Goal: Task Accomplishment & Management: Complete application form

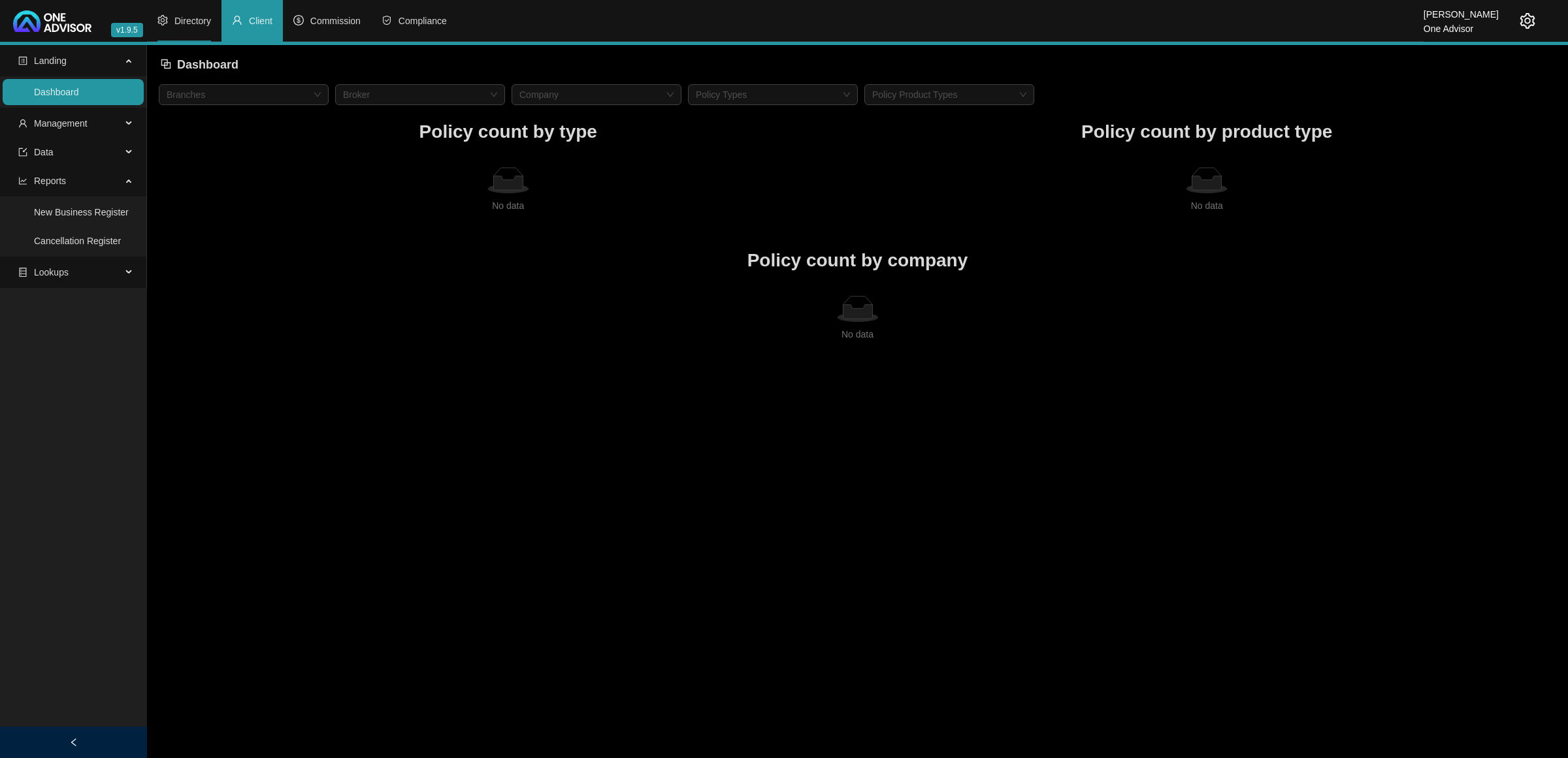
click at [209, 31] on li "Directory" at bounding box center [184, 21] width 74 height 42
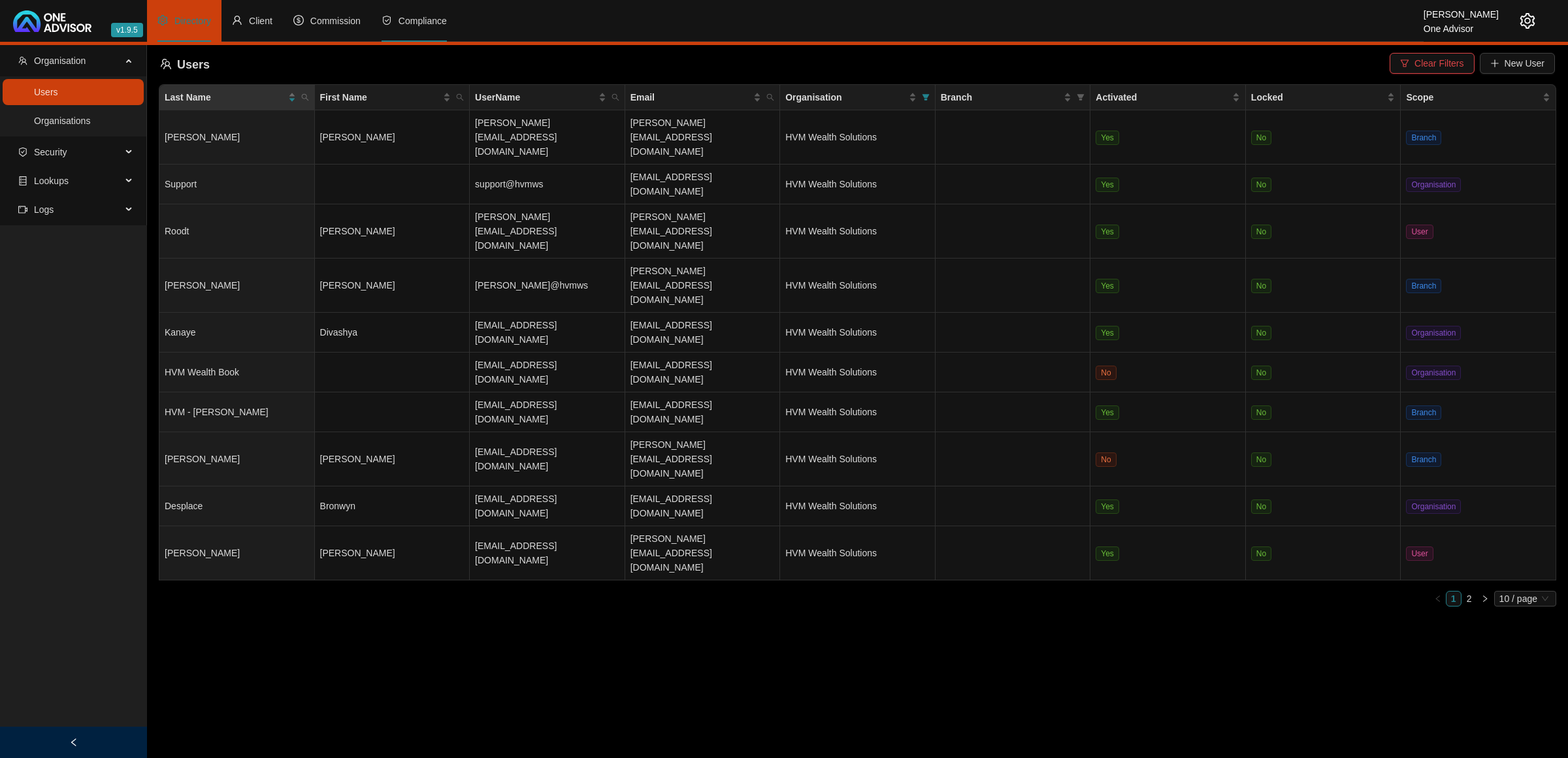
click at [448, 15] on li "Compliance" at bounding box center [414, 21] width 86 height 42
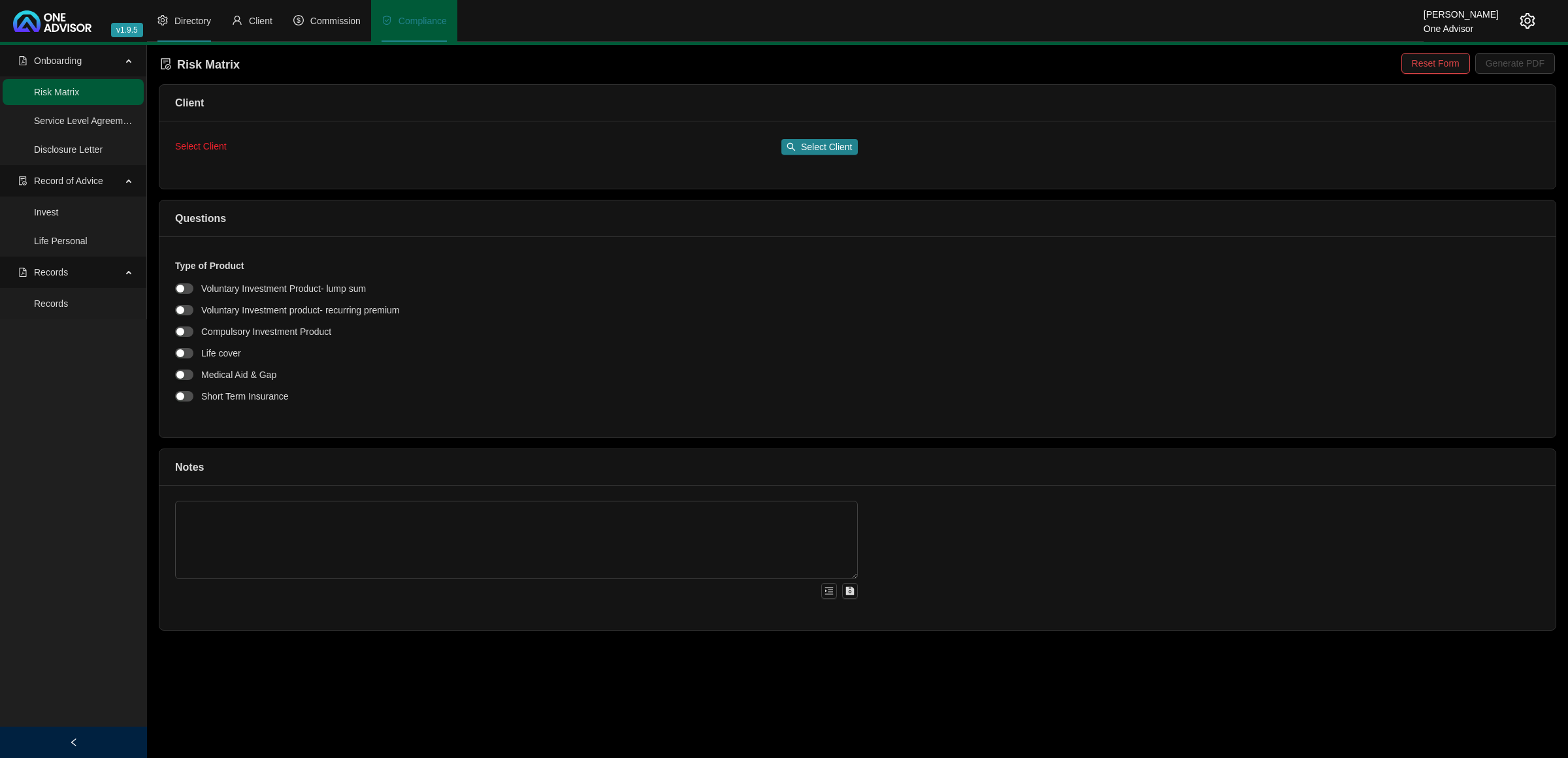
click at [217, 20] on li "Directory" at bounding box center [184, 21] width 74 height 42
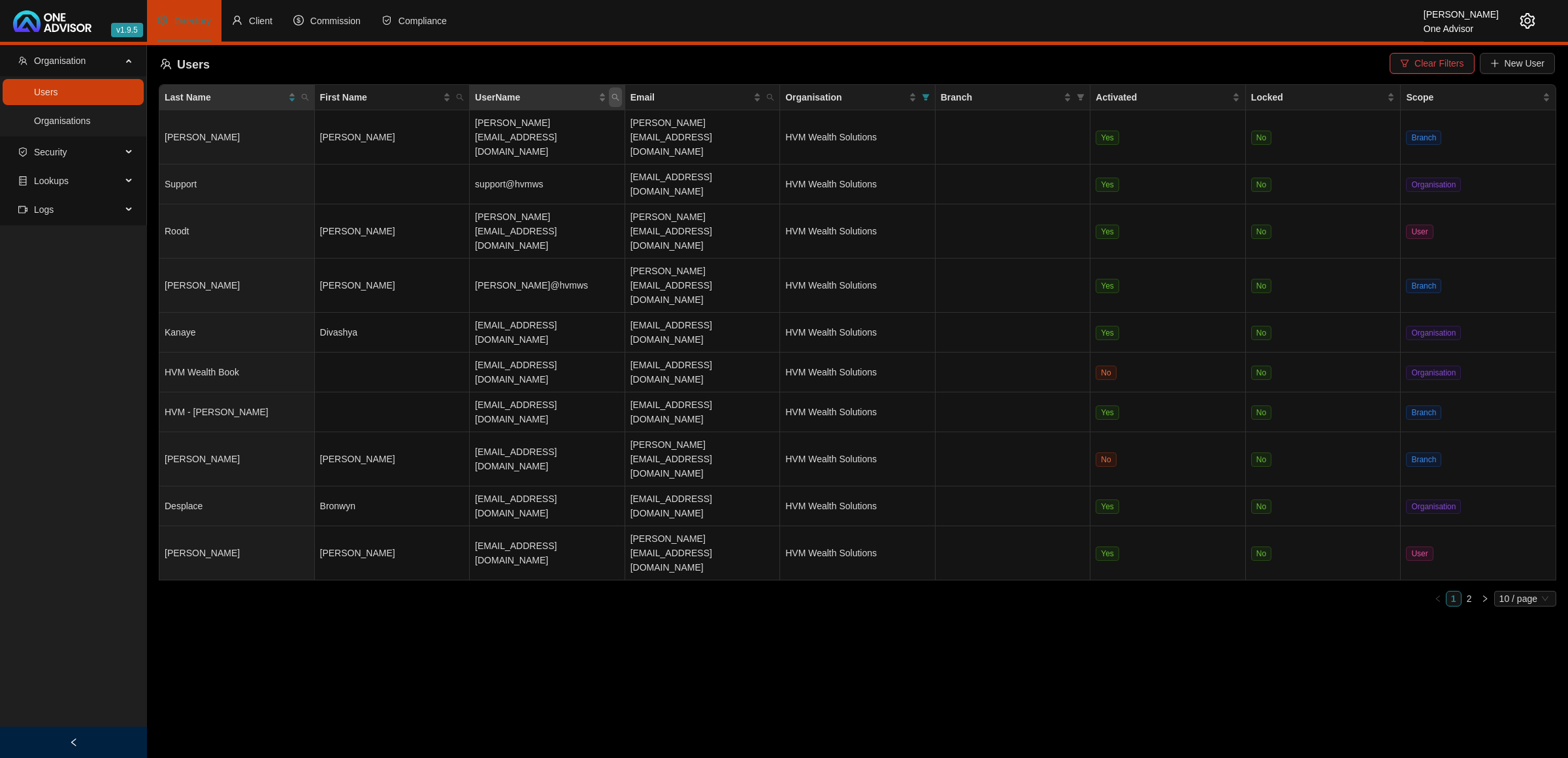
click at [612, 98] on icon "search" at bounding box center [615, 97] width 8 height 8
click at [83, 116] on link "Organisations" at bounding box center [62, 121] width 56 height 11
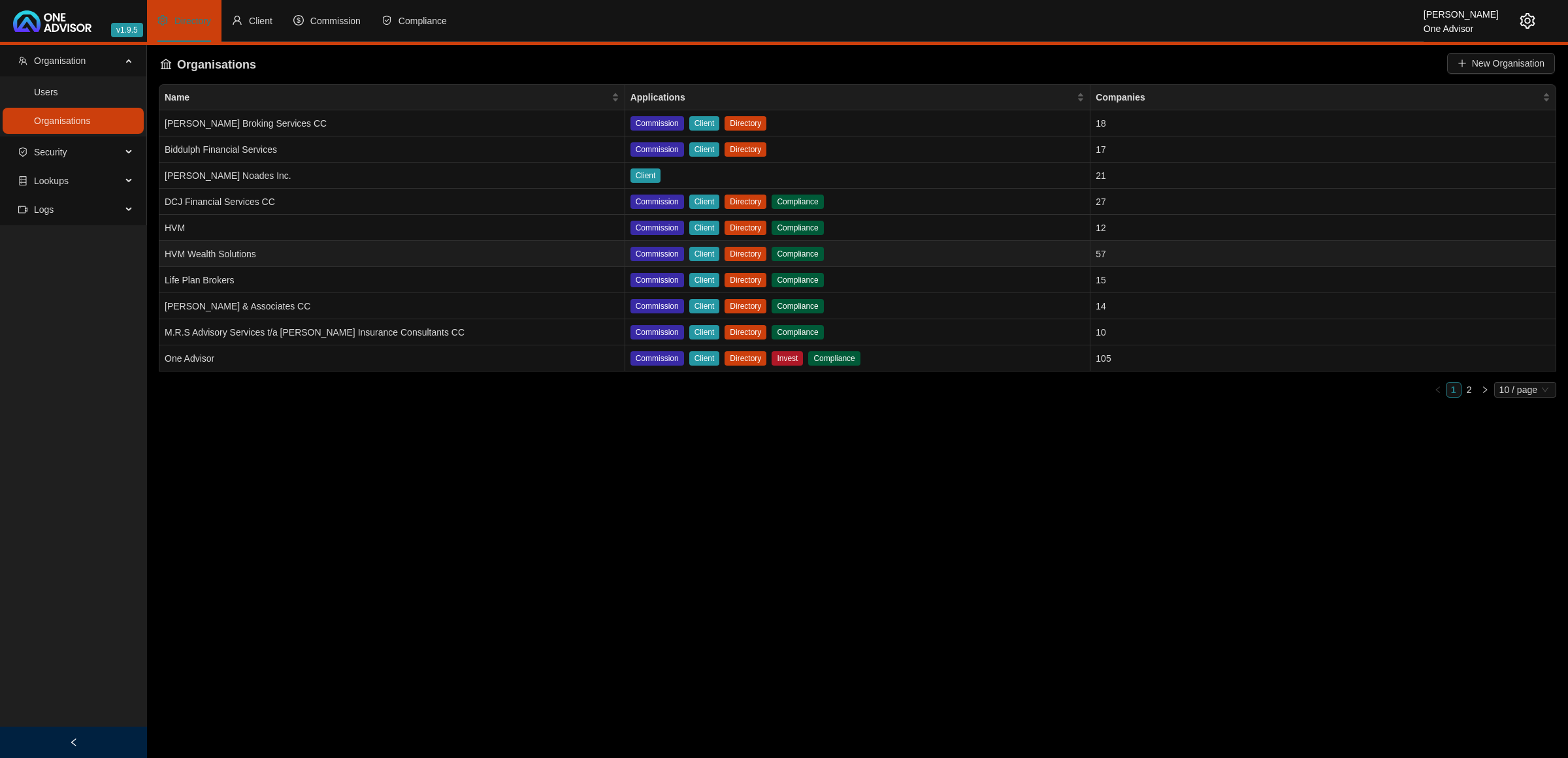
click at [459, 253] on td "HVM Wealth Solutions" at bounding box center [392, 254] width 466 height 26
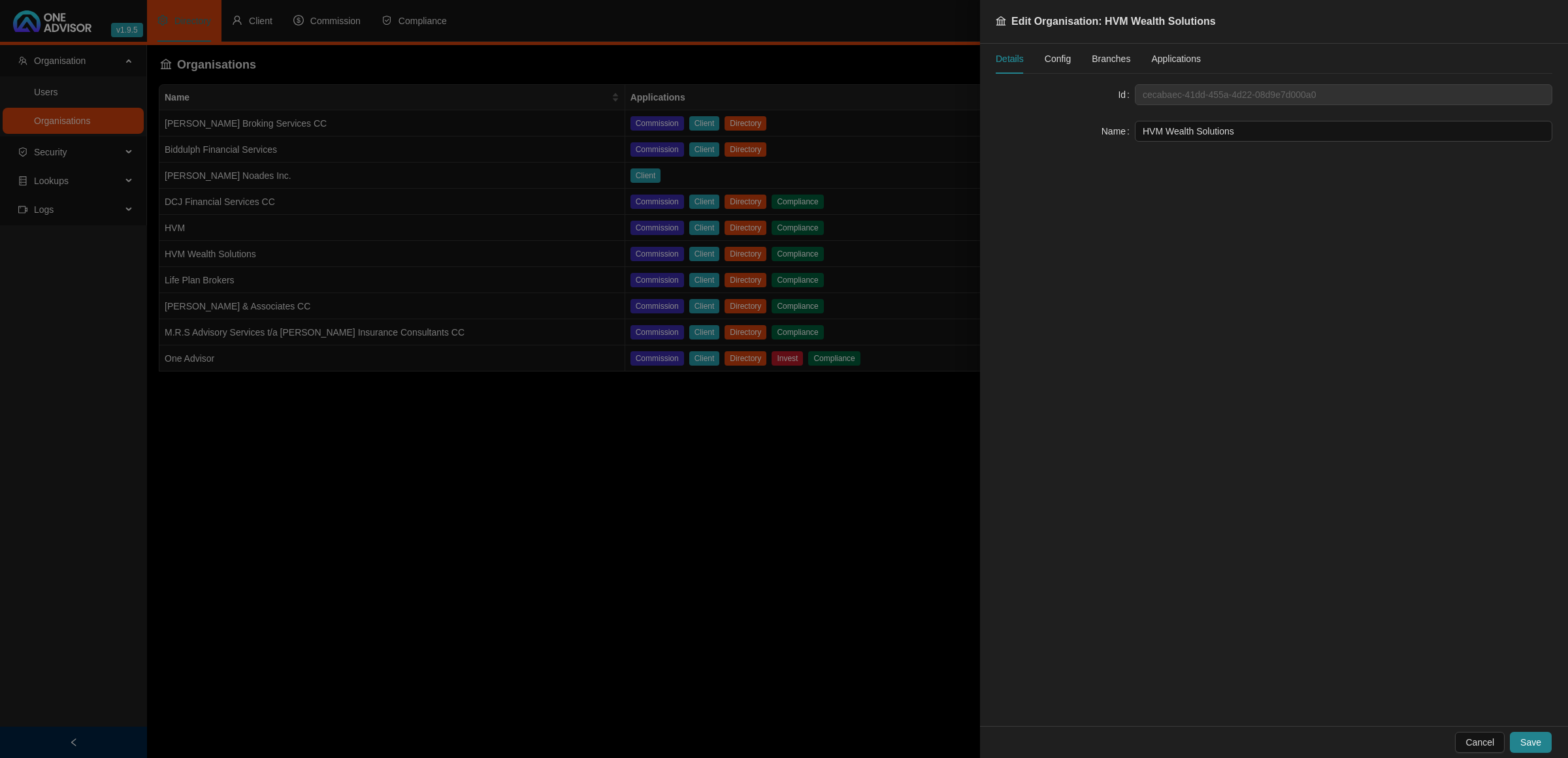
click at [1049, 56] on span "Config" at bounding box center [1058, 59] width 26 height 9
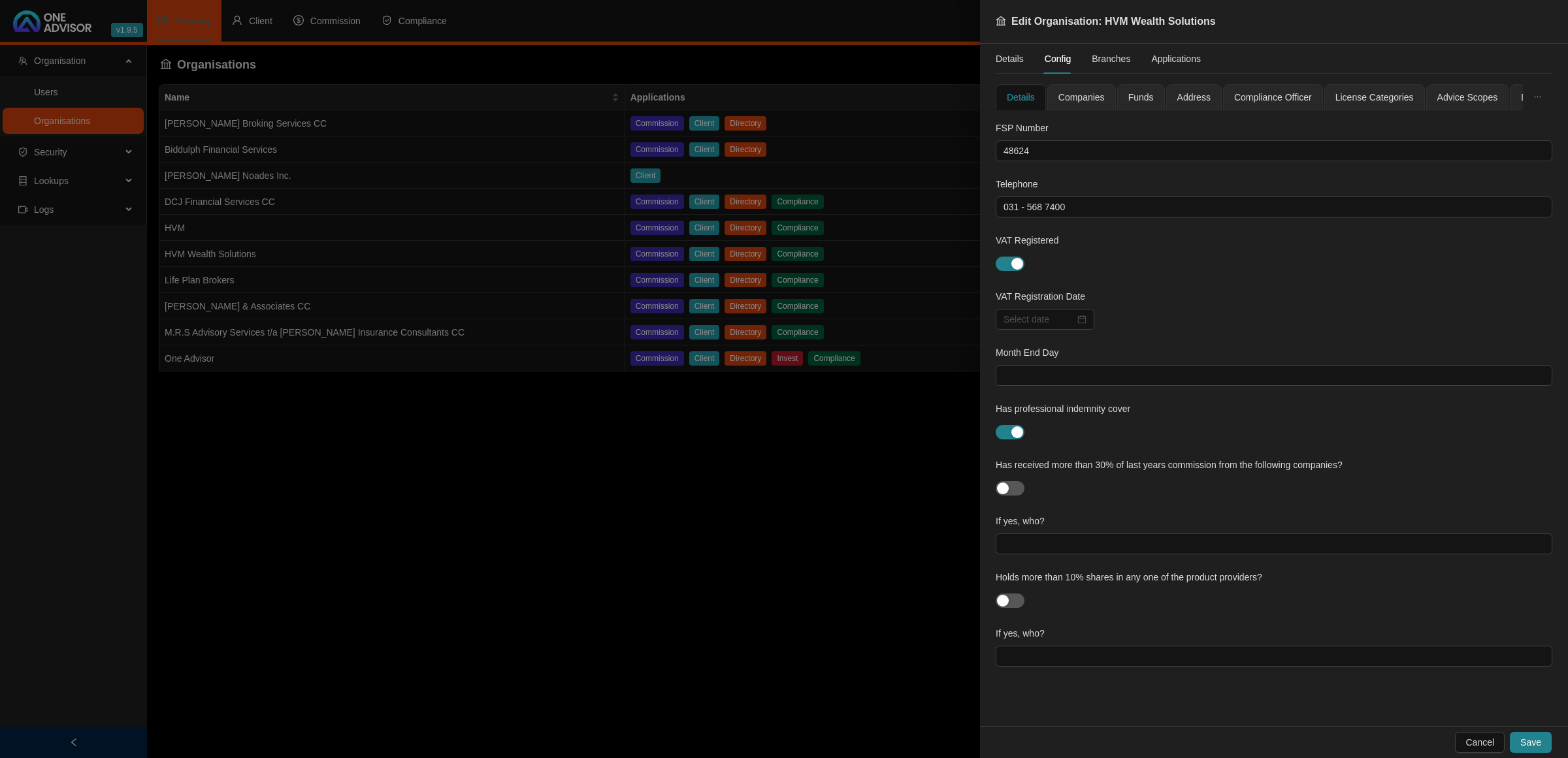
click at [1144, 102] on span "Funds" at bounding box center [1141, 97] width 26 height 9
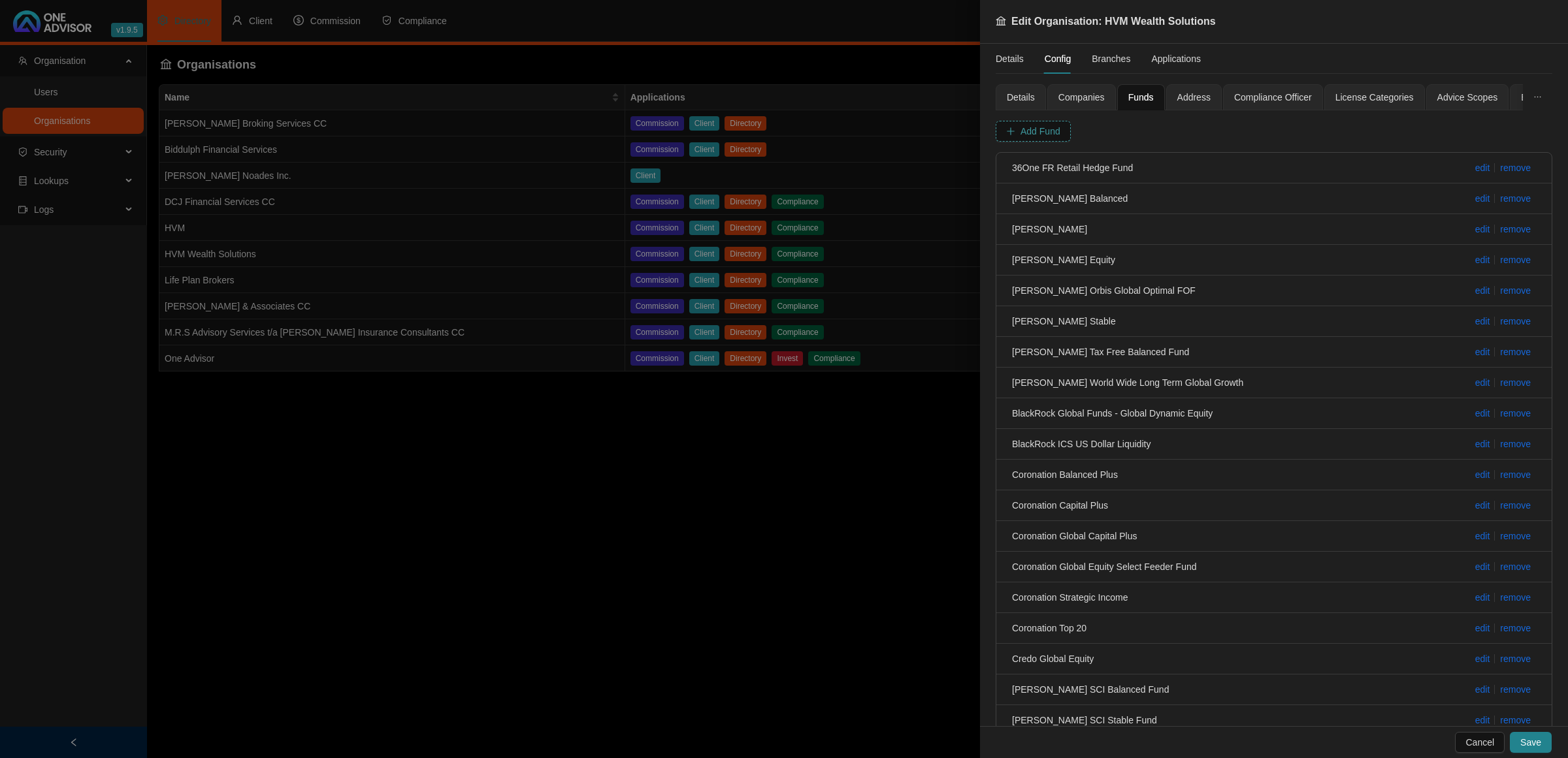
click at [1030, 129] on span "Add Fund" at bounding box center [1040, 132] width 40 height 14
paste input "Satrix Balanced Index Fund’"
type input "Satrix Balanced Index Fund’"
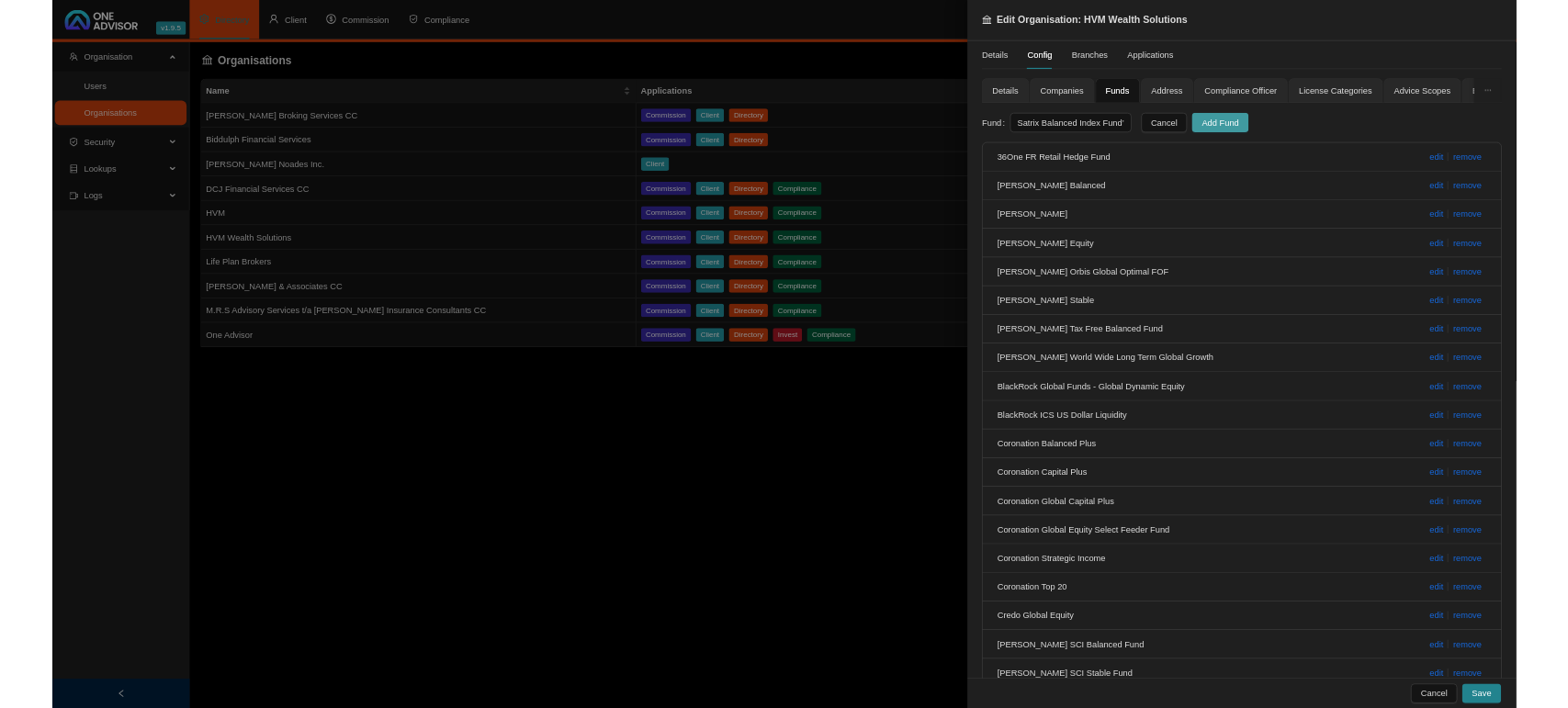
scroll to position [0, 0]
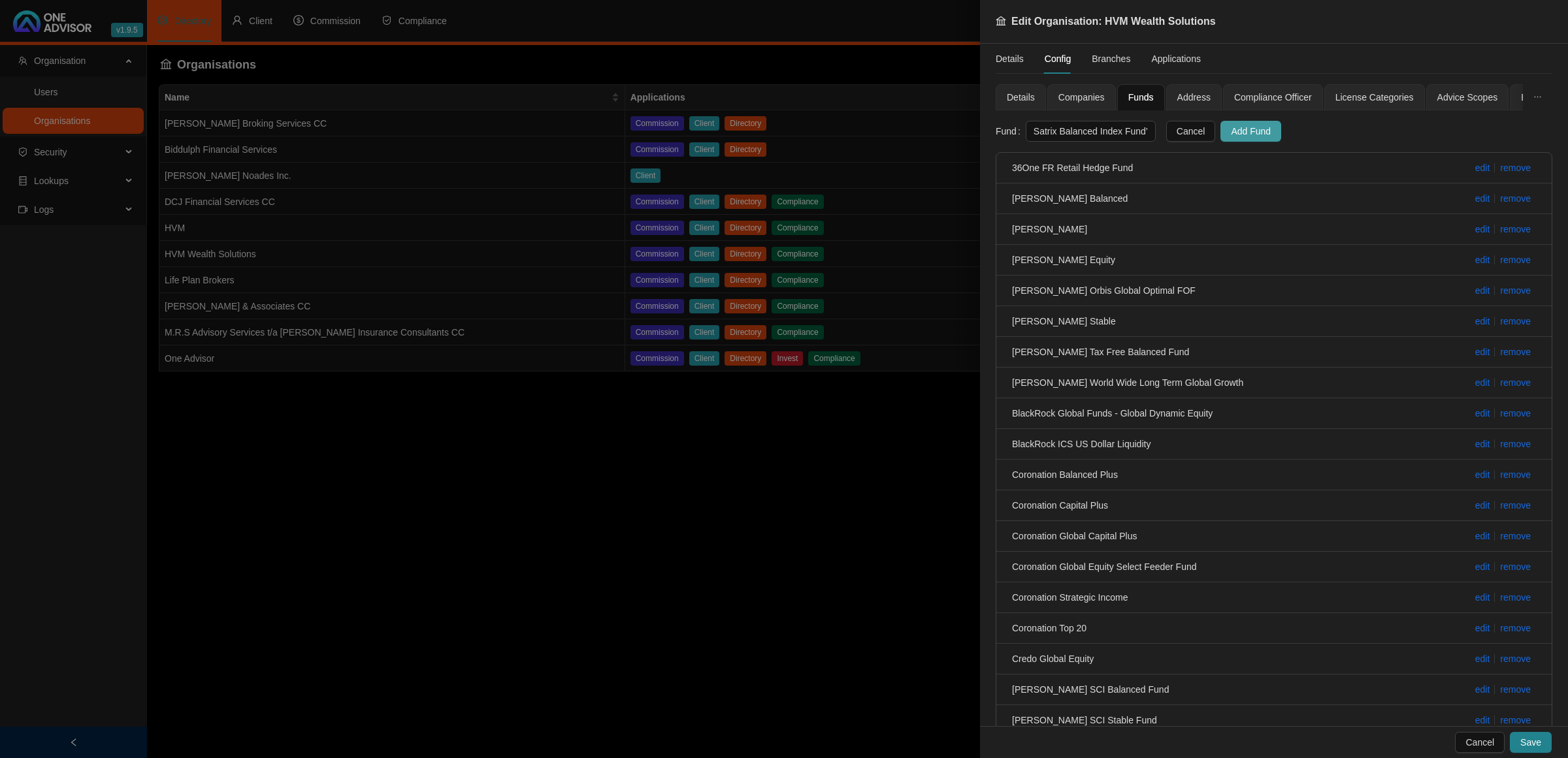
click at [1231, 135] on span "Add Fund" at bounding box center [1251, 132] width 40 height 14
click at [1525, 740] on span "Save" at bounding box center [1530, 742] width 21 height 14
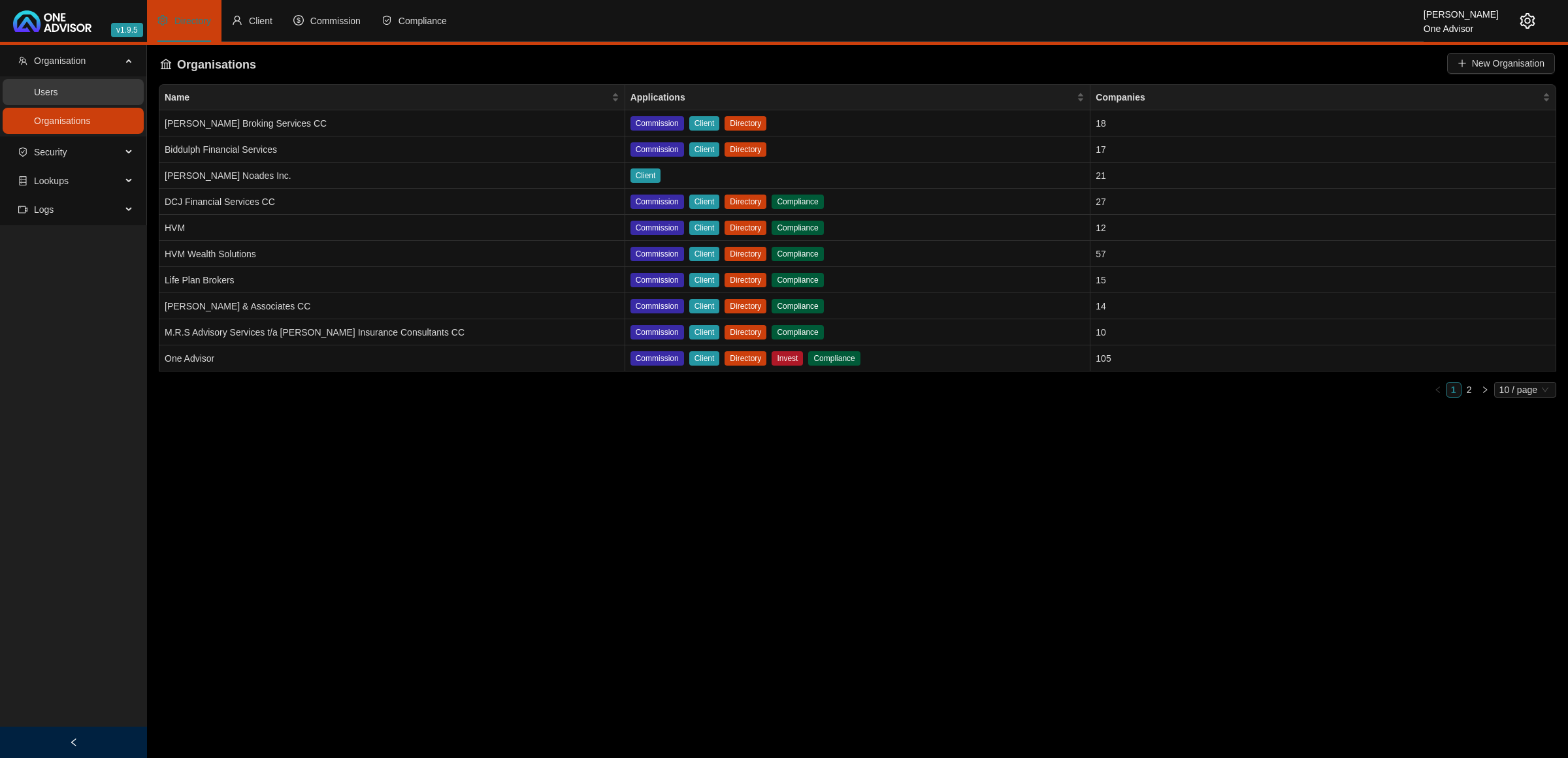
click at [58, 89] on link "Users" at bounding box center [46, 92] width 24 height 11
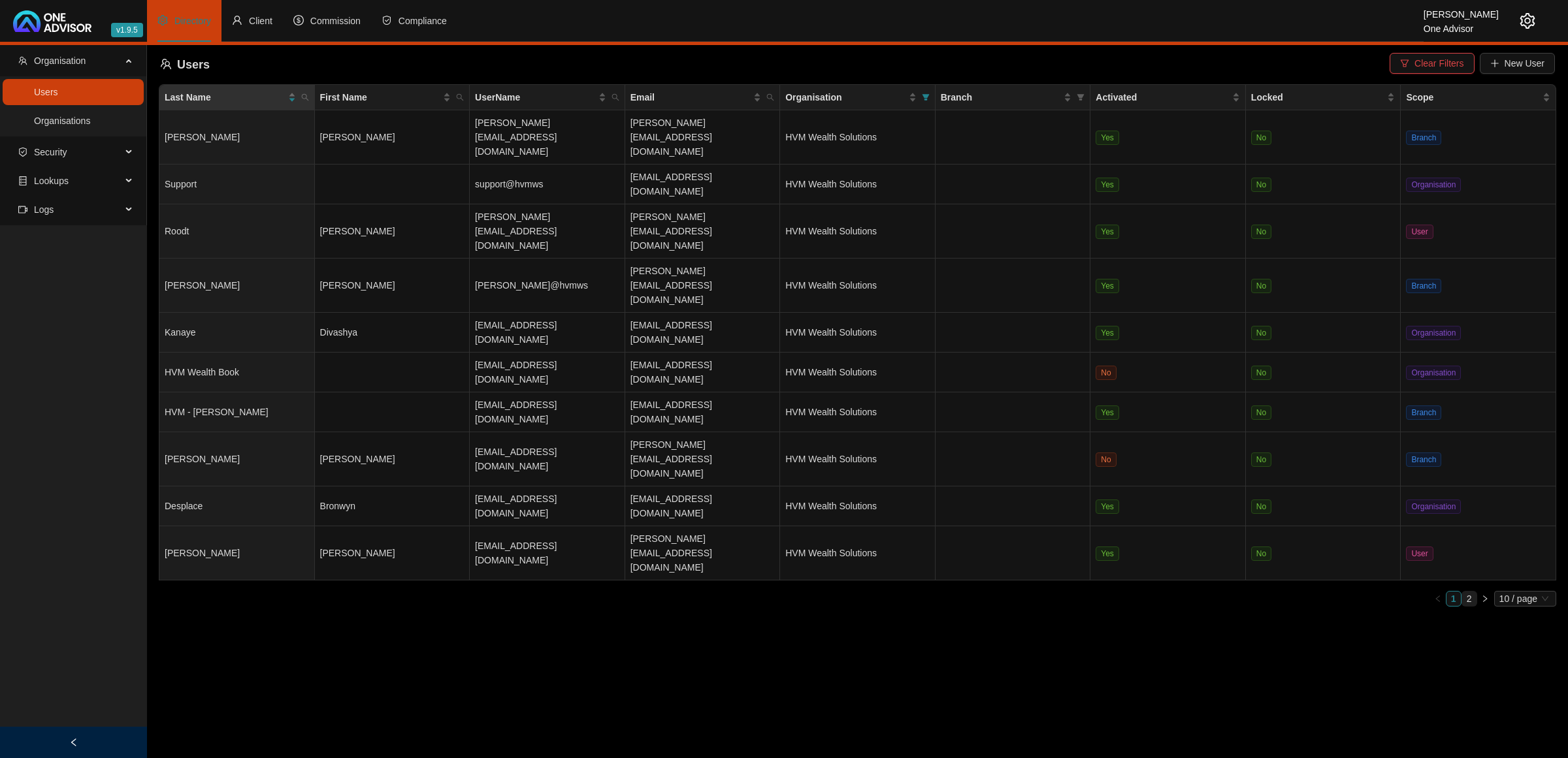
click at [1465, 592] on link "2" at bounding box center [1469, 599] width 14 height 14
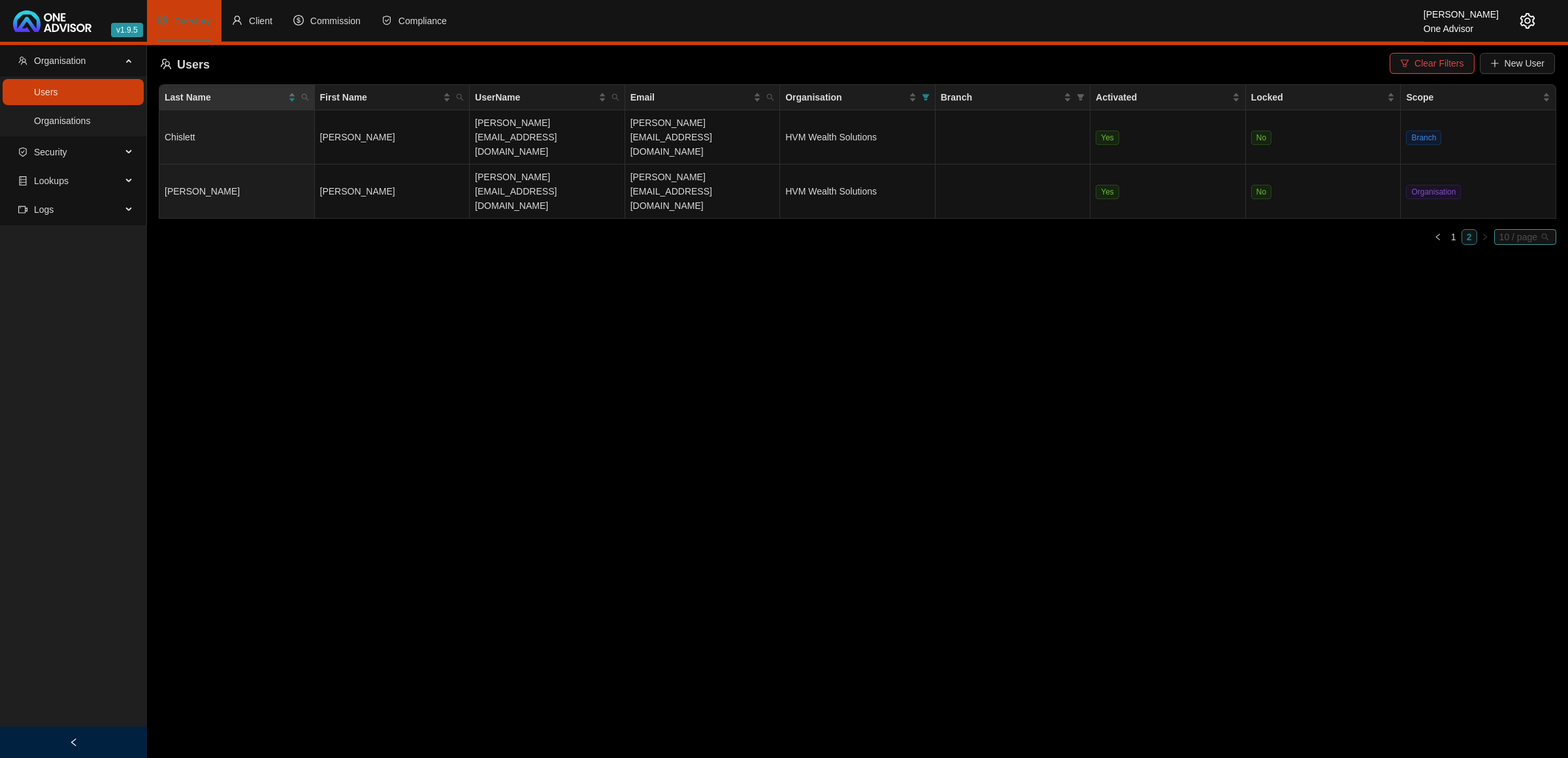
click at [1527, 230] on span "10 / page" at bounding box center [1525, 237] width 51 height 14
click at [1536, 274] on div "20 / page" at bounding box center [1525, 282] width 43 height 14
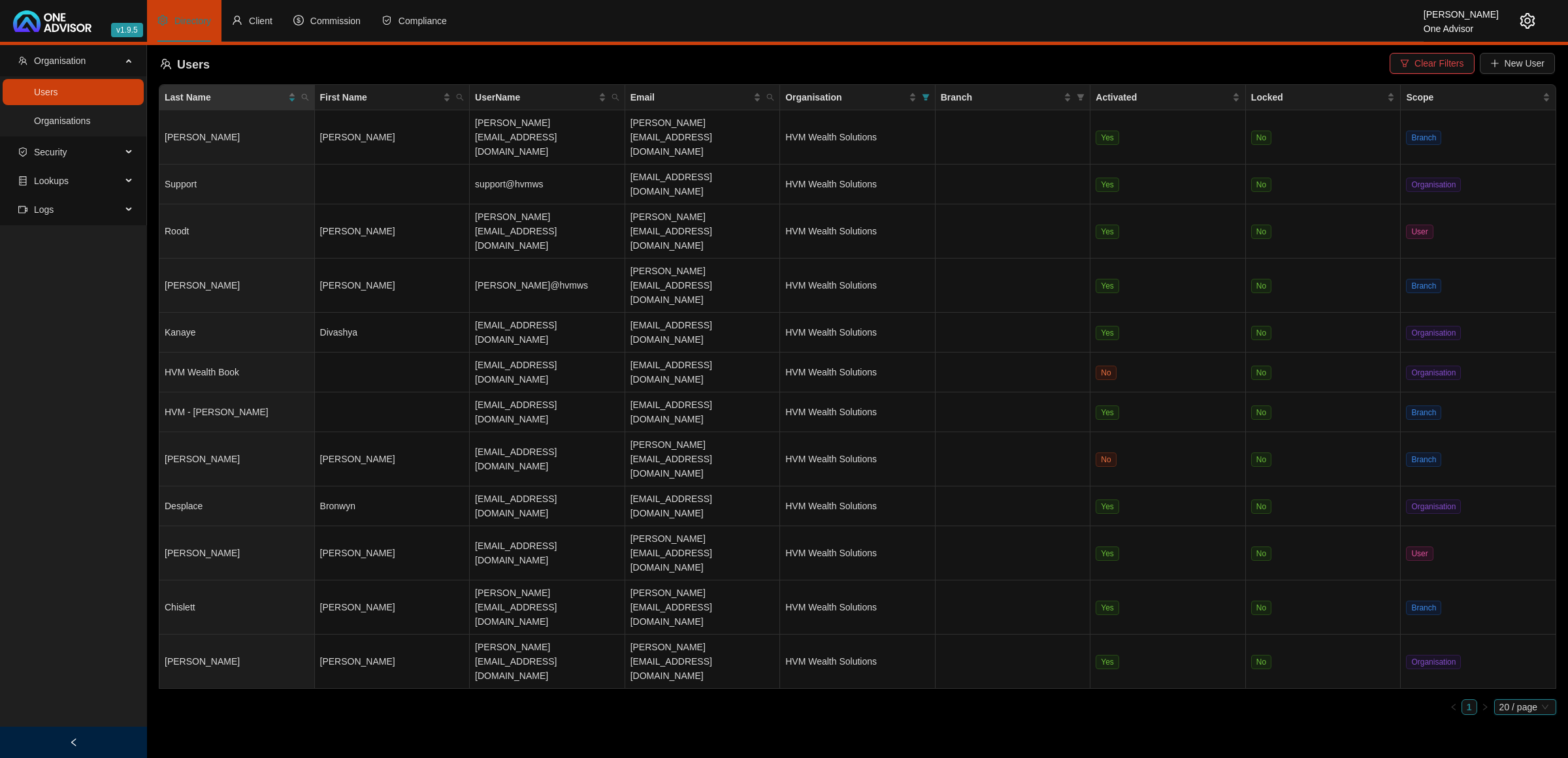
click at [1155, 598] on main "Organisation Users Organisations Security Lookups Logs Users Clear Filters New …" at bounding box center [784, 401] width 1568 height 713
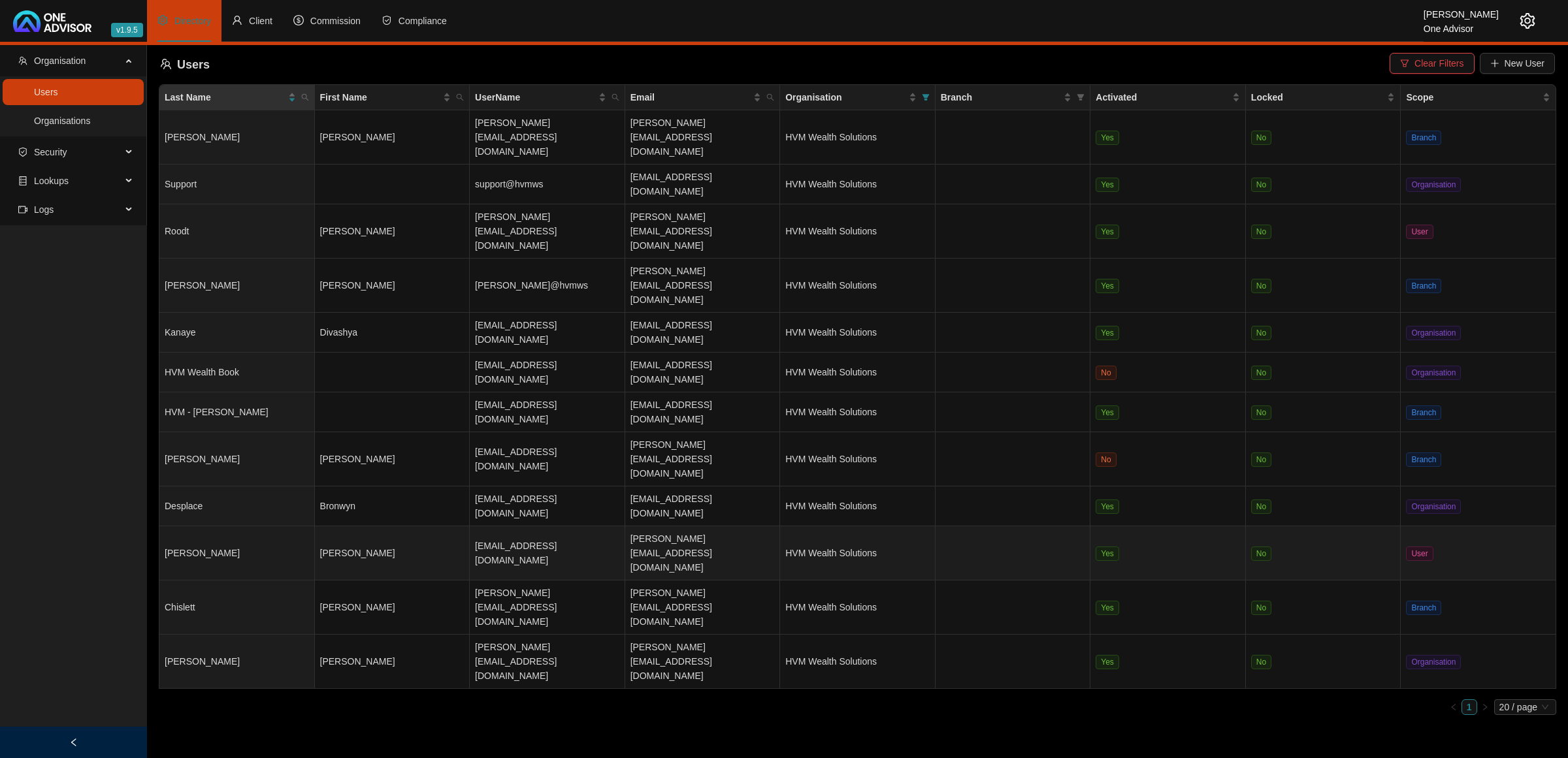
click at [377, 526] on td "[PERSON_NAME]" at bounding box center [392, 553] width 155 height 54
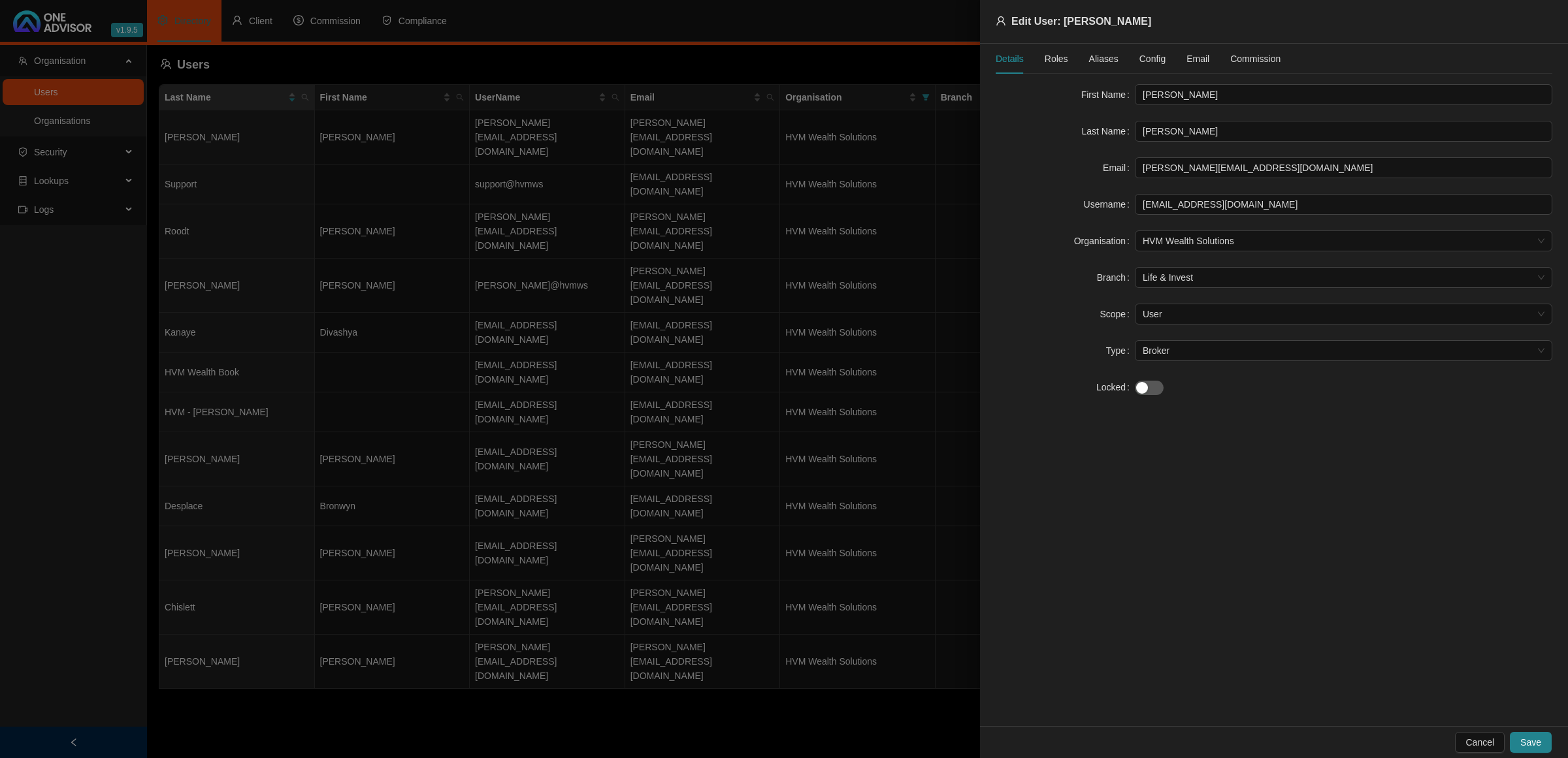
click at [779, 563] on div at bounding box center [784, 379] width 1568 height 758
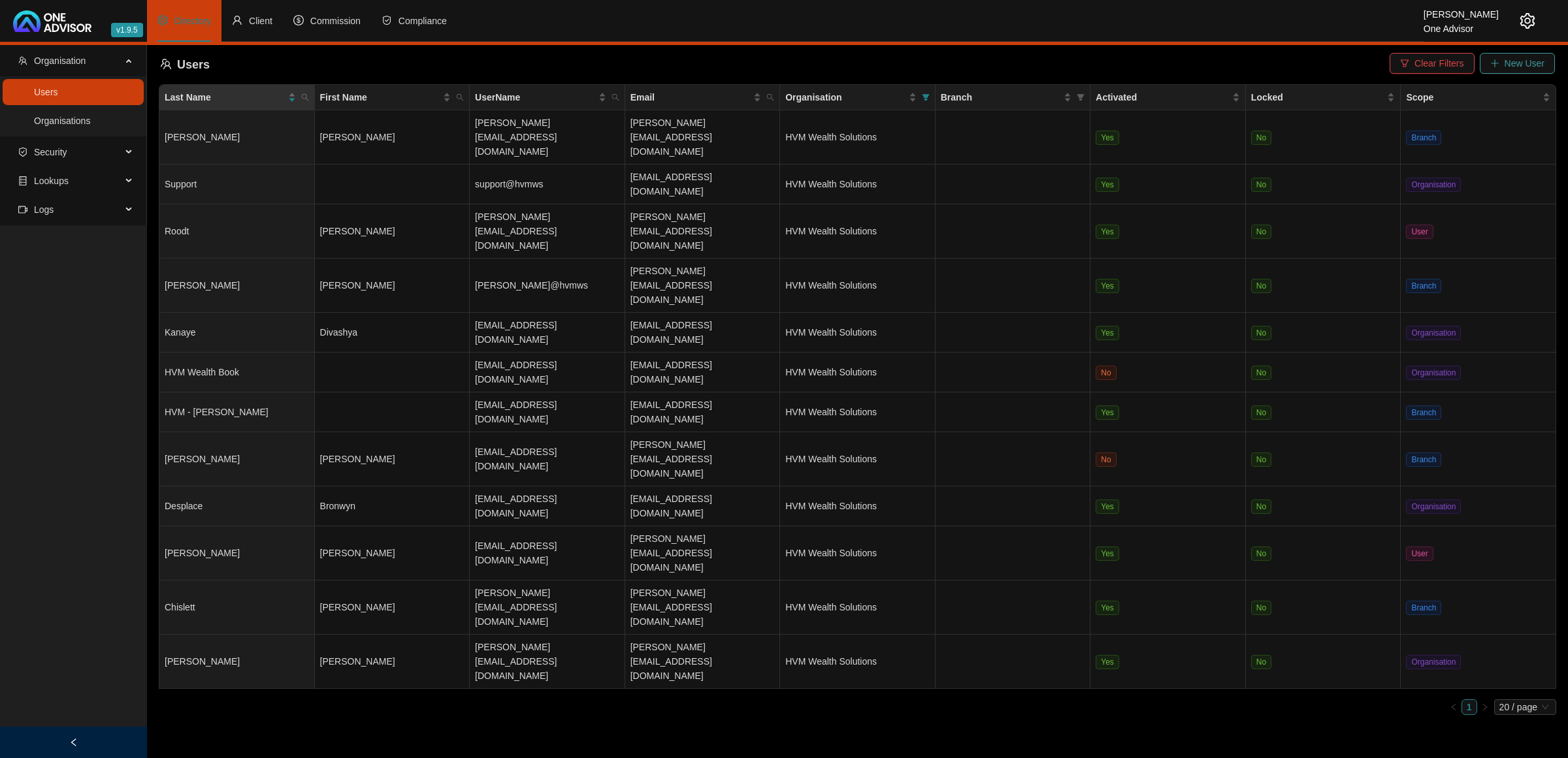
click at [1503, 55] on button "New User" at bounding box center [1517, 63] width 75 height 21
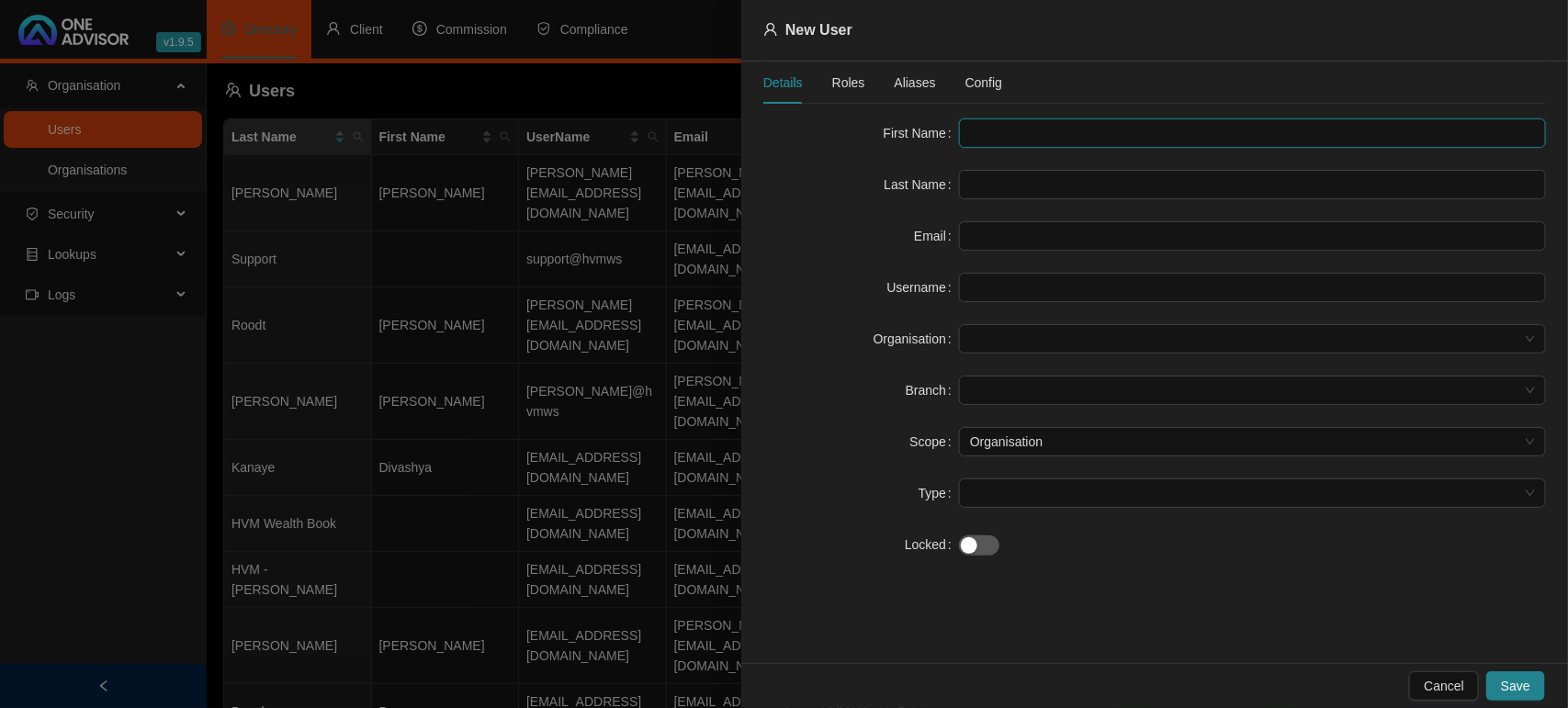
click at [980, 143] on input "text" at bounding box center [1252, 133] width 587 height 30
type input "Chanel"
type input "[PERSON_NAME]"
click at [1007, 225] on input "text" at bounding box center [1252, 236] width 587 height 30
click at [1049, 242] on input "text" at bounding box center [1252, 236] width 587 height 30
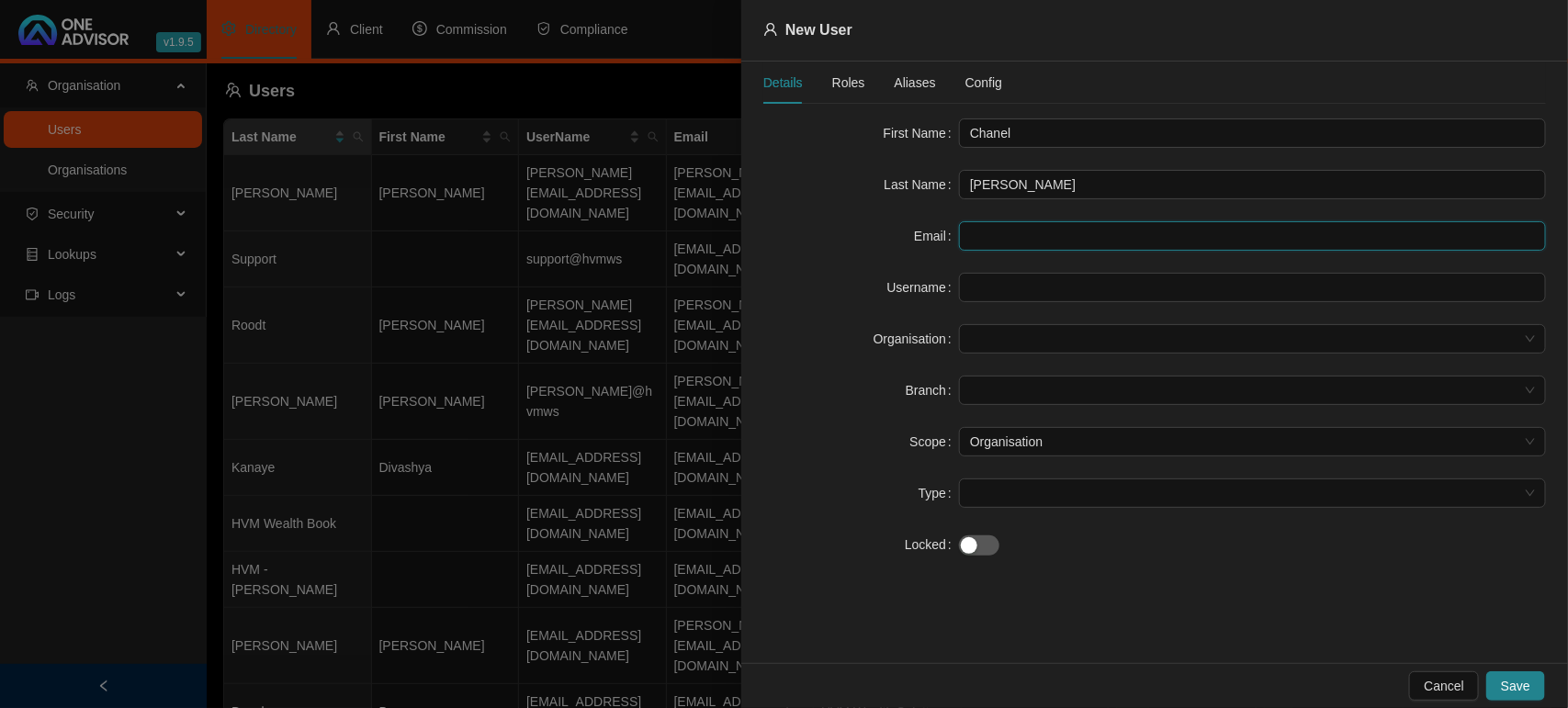
paste input "[EMAIL_ADDRESS][DOMAIN_NAME]"
type input "[EMAIL_ADDRESS][DOMAIN_NAME]"
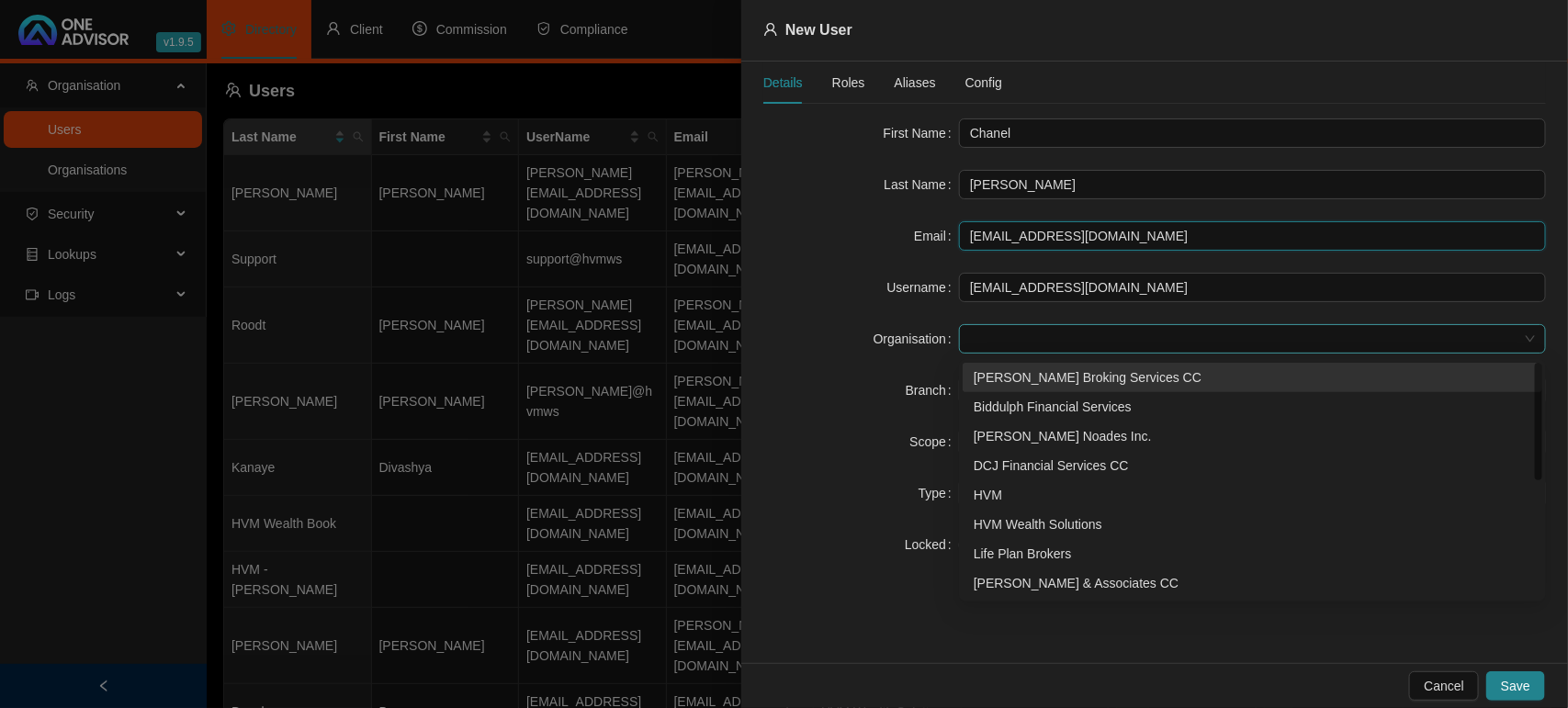
click at [1002, 337] on span at bounding box center [1252, 339] width 565 height 28
type input "[EMAIL_ADDRESS][DOMAIN_NAME]"
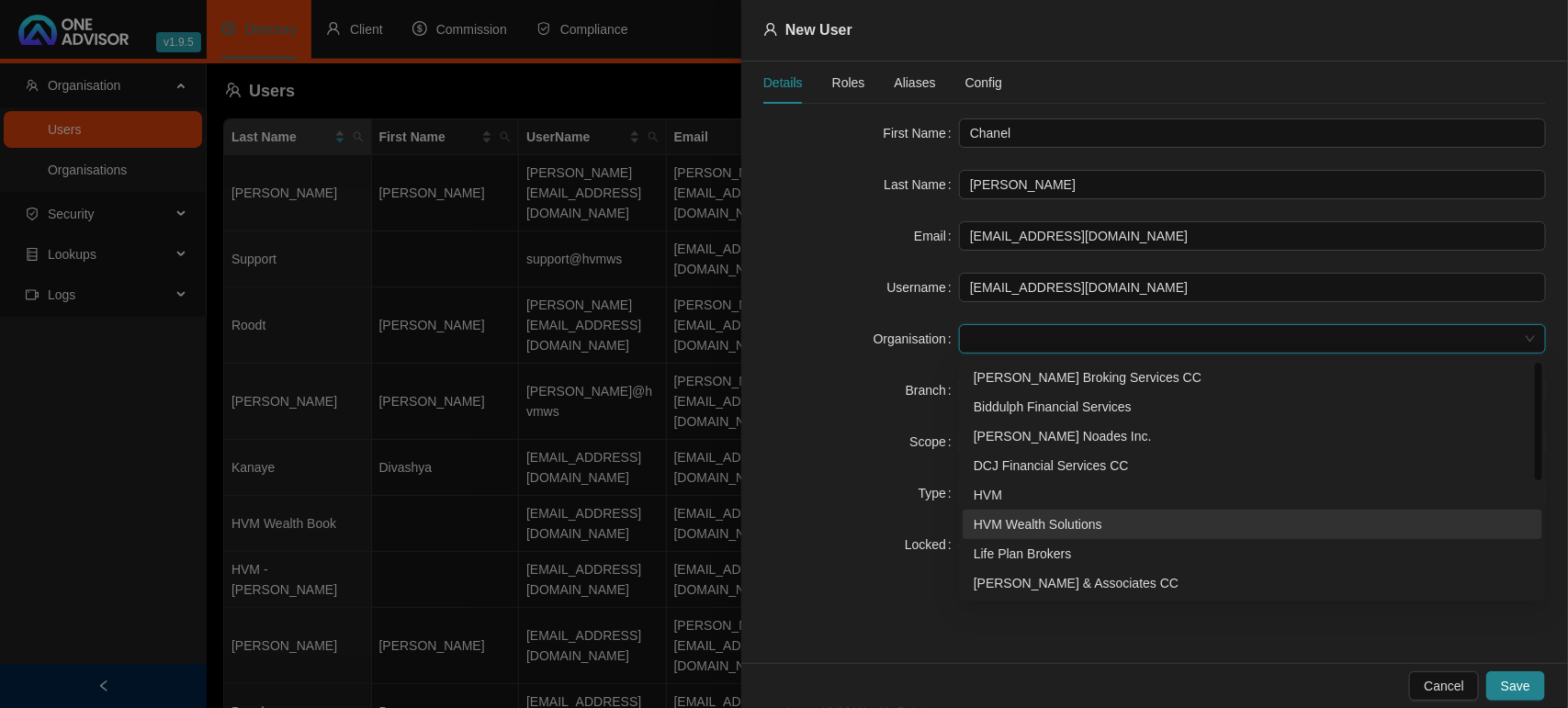
click at [1040, 527] on div "HVM Wealth Solutions" at bounding box center [1252, 525] width 557 height 20
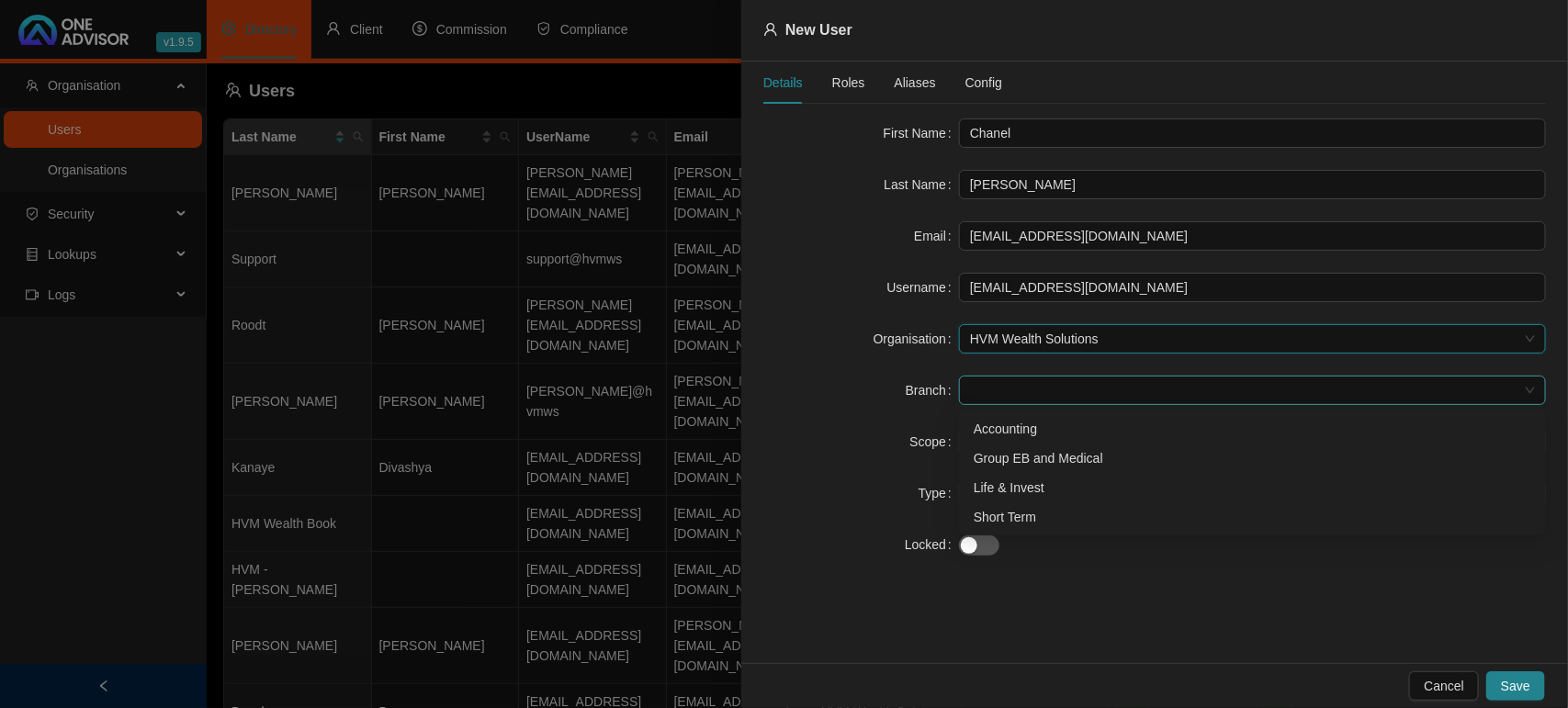
click at [989, 398] on span at bounding box center [1252, 391] width 565 height 28
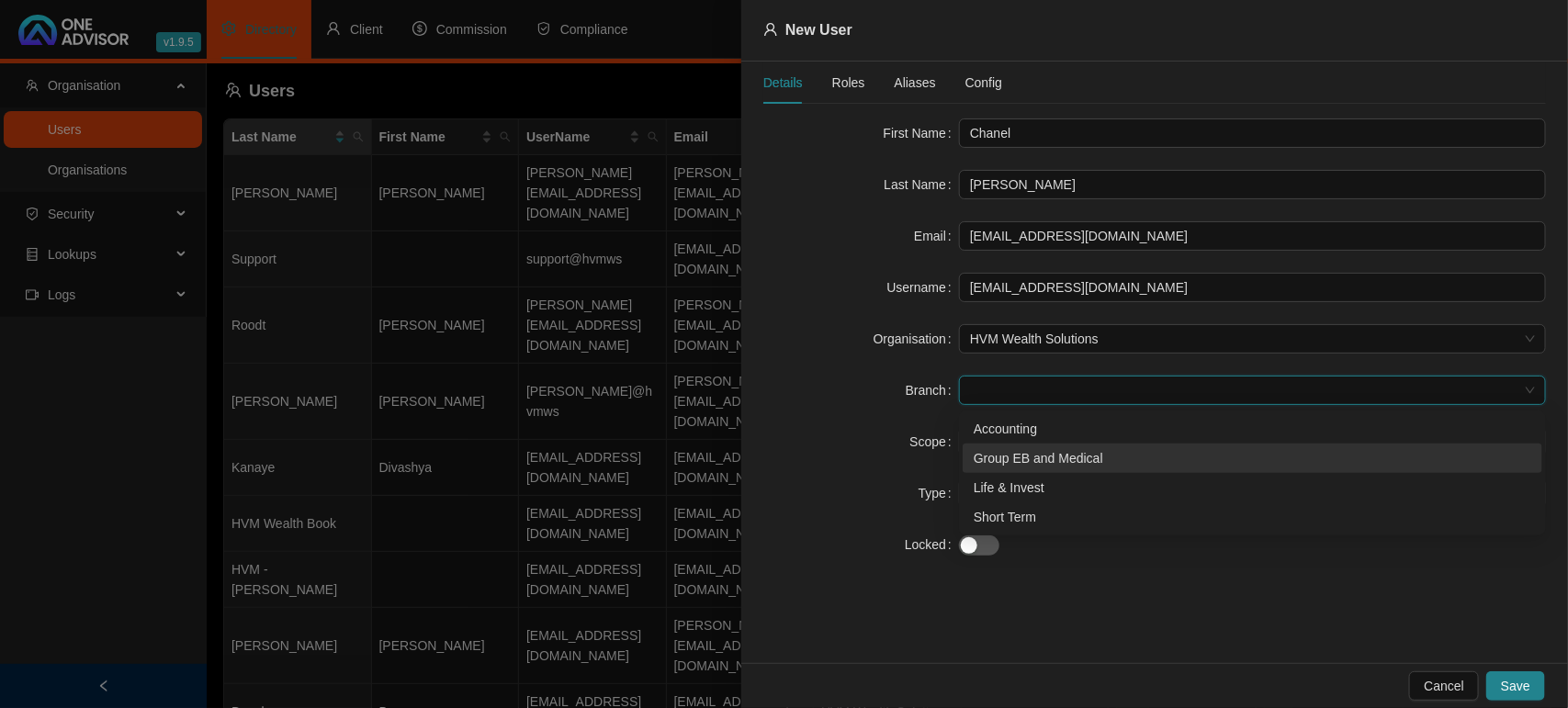
click at [984, 448] on div "Group EB and Medical" at bounding box center [1252, 458] width 557 height 20
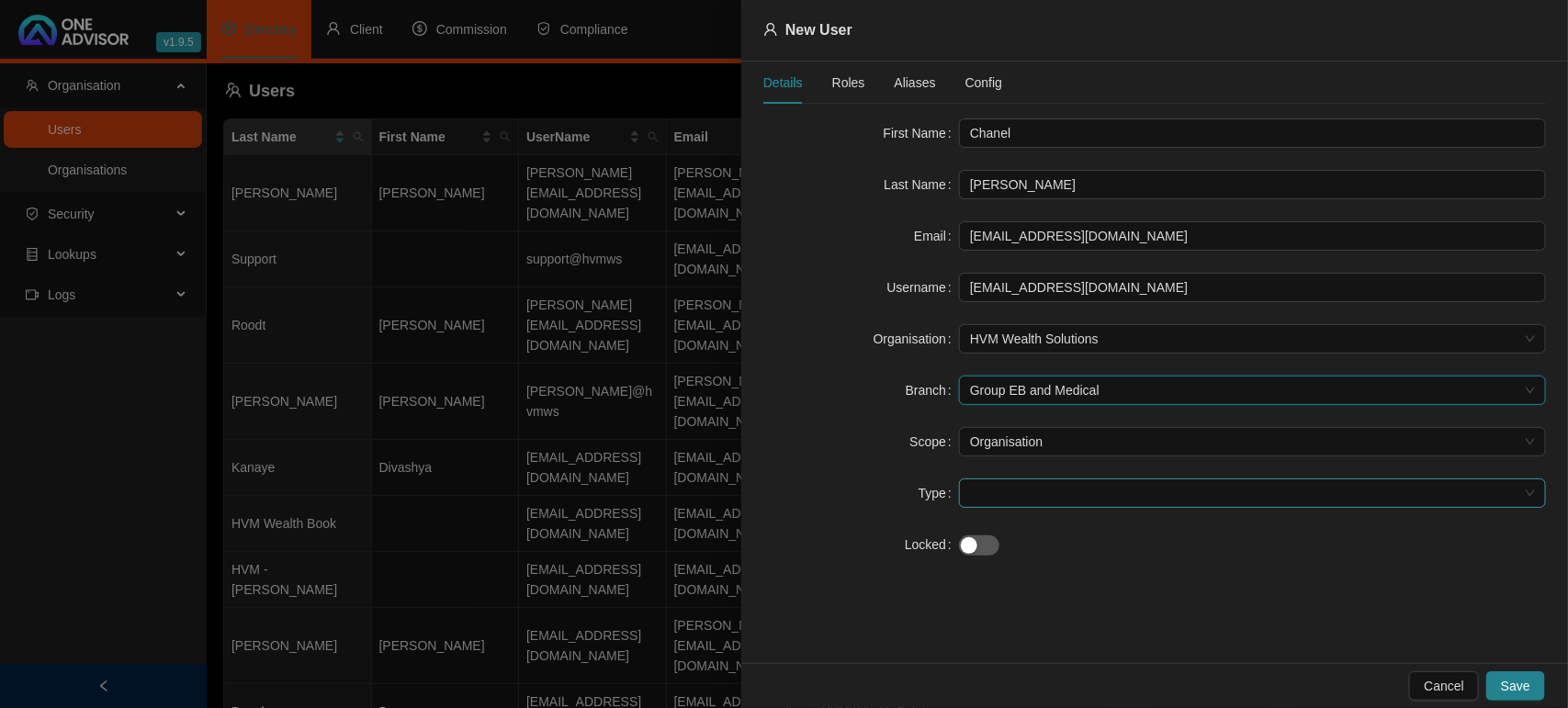
click at [992, 498] on span at bounding box center [1252, 493] width 565 height 28
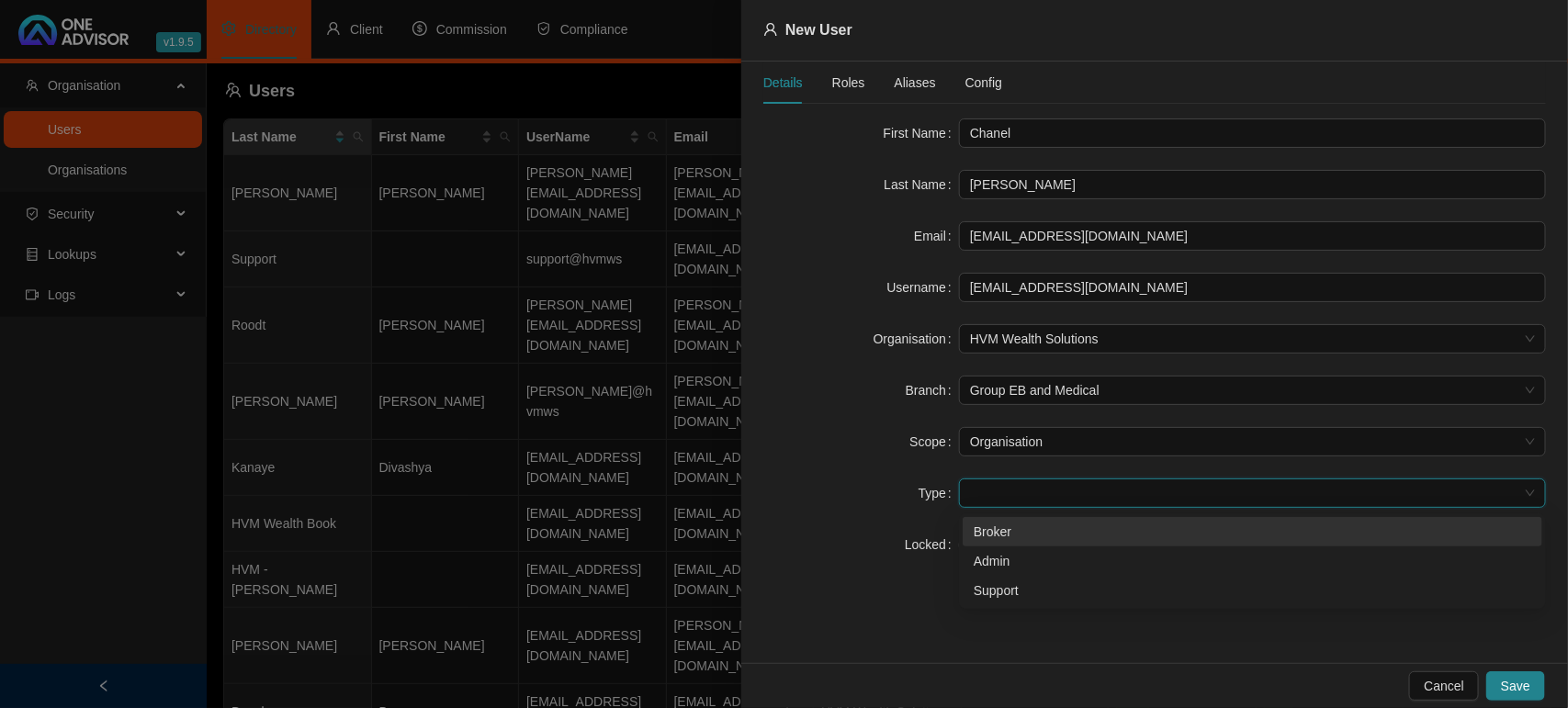
click at [1006, 524] on div "Broker" at bounding box center [1252, 532] width 557 height 20
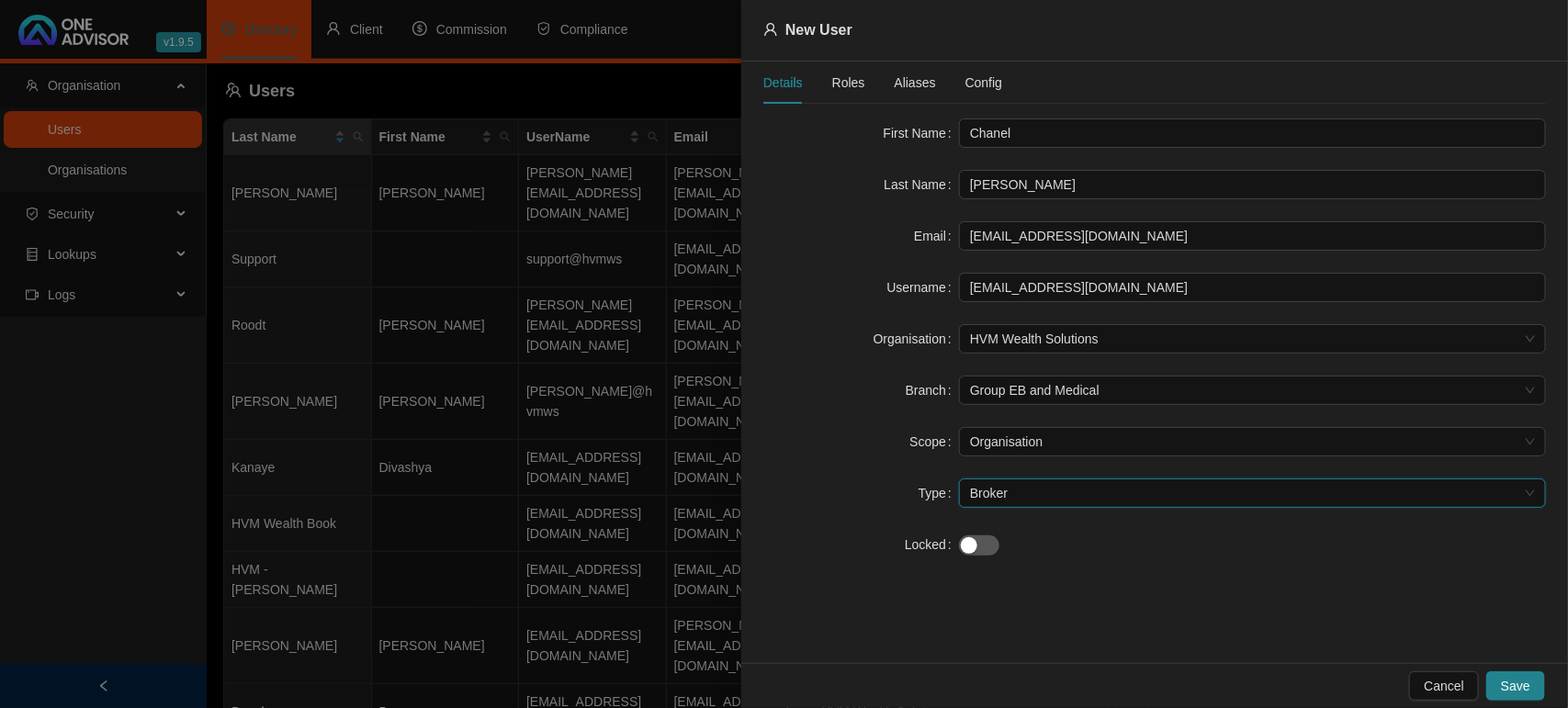
click at [839, 81] on span "Roles" at bounding box center [849, 82] width 33 height 13
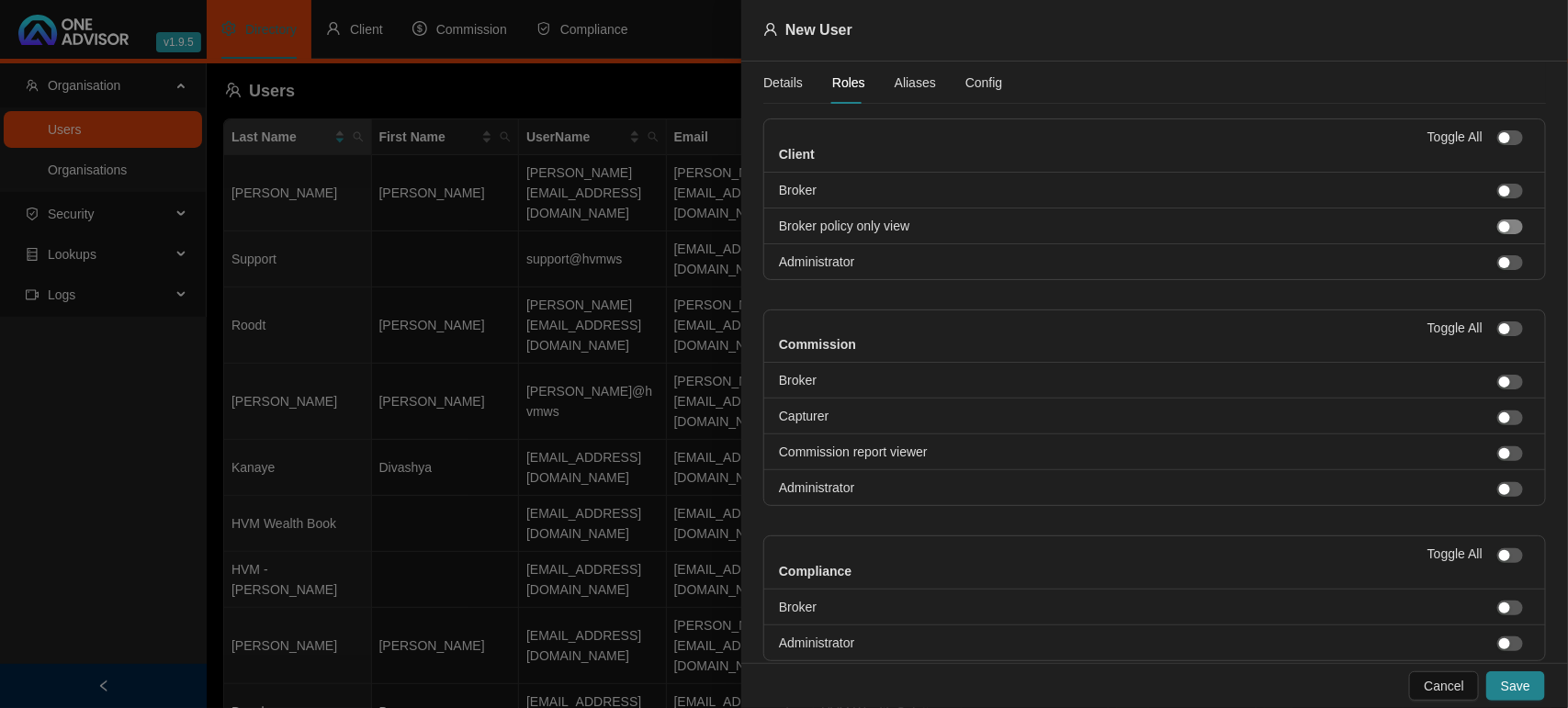
click at [1499, 230] on div "button" at bounding box center [1504, 227] width 11 height 11
click at [1497, 230] on span "button" at bounding box center [1510, 227] width 26 height 15
click at [1497, 191] on span "button" at bounding box center [1510, 191] width 26 height 15
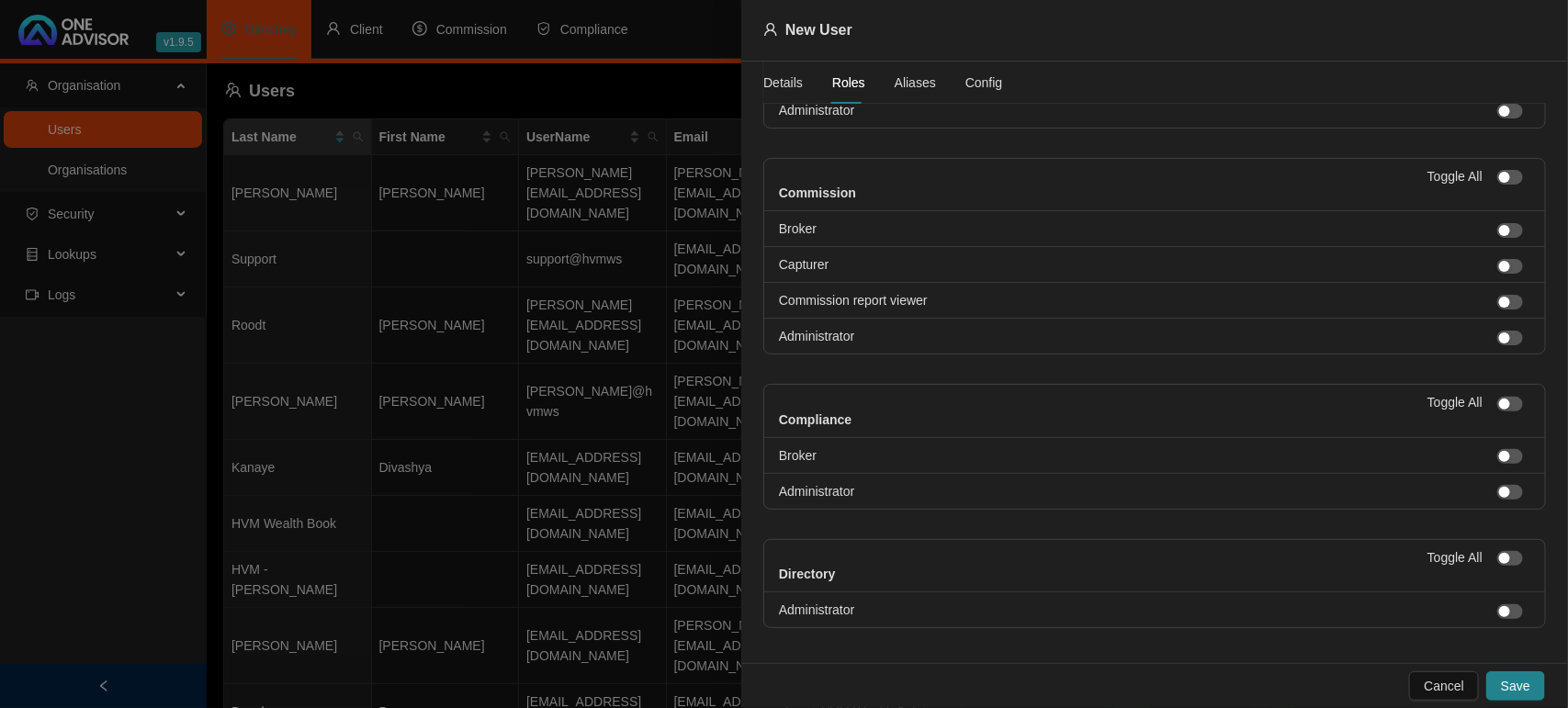
scroll to position [172, 0]
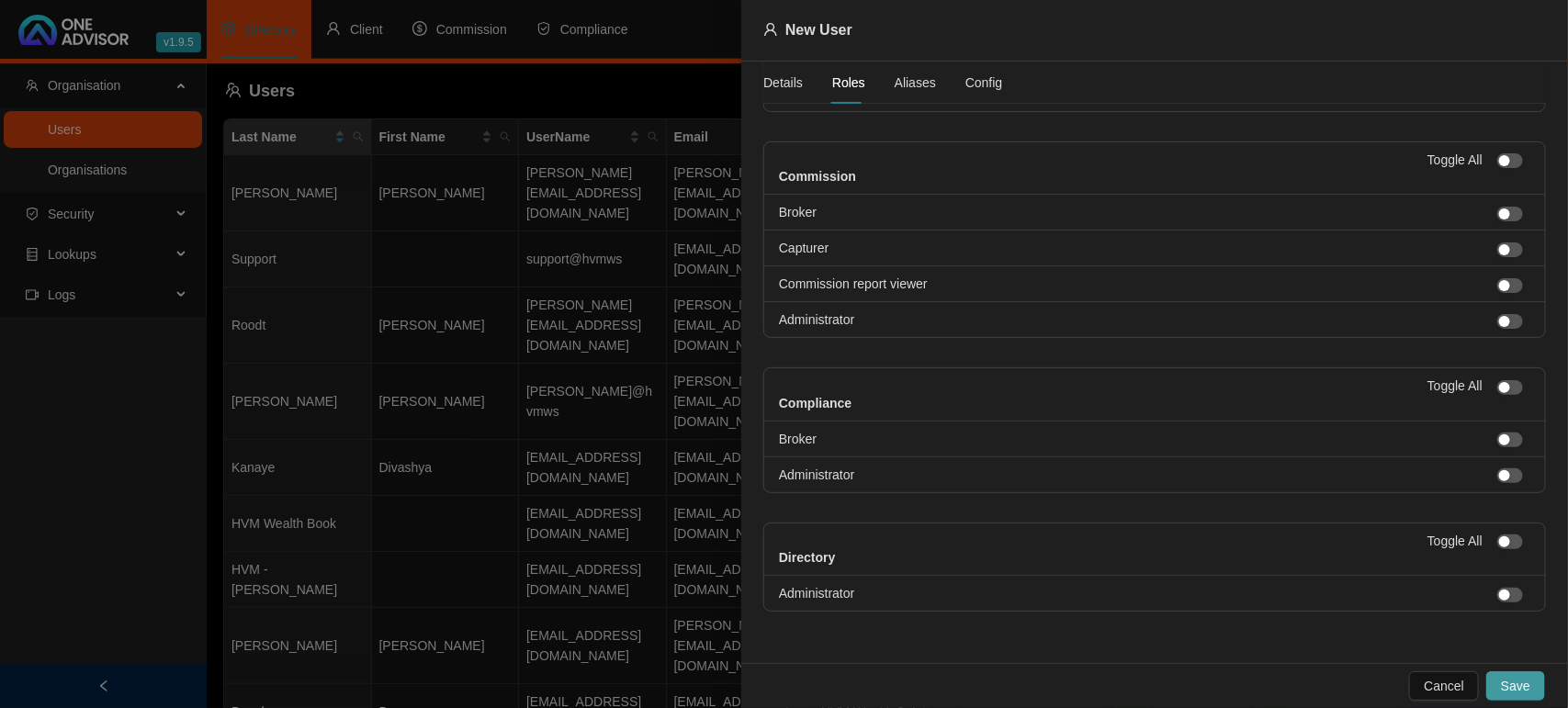
click at [1529, 682] on span "Save" at bounding box center [1515, 686] width 30 height 20
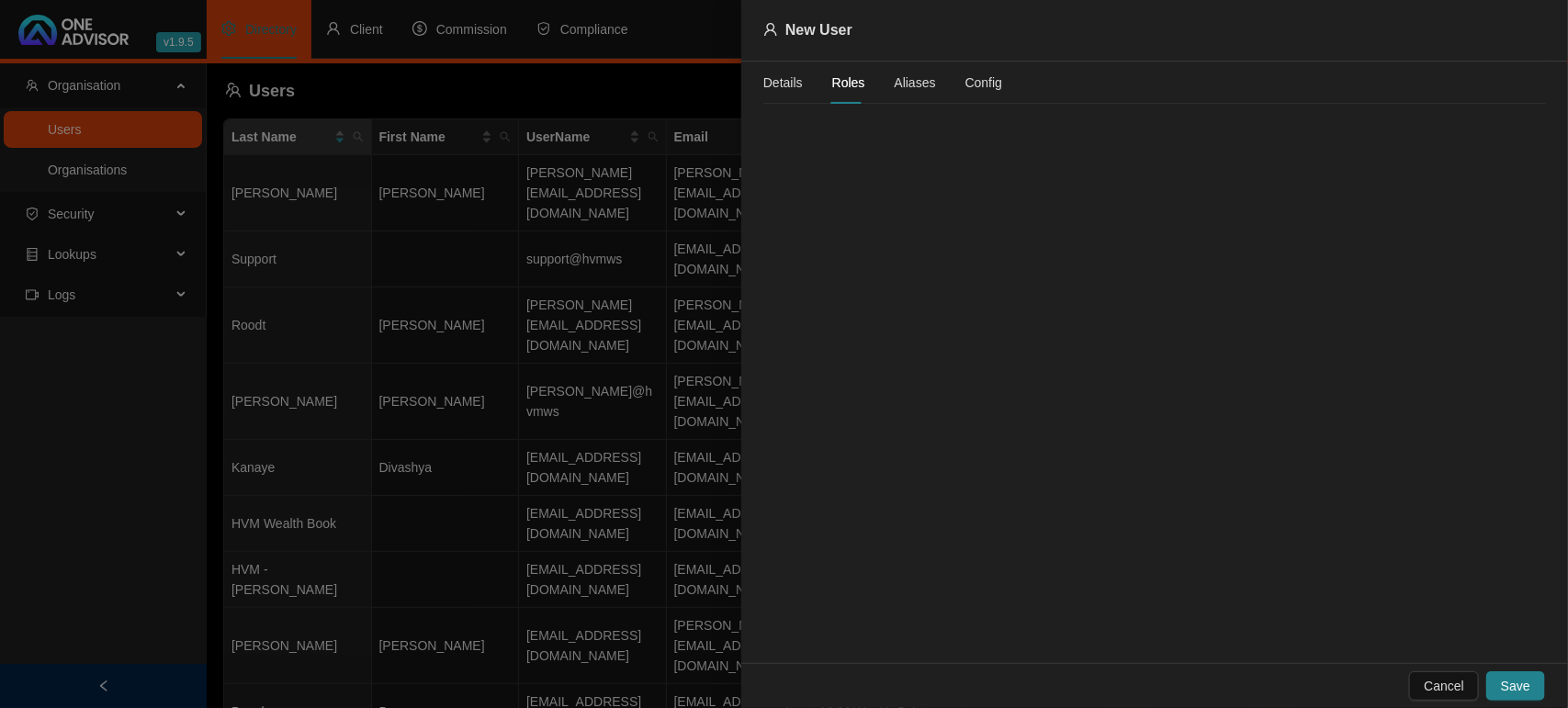
scroll to position [0, 0]
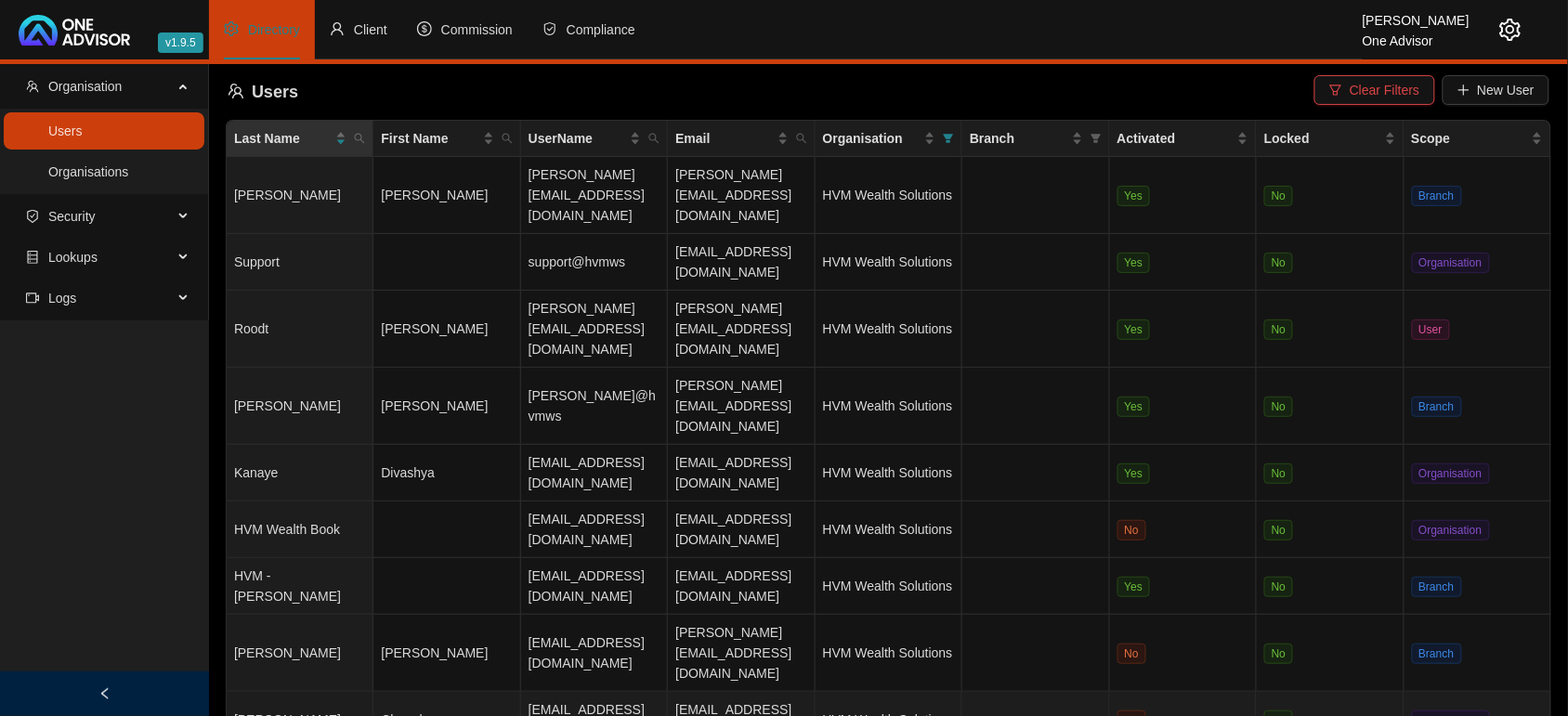
click at [469, 692] on td "Chanel" at bounding box center [447, 720] width 147 height 57
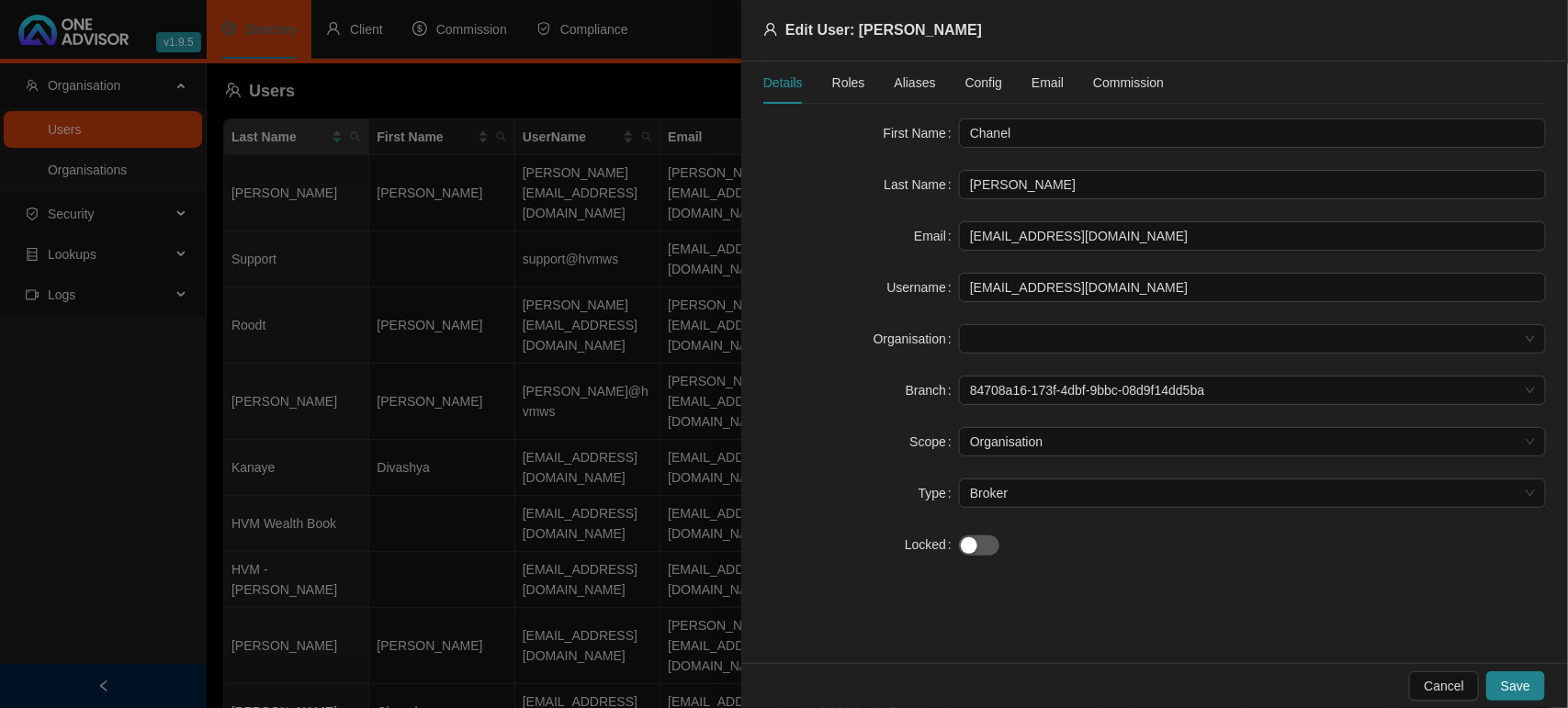
click at [995, 81] on span "Config" at bounding box center [984, 82] width 37 height 13
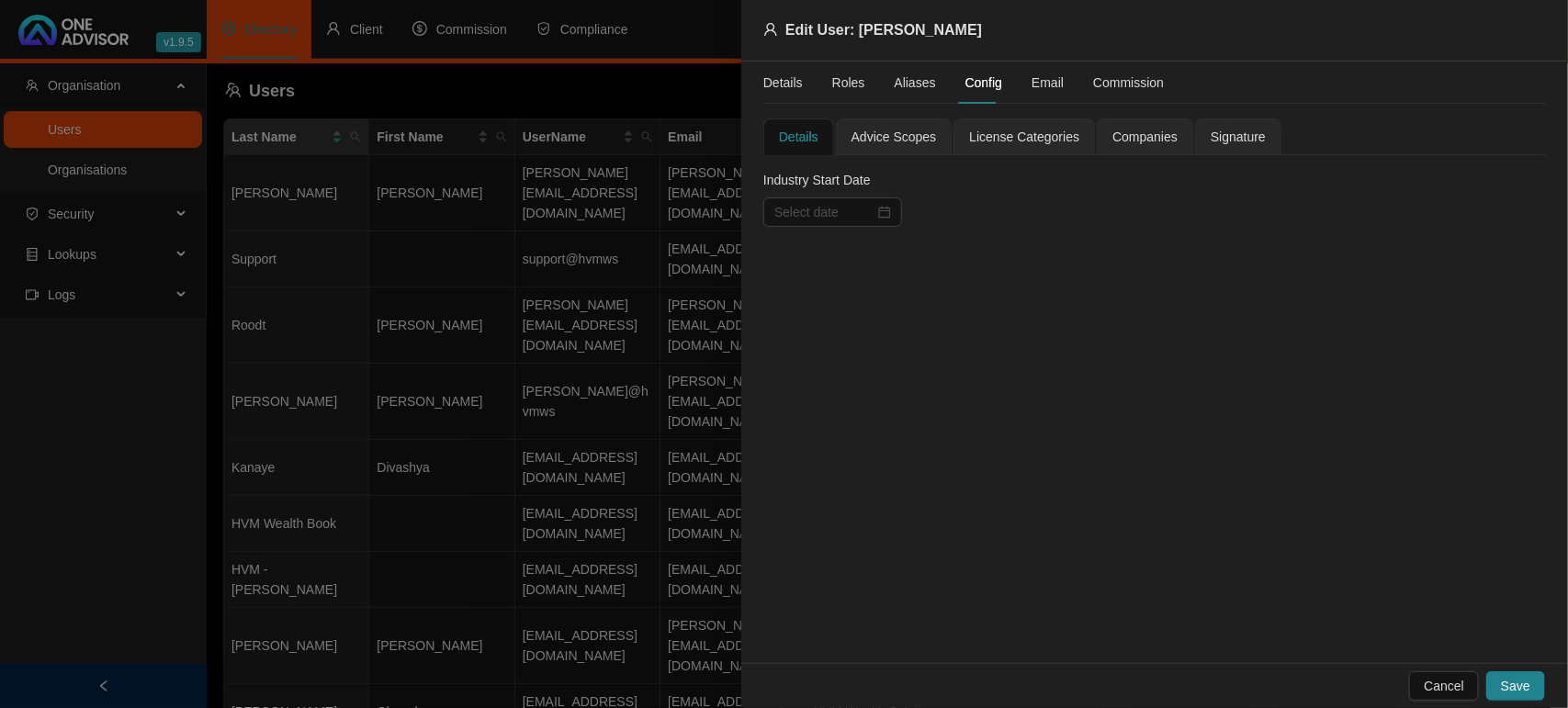
click at [911, 138] on span "Advice Scopes" at bounding box center [894, 137] width 85 height 13
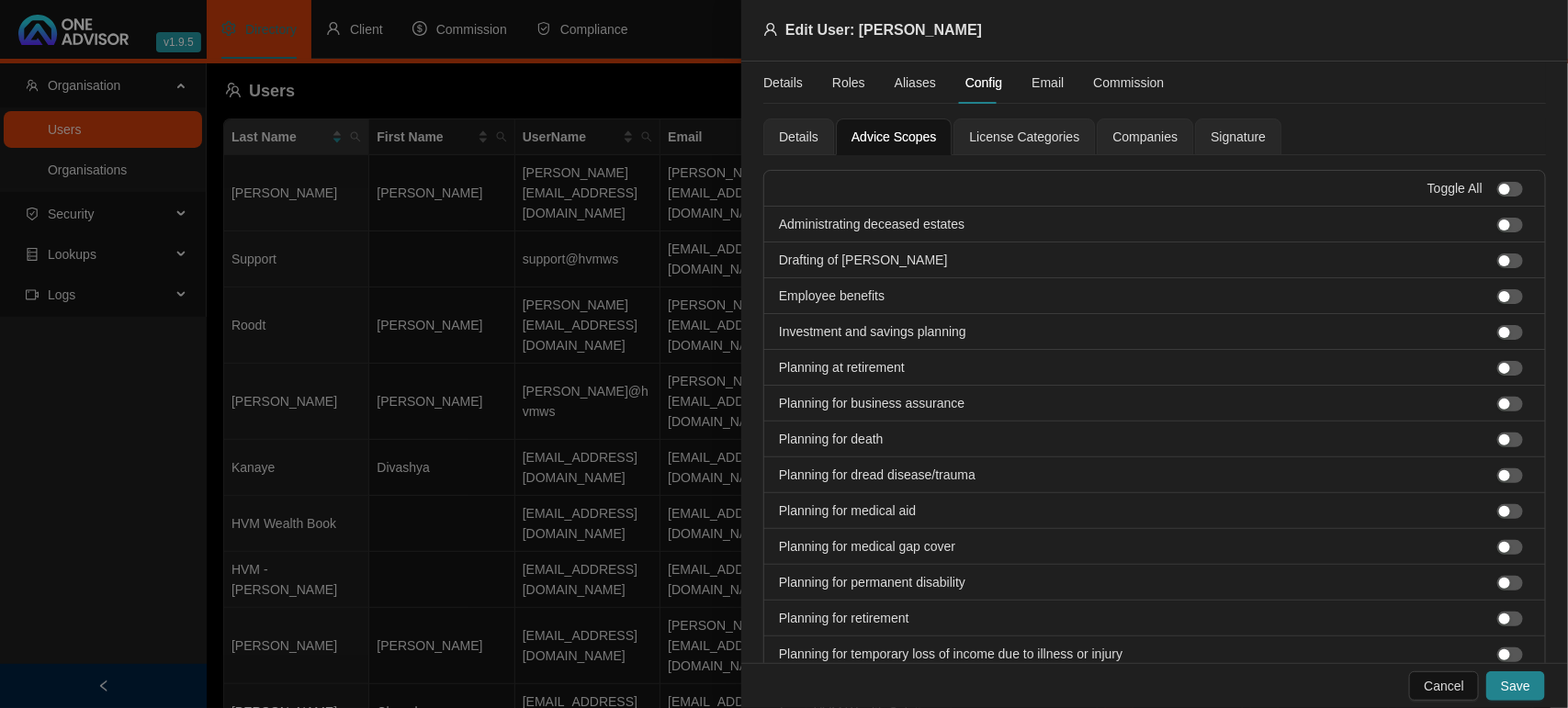
click at [1029, 138] on span "License Categories" at bounding box center [1024, 137] width 110 height 13
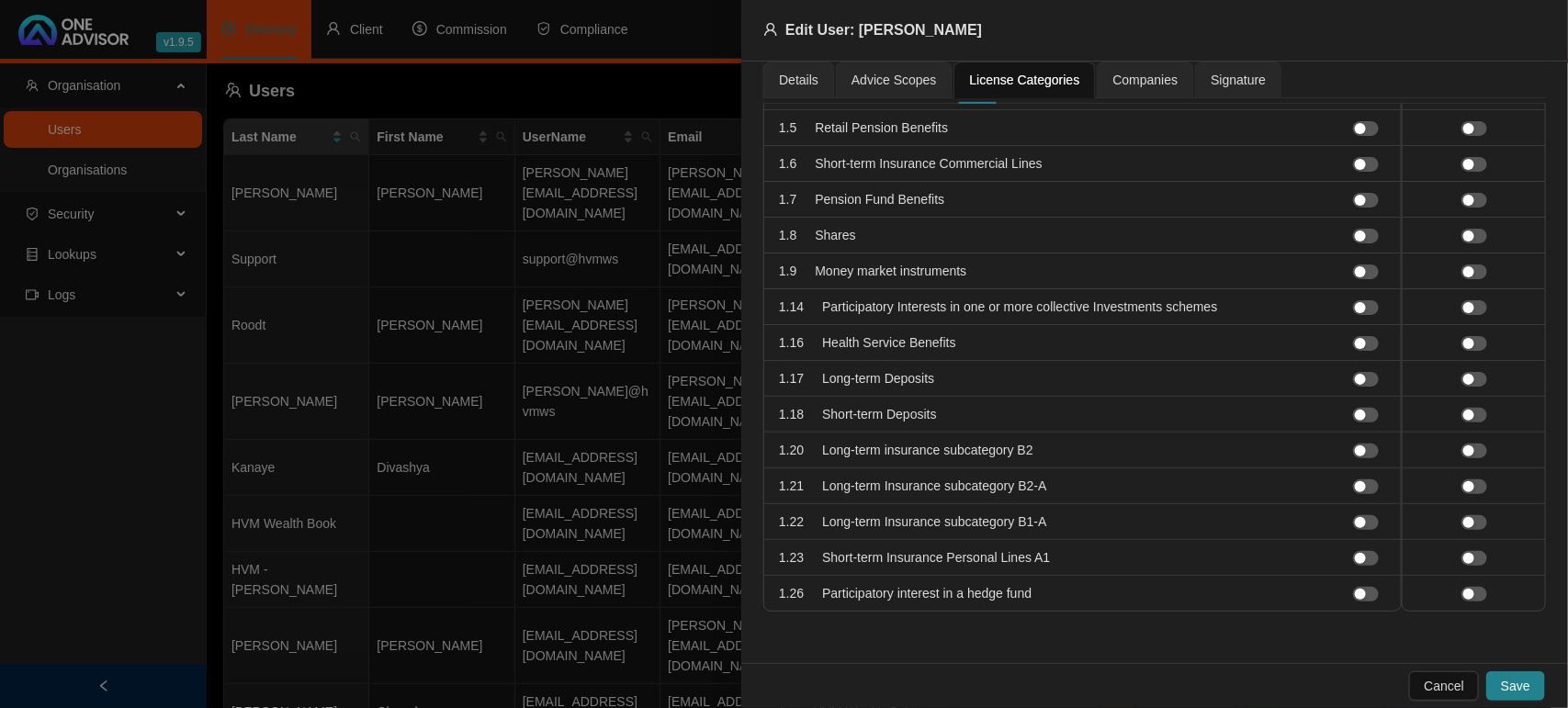
scroll to position [243, 0]
click at [1353, 345] on span "button" at bounding box center [1366, 343] width 26 height 15
click at [1366, 345] on div "button" at bounding box center [1372, 343] width 11 height 11
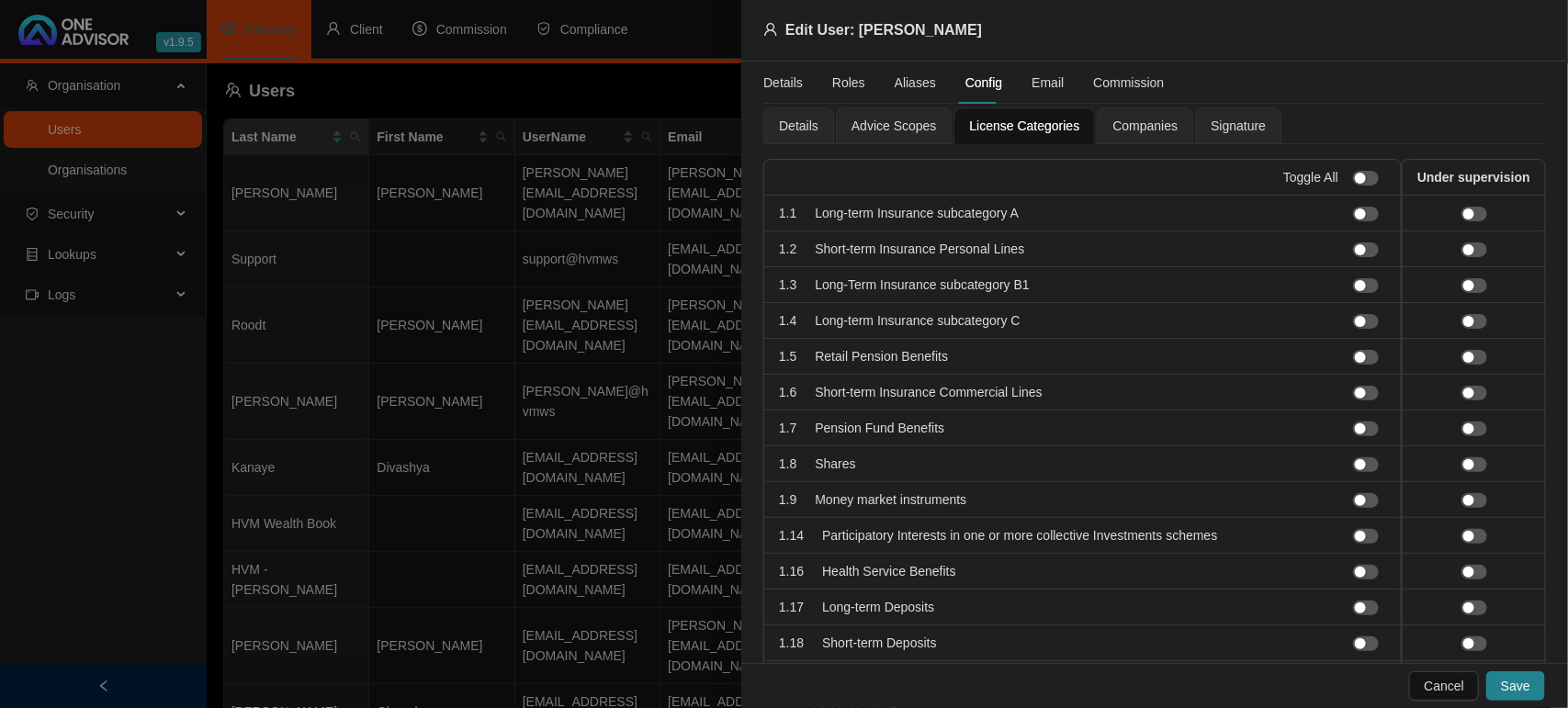
scroll to position [0, 0]
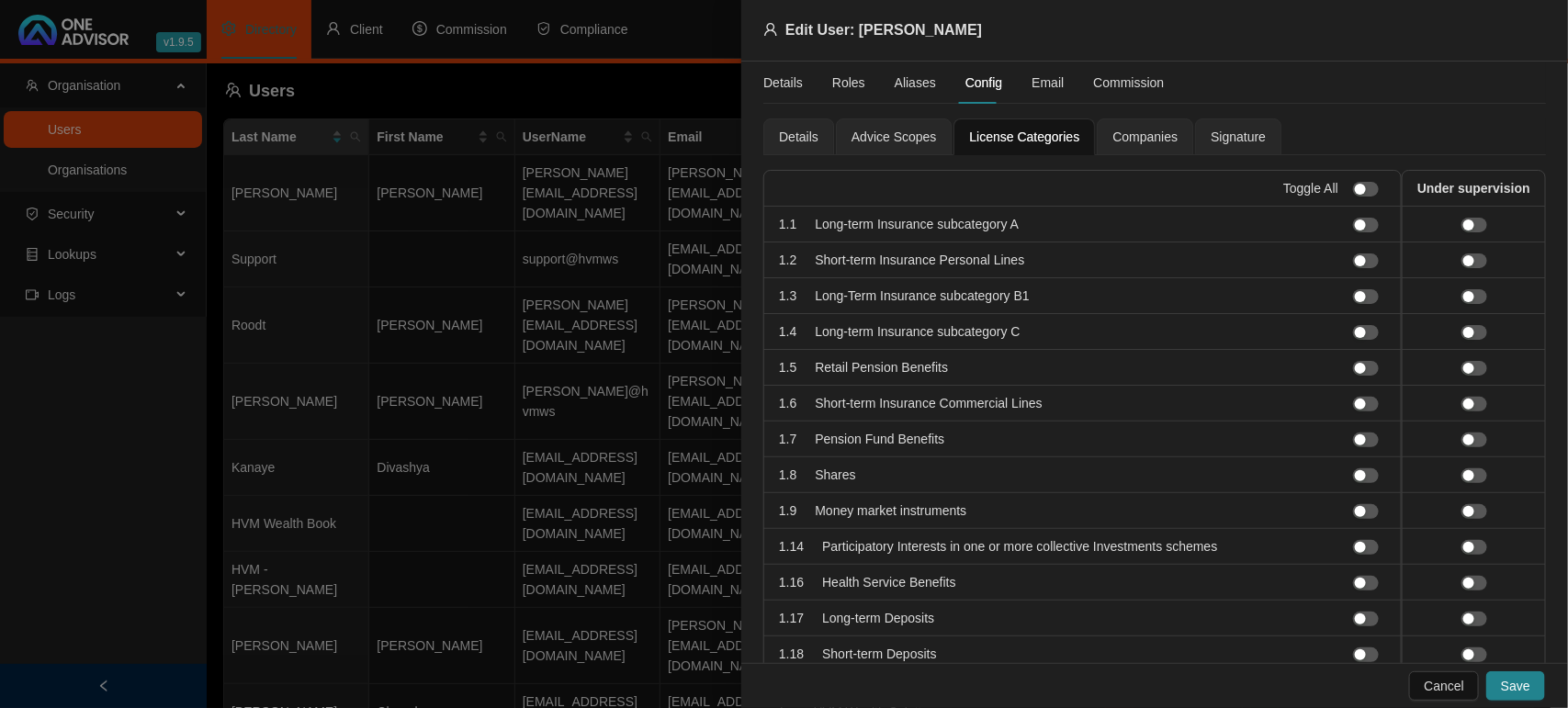
click at [1143, 143] on span "Companies" at bounding box center [1145, 137] width 65 height 13
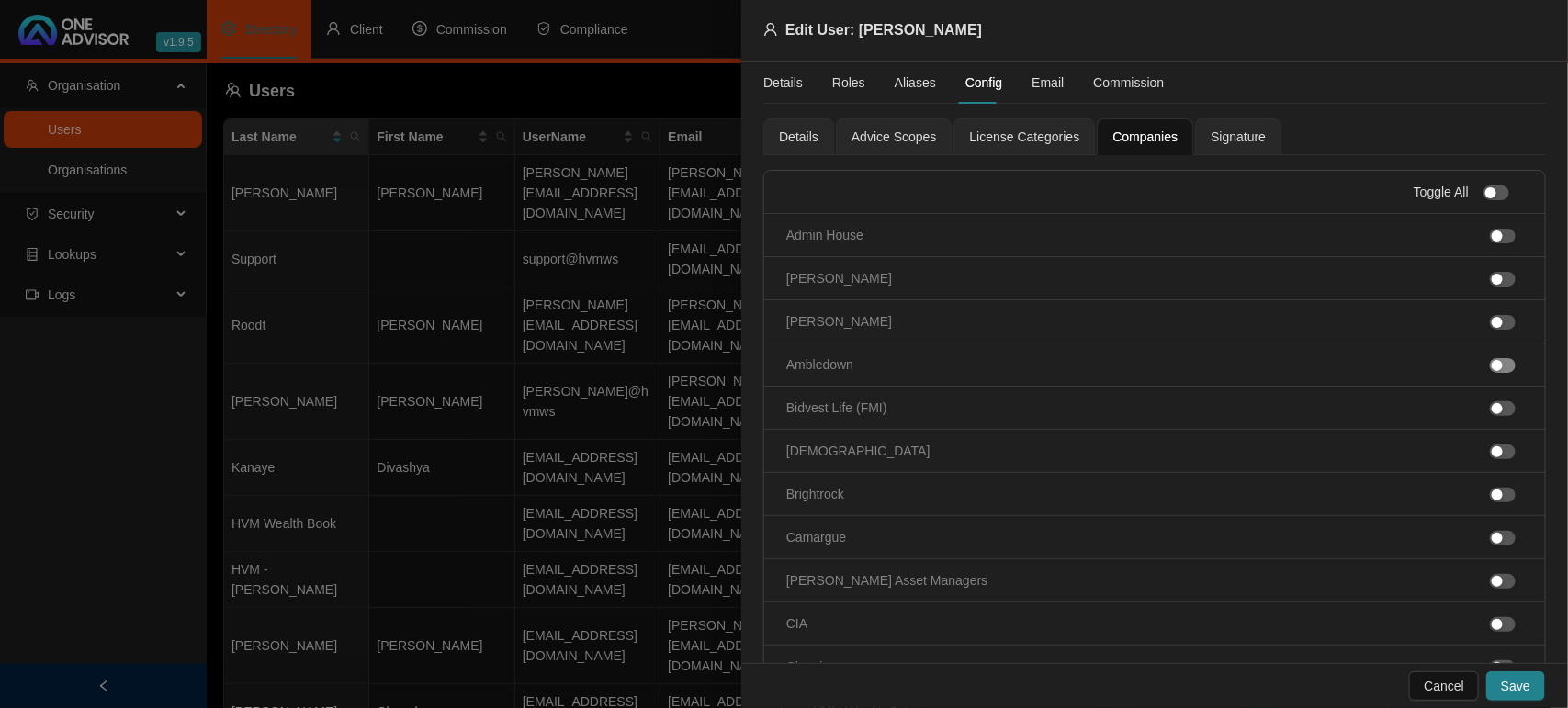
click at [1492, 364] on div "button" at bounding box center [1498, 366] width 11 height 11
click at [1491, 502] on span "button" at bounding box center [1503, 496] width 26 height 15
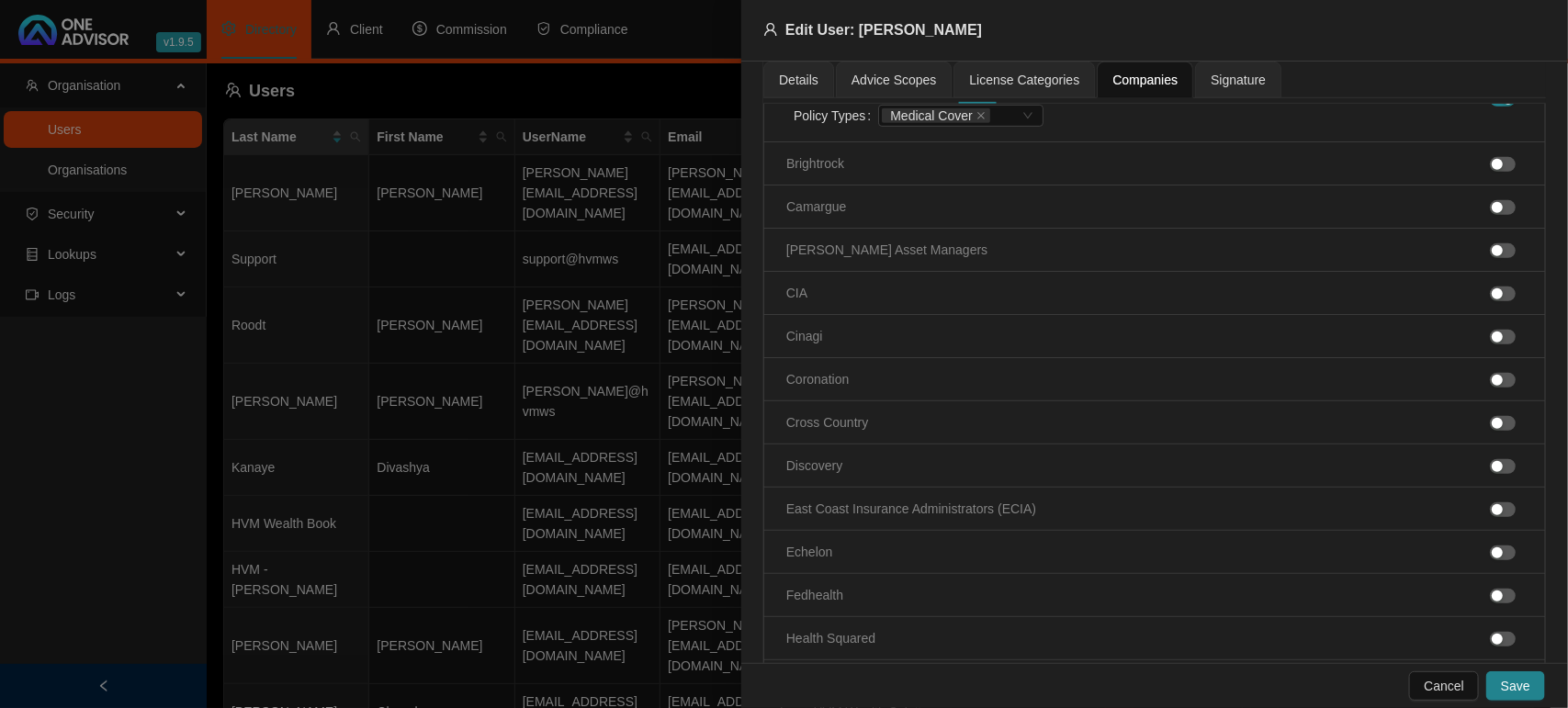
scroll to position [459, 0]
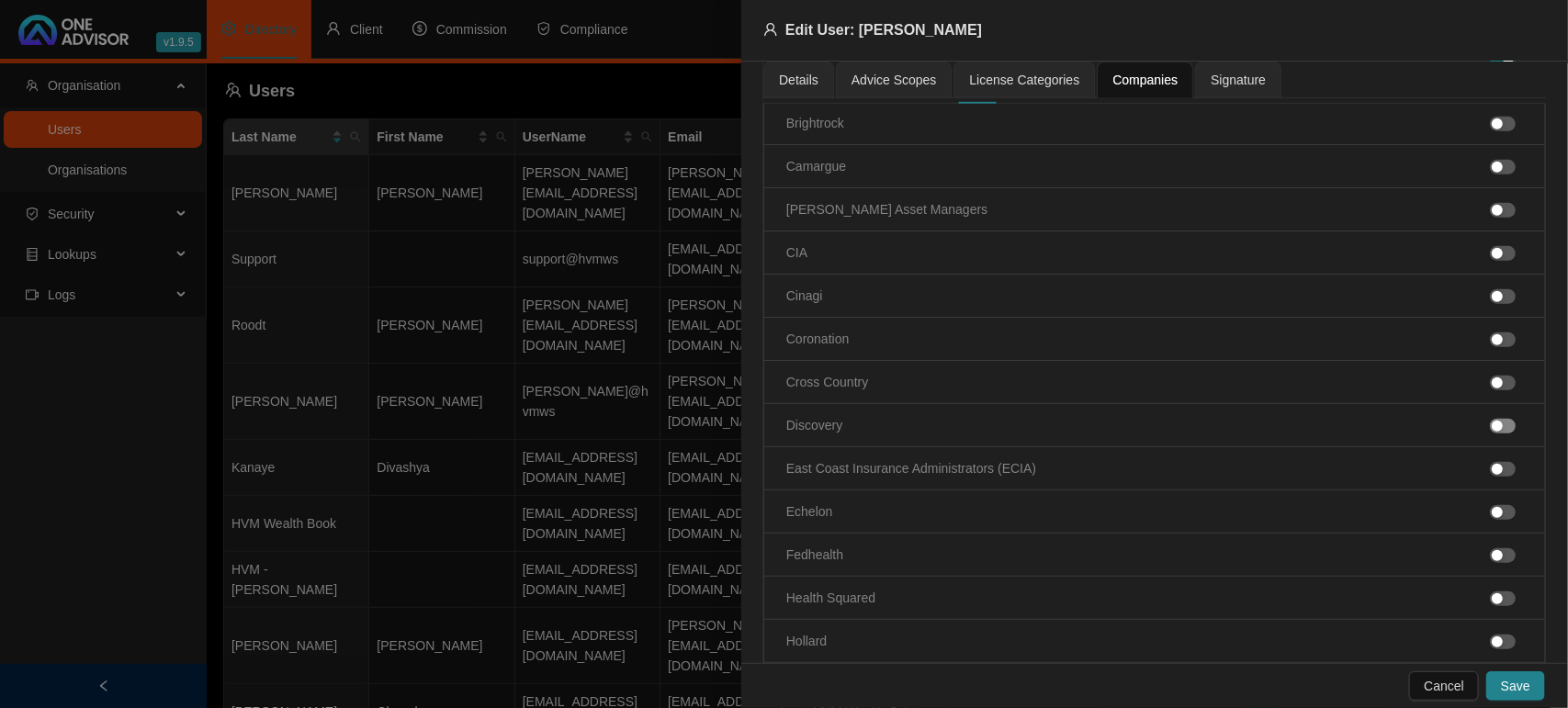
click at [1490, 428] on span "button" at bounding box center [1503, 426] width 26 height 15
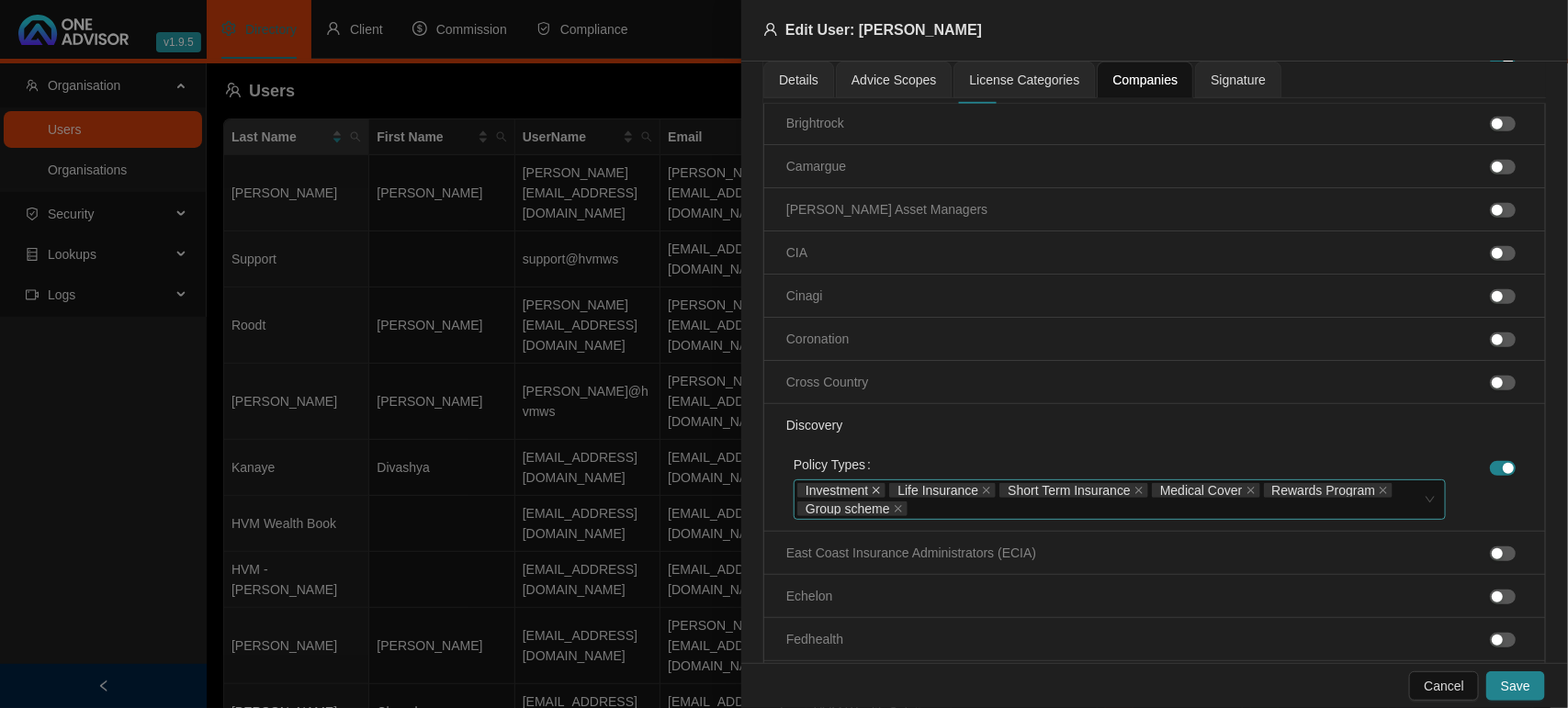
click at [878, 495] on icon "close" at bounding box center [877, 491] width 9 height 9
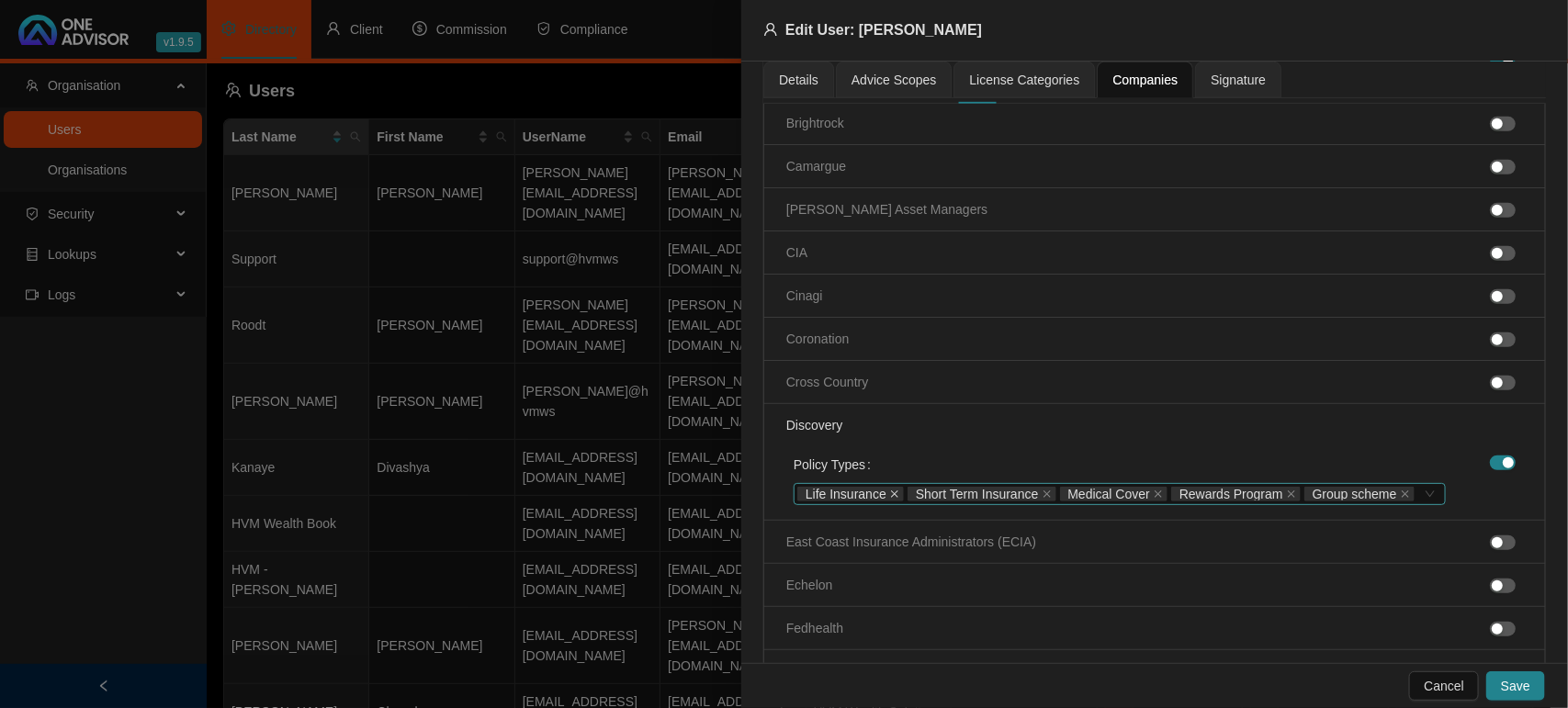
click at [891, 492] on icon "close" at bounding box center [895, 494] width 7 height 7
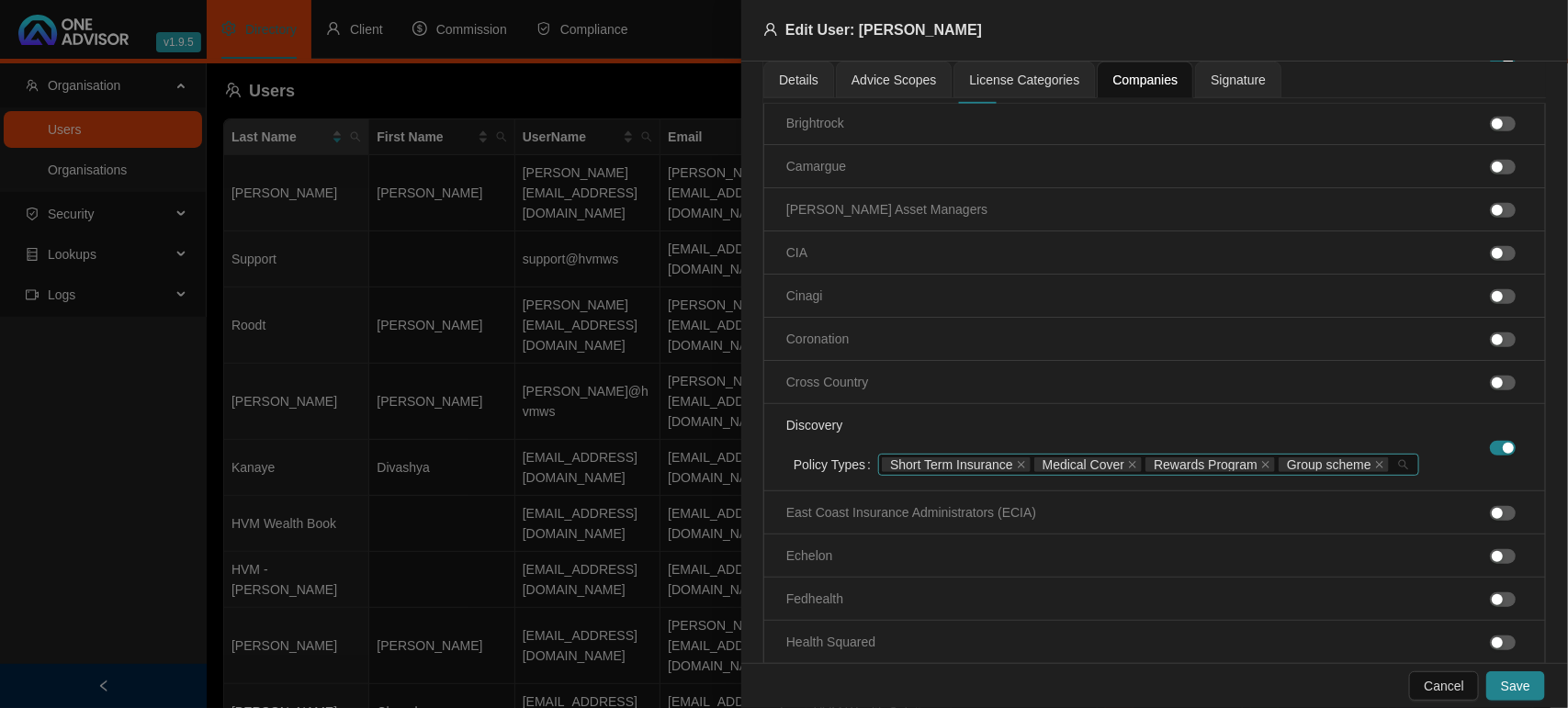
click at [1008, 470] on span "Short Term Insurance" at bounding box center [956, 465] width 149 height 15
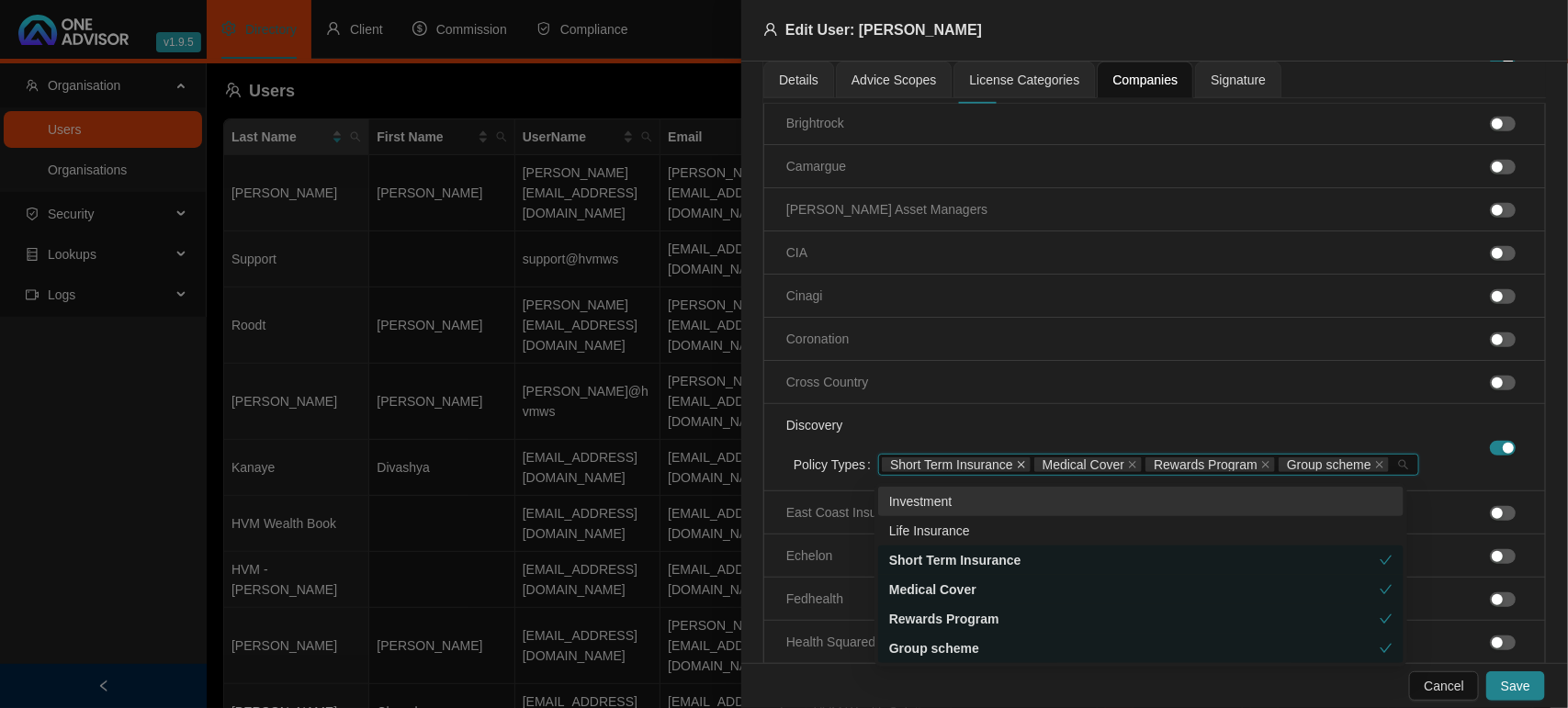
click at [1016, 464] on icon "close" at bounding box center [1021, 465] width 9 height 9
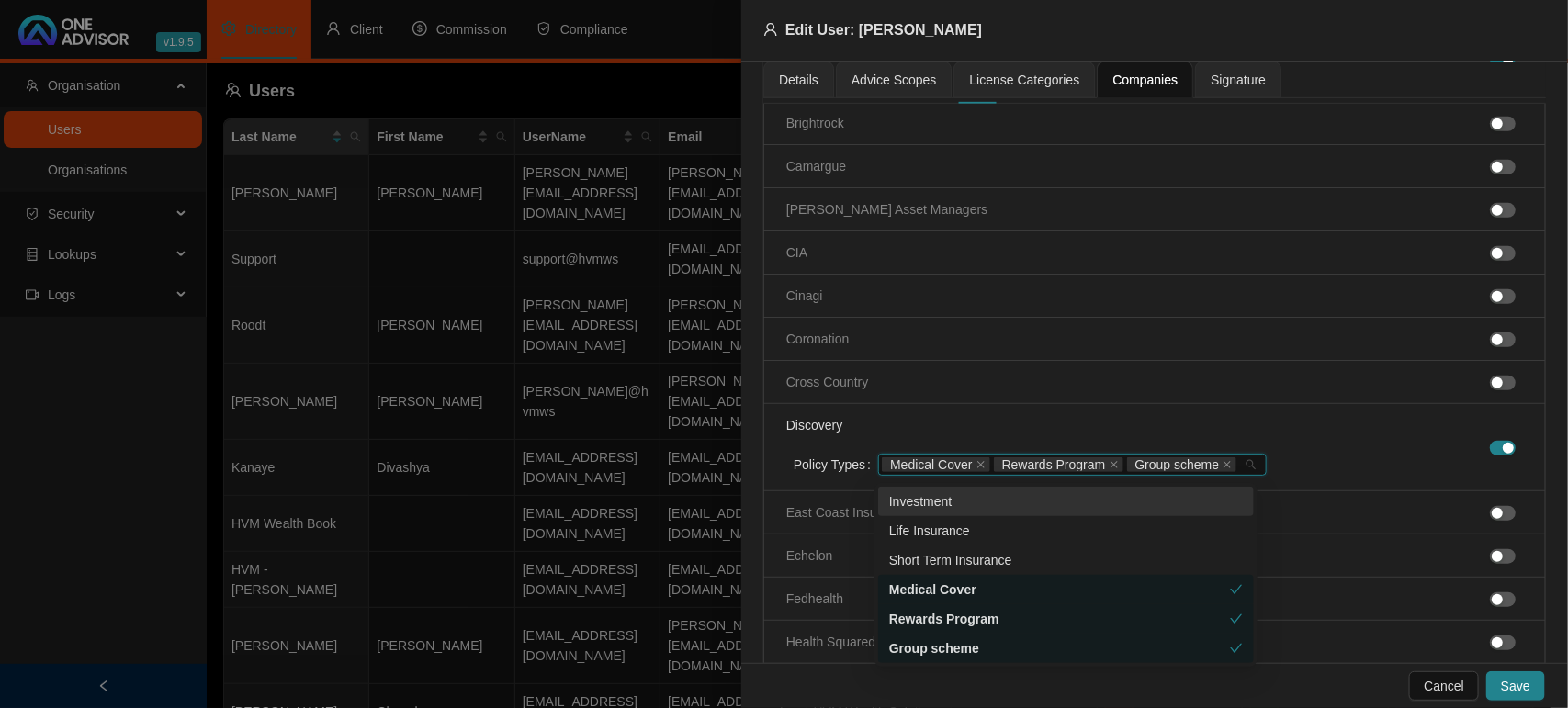
click at [1224, 470] on span "Group scheme" at bounding box center [1182, 465] width 110 height 15
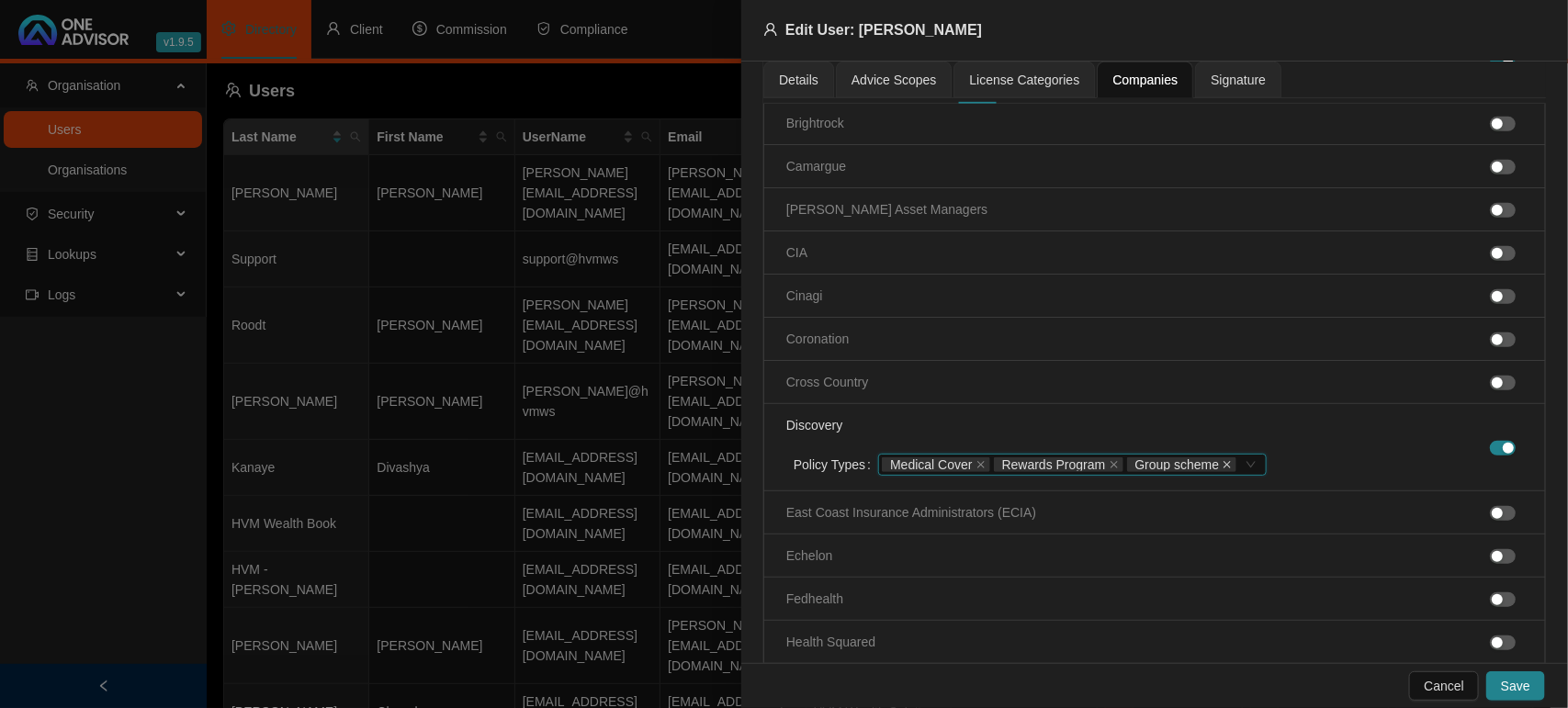
click at [1225, 468] on icon "close" at bounding box center [1228, 465] width 7 height 7
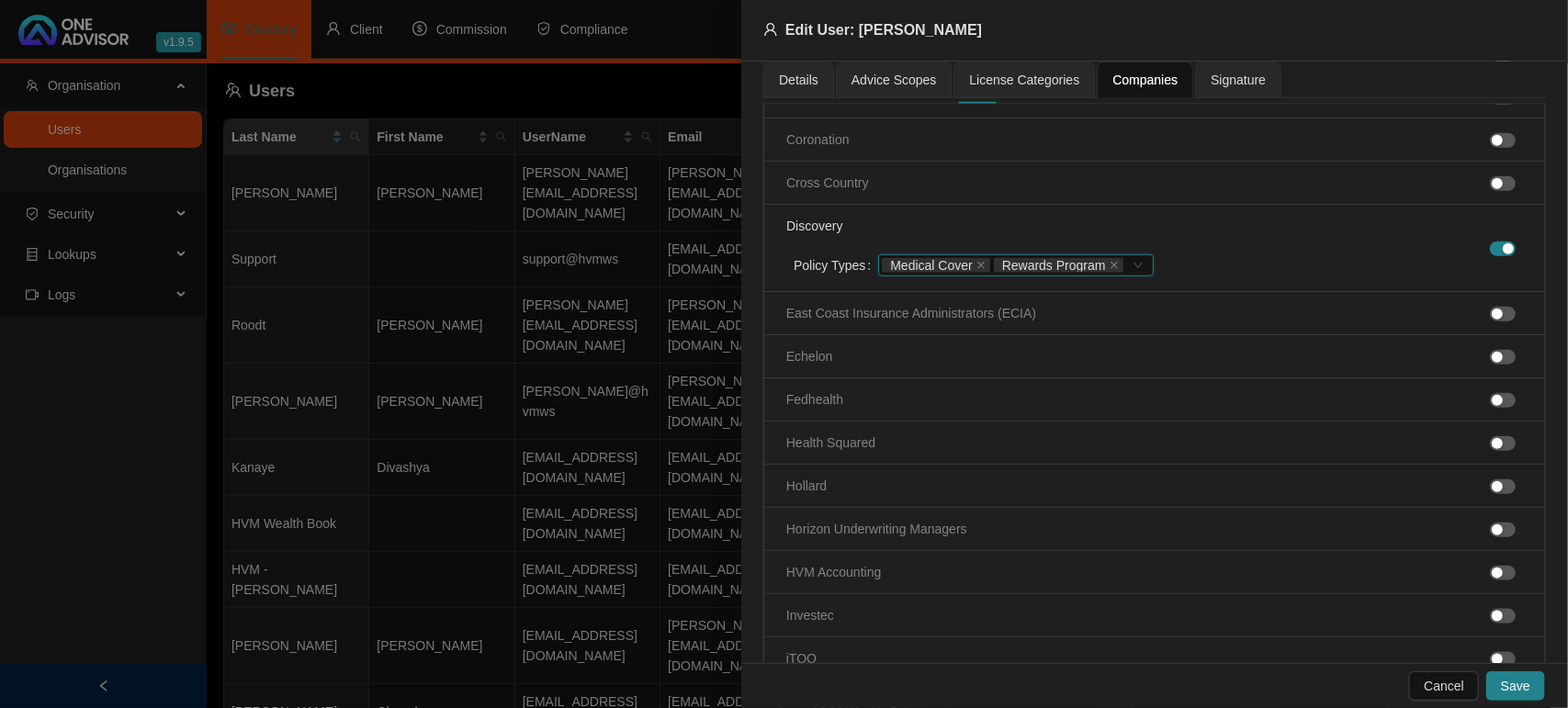
scroll to position [689, 0]
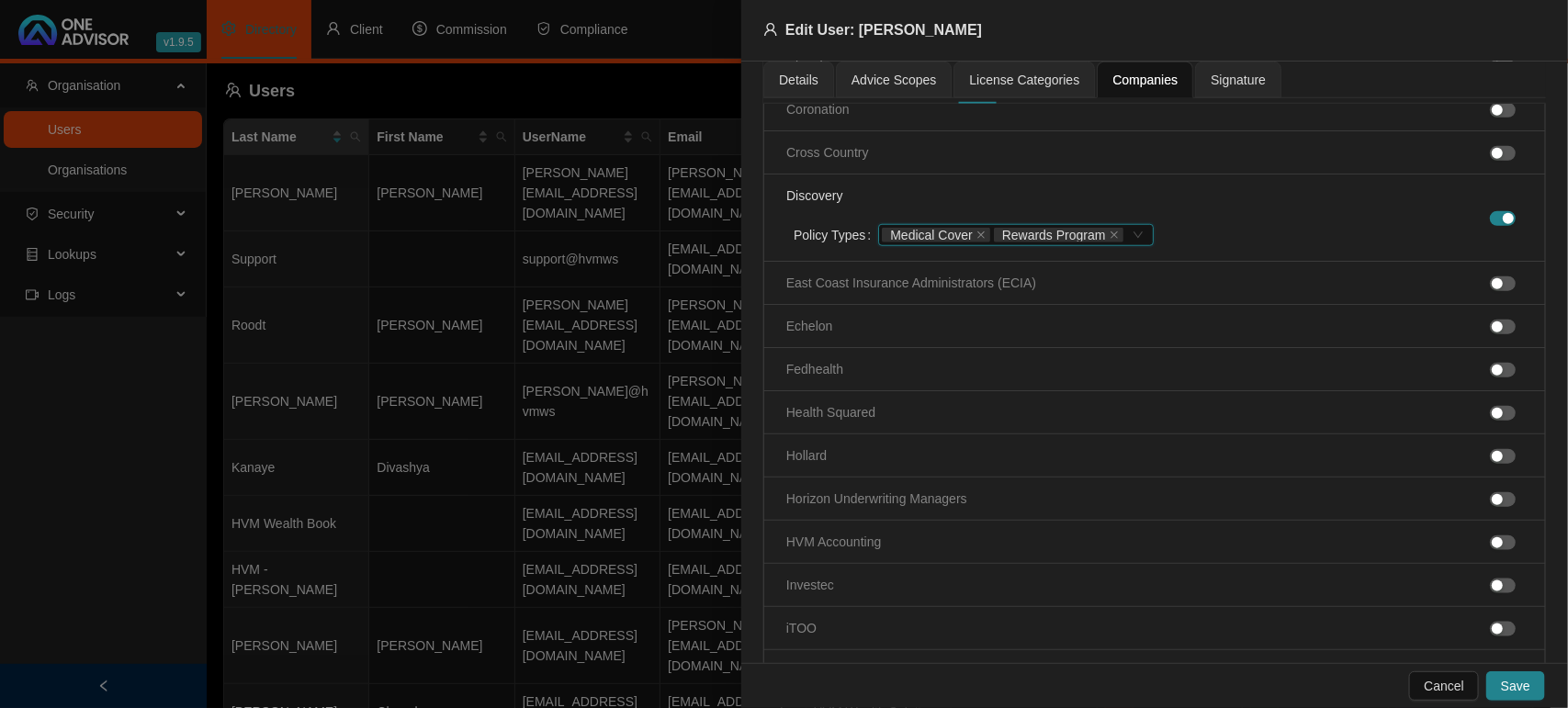
click at [1127, 246] on div "Medical Cover Rewards Program" at bounding box center [1015, 235] width 275 height 22
click at [1290, 237] on li "Discovery Policy Types Medical Cover, Rewards Program Medical Cover Rewards Pro…" at bounding box center [1154, 218] width 780 height 87
click at [1490, 377] on span "button" at bounding box center [1503, 370] width 26 height 15
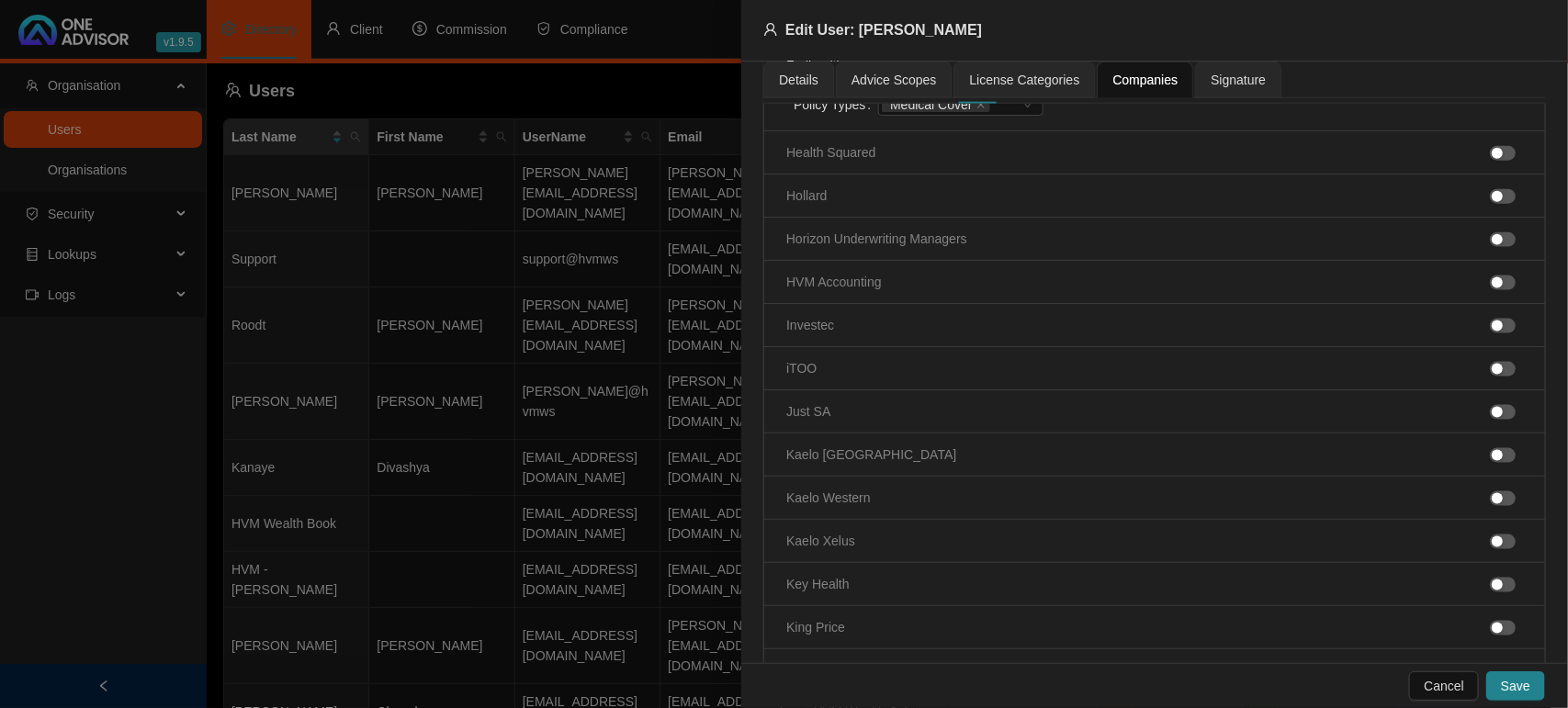
scroll to position [1033, 0]
click at [1490, 422] on span "button" at bounding box center [1503, 416] width 26 height 15
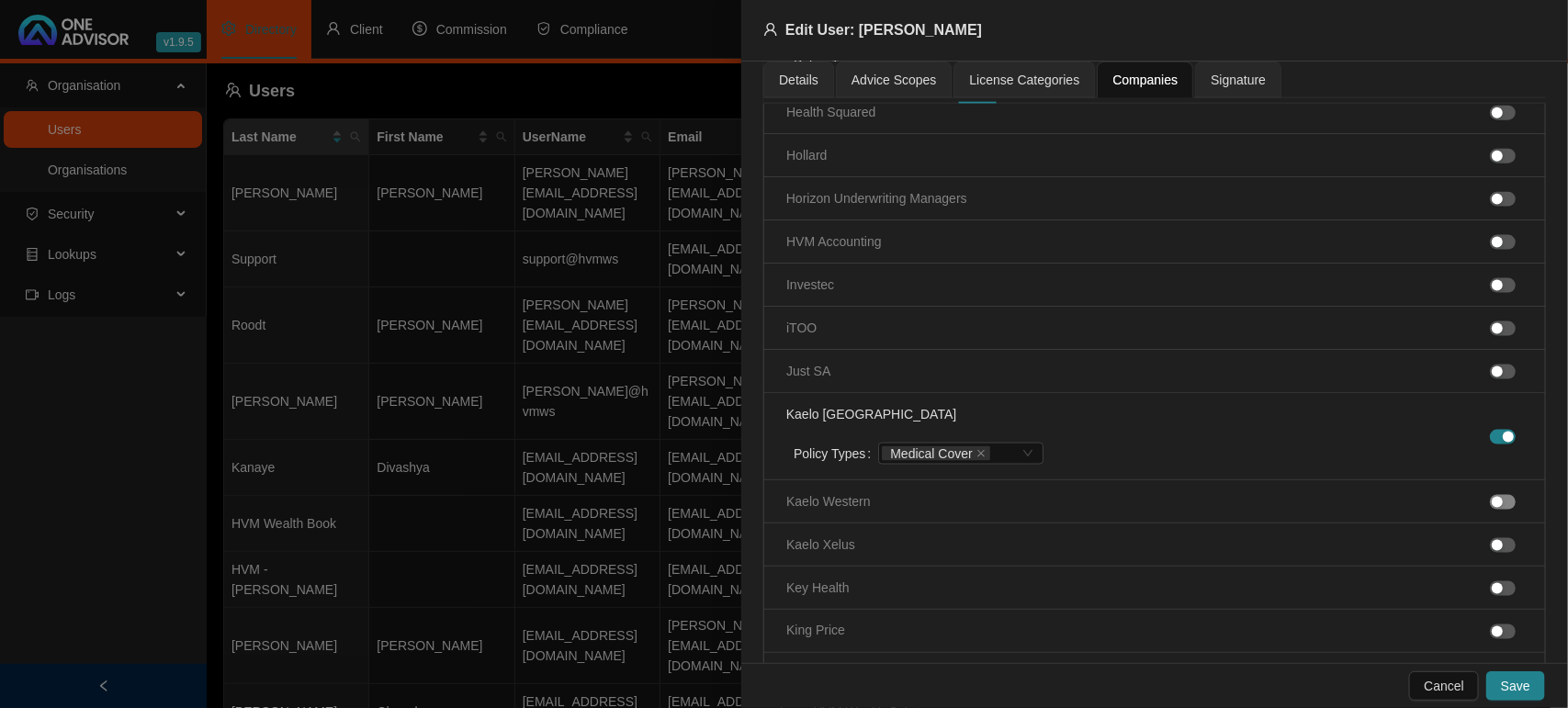
click at [1492, 507] on div "button" at bounding box center [1498, 503] width 11 height 11
click at [1492, 594] on div "button" at bounding box center [1498, 590] width 11 height 11
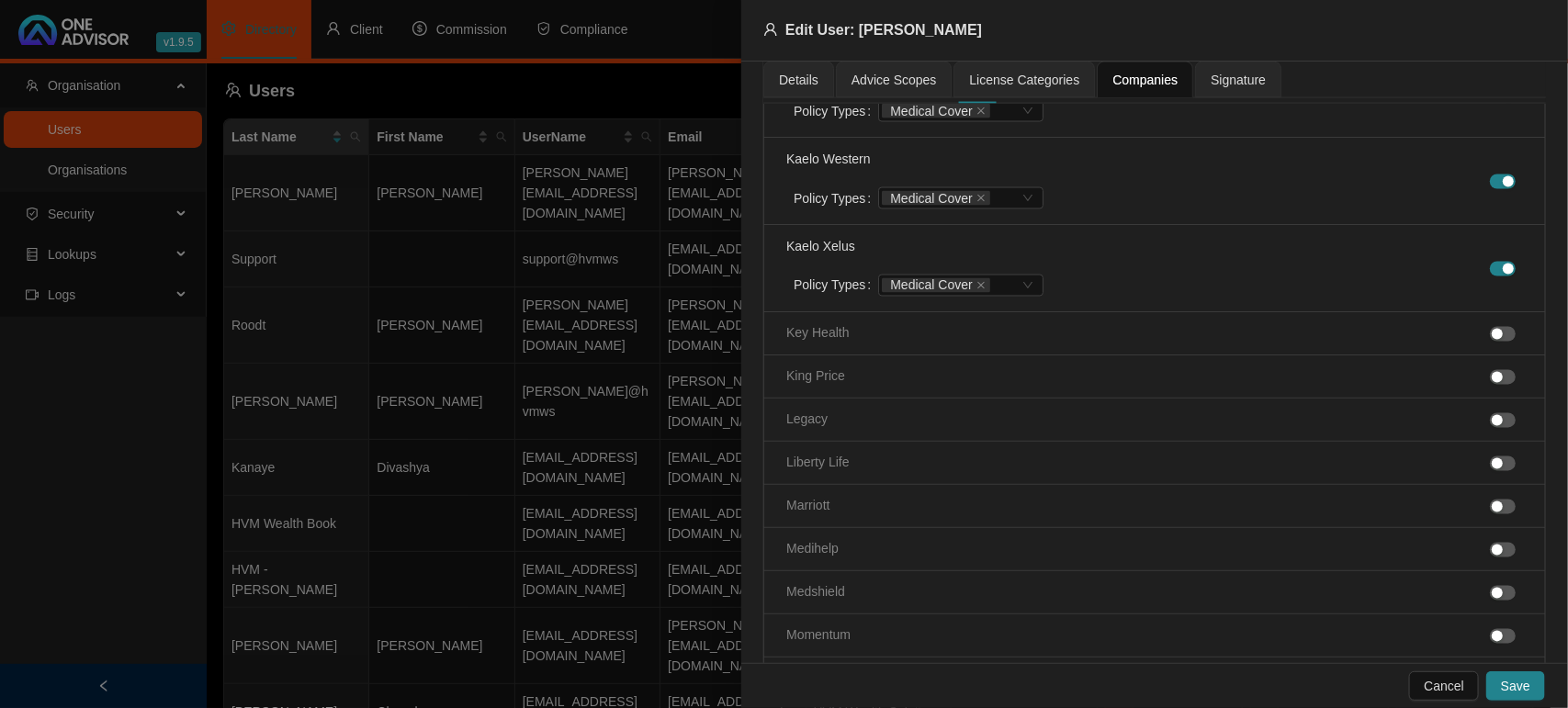
scroll to position [1377, 0]
click at [1493, 340] on span "button" at bounding box center [1503, 332] width 26 height 15
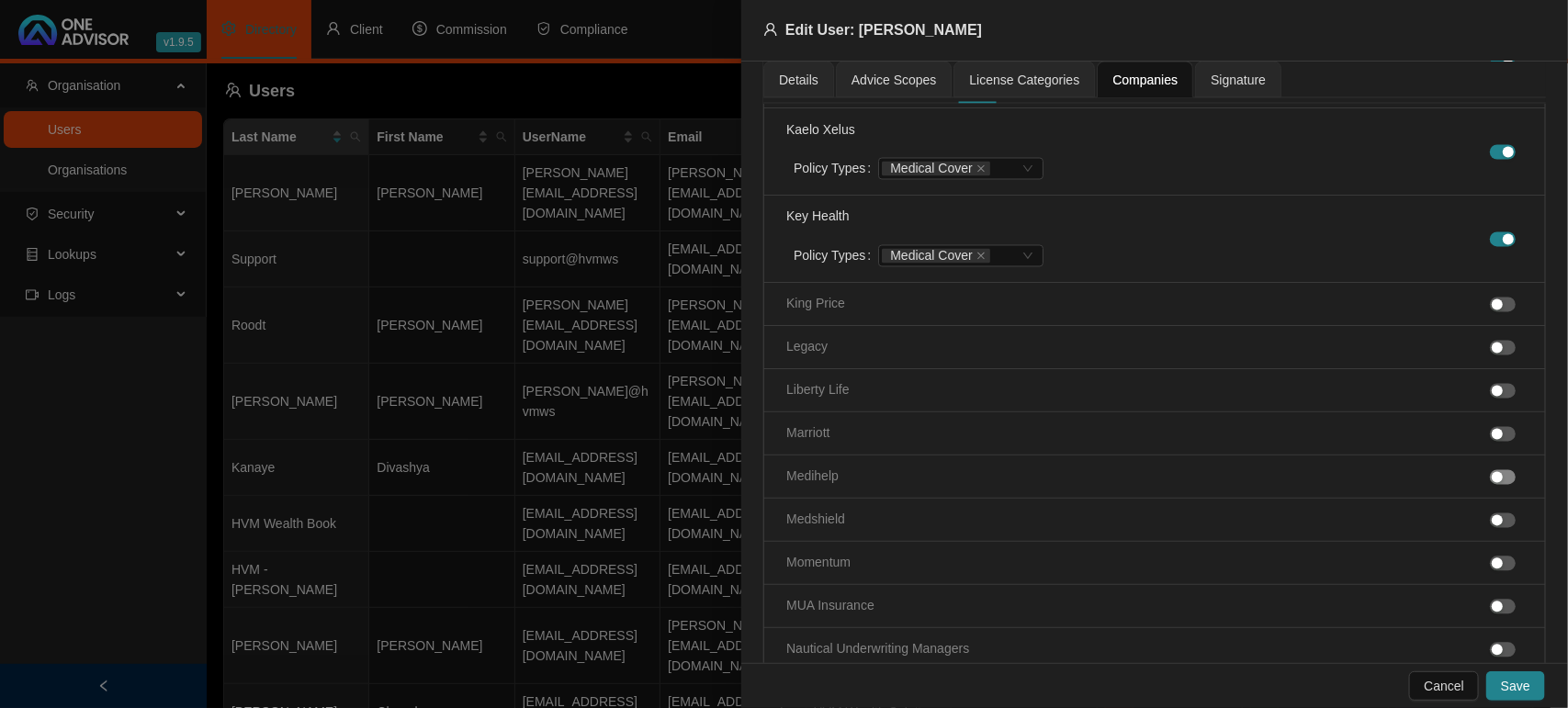
click at [1492, 483] on div "button" at bounding box center [1498, 478] width 11 height 11
click at [1486, 583] on li "Medshield" at bounding box center [1154, 564] width 780 height 43
click at [1492, 570] on div "button" at bounding box center [1498, 565] width 11 height 11
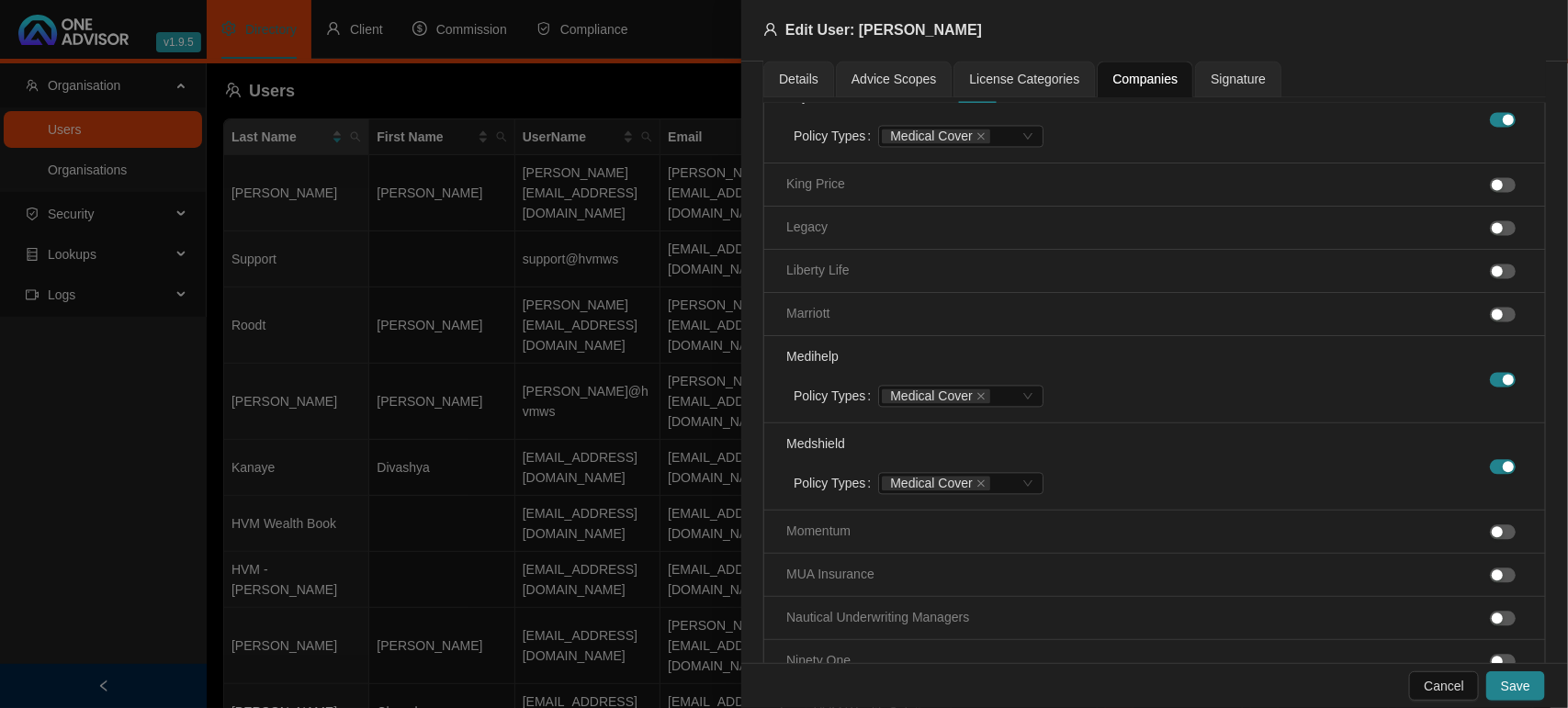
scroll to position [1722, 0]
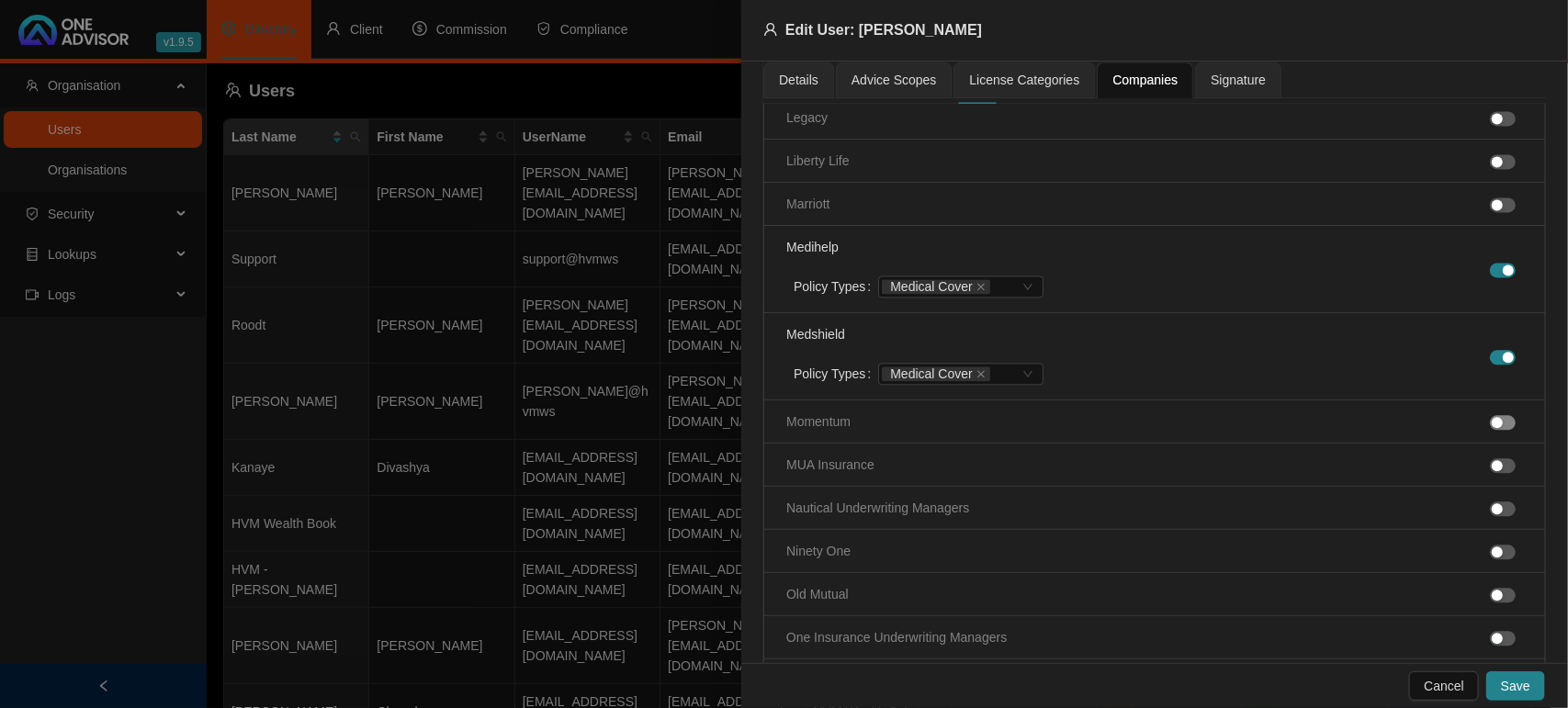
click at [1492, 428] on div "button" at bounding box center [1498, 423] width 11 height 11
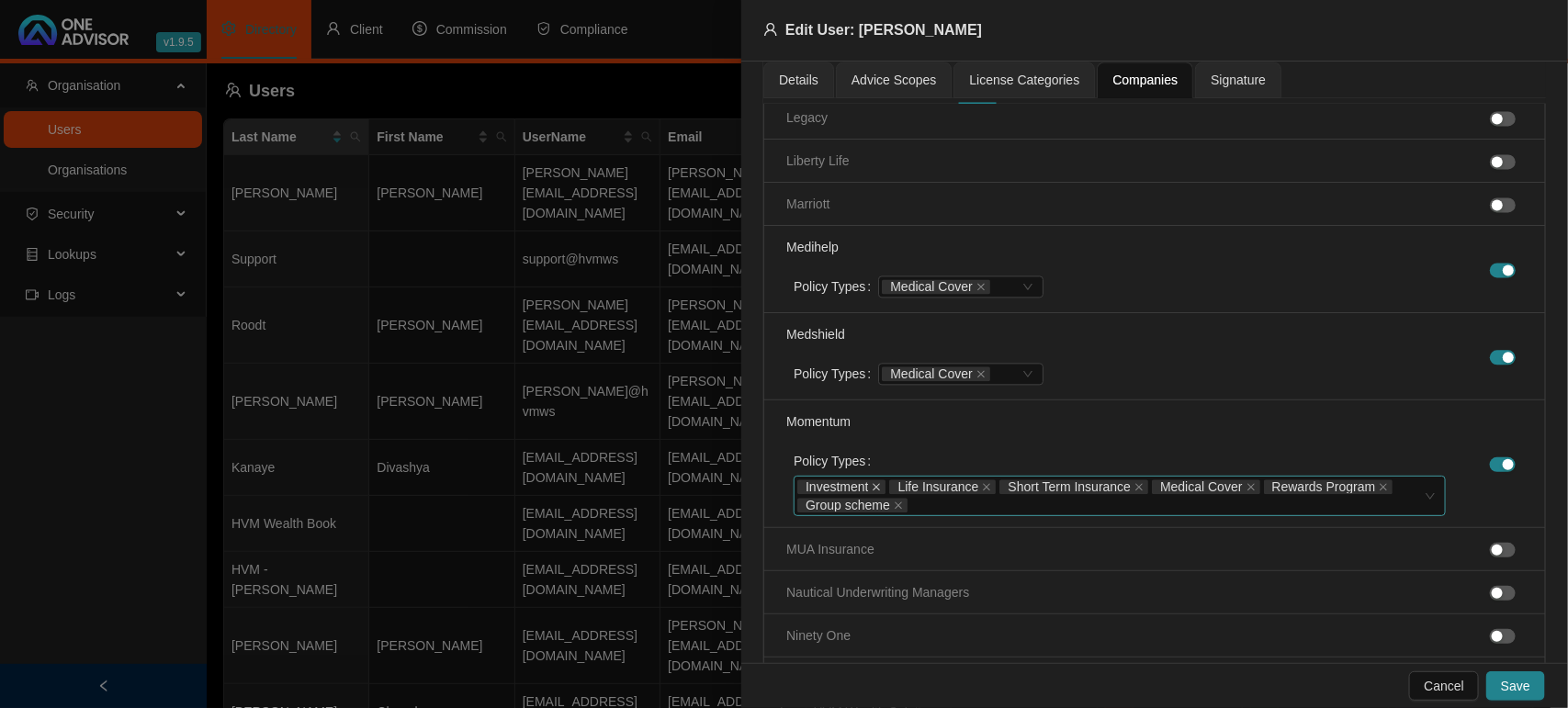
click at [877, 491] on icon "close" at bounding box center [877, 487] width 9 height 9
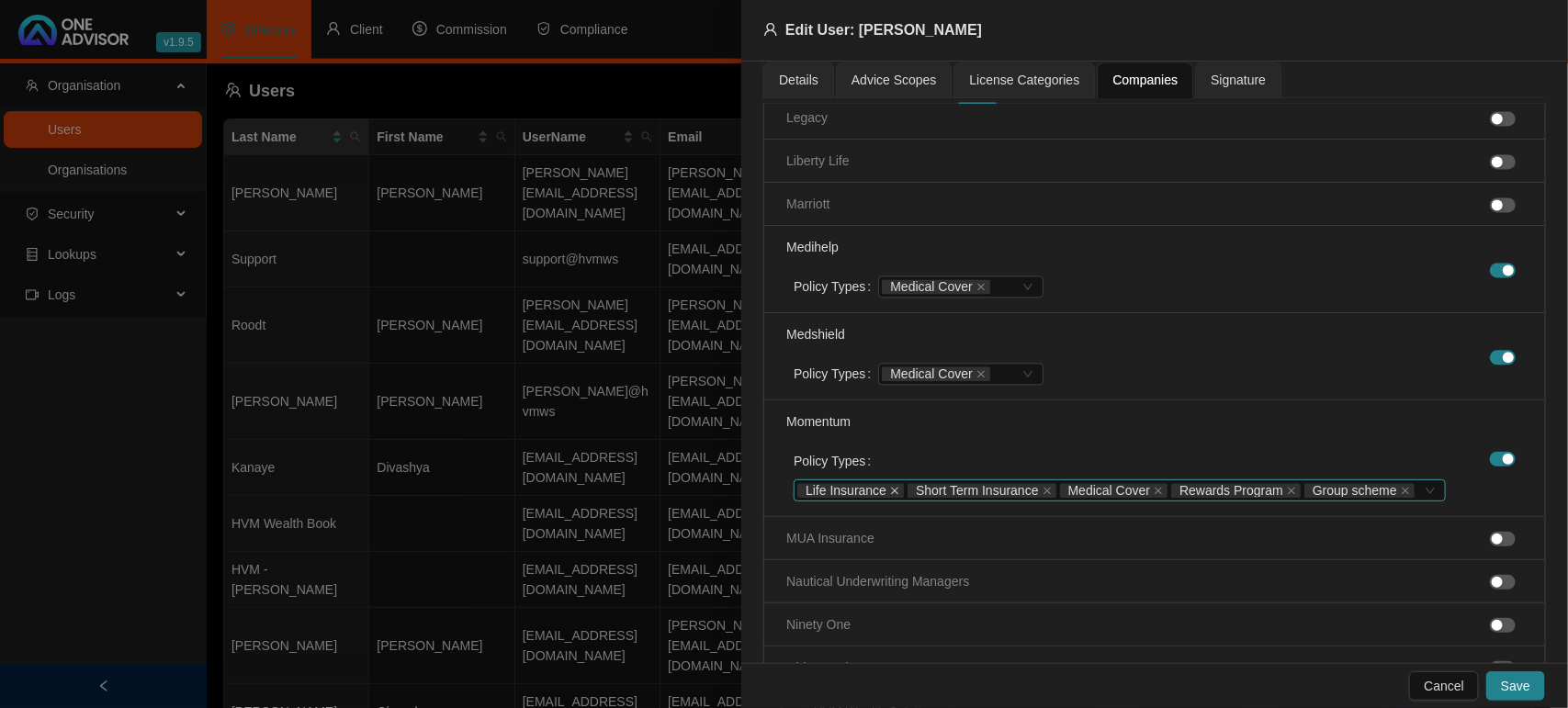
click at [895, 492] on icon "close" at bounding box center [895, 491] width 7 height 7
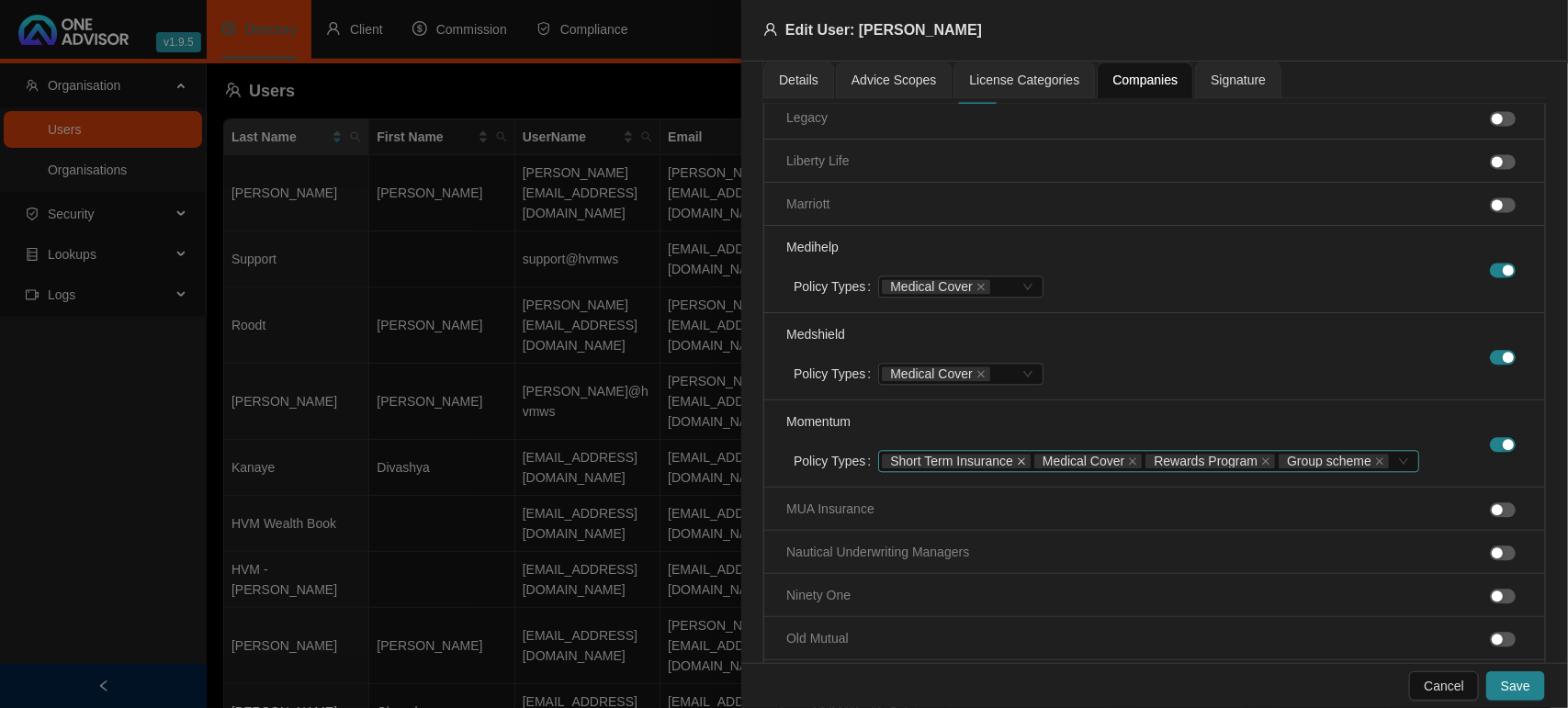
click at [1016, 466] on icon "close" at bounding box center [1021, 461] width 9 height 9
click at [1223, 466] on icon "close" at bounding box center [1227, 461] width 9 height 9
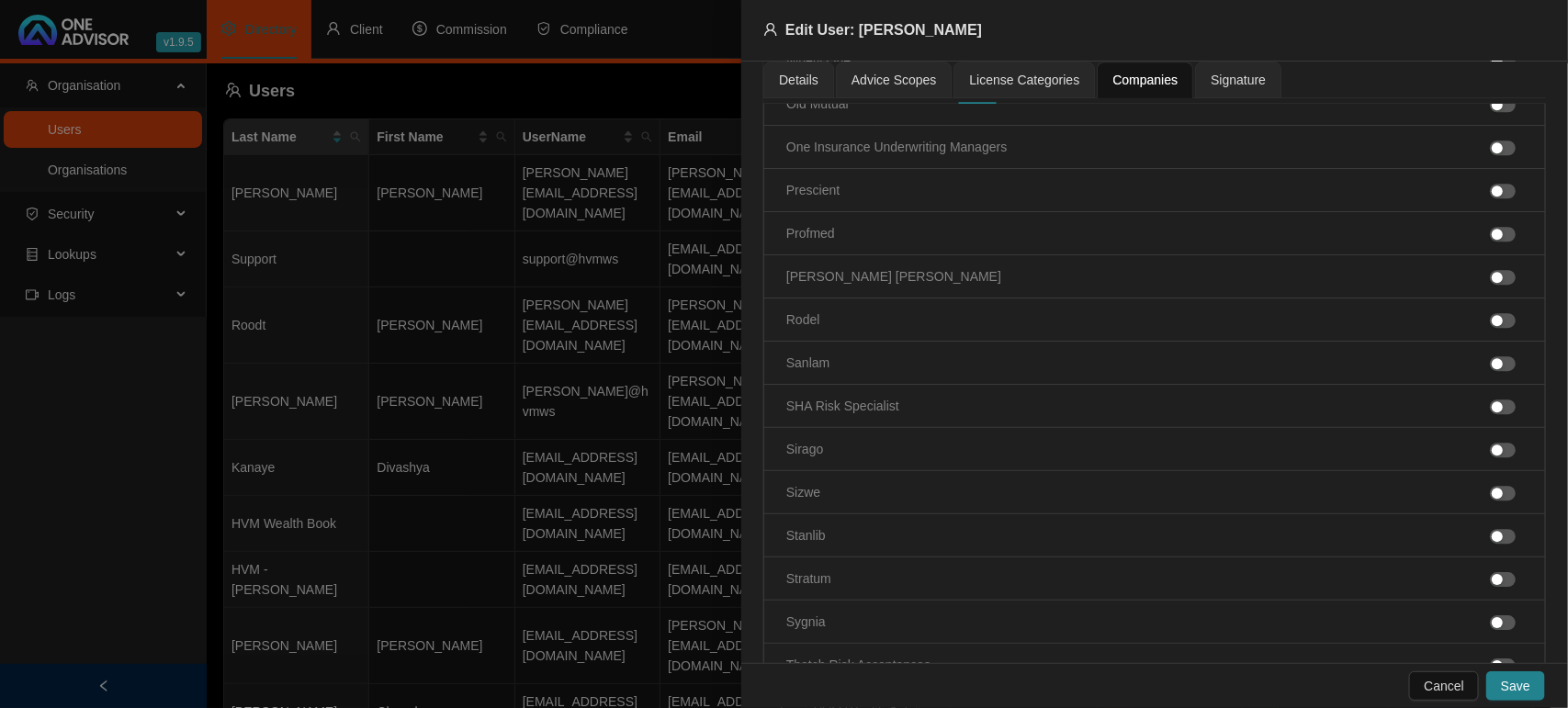
scroll to position [2296, 0]
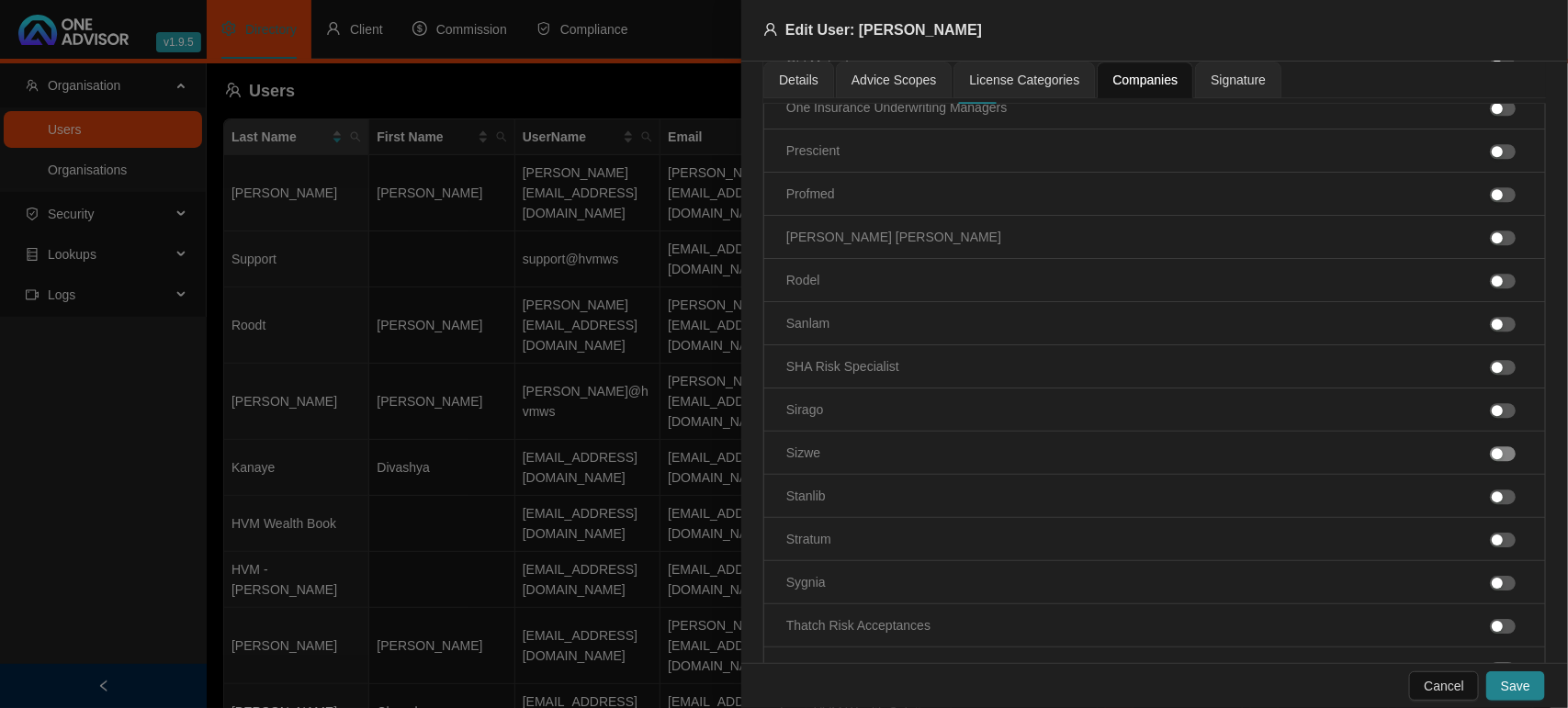
click at [1490, 460] on span "button" at bounding box center [1503, 453] width 26 height 15
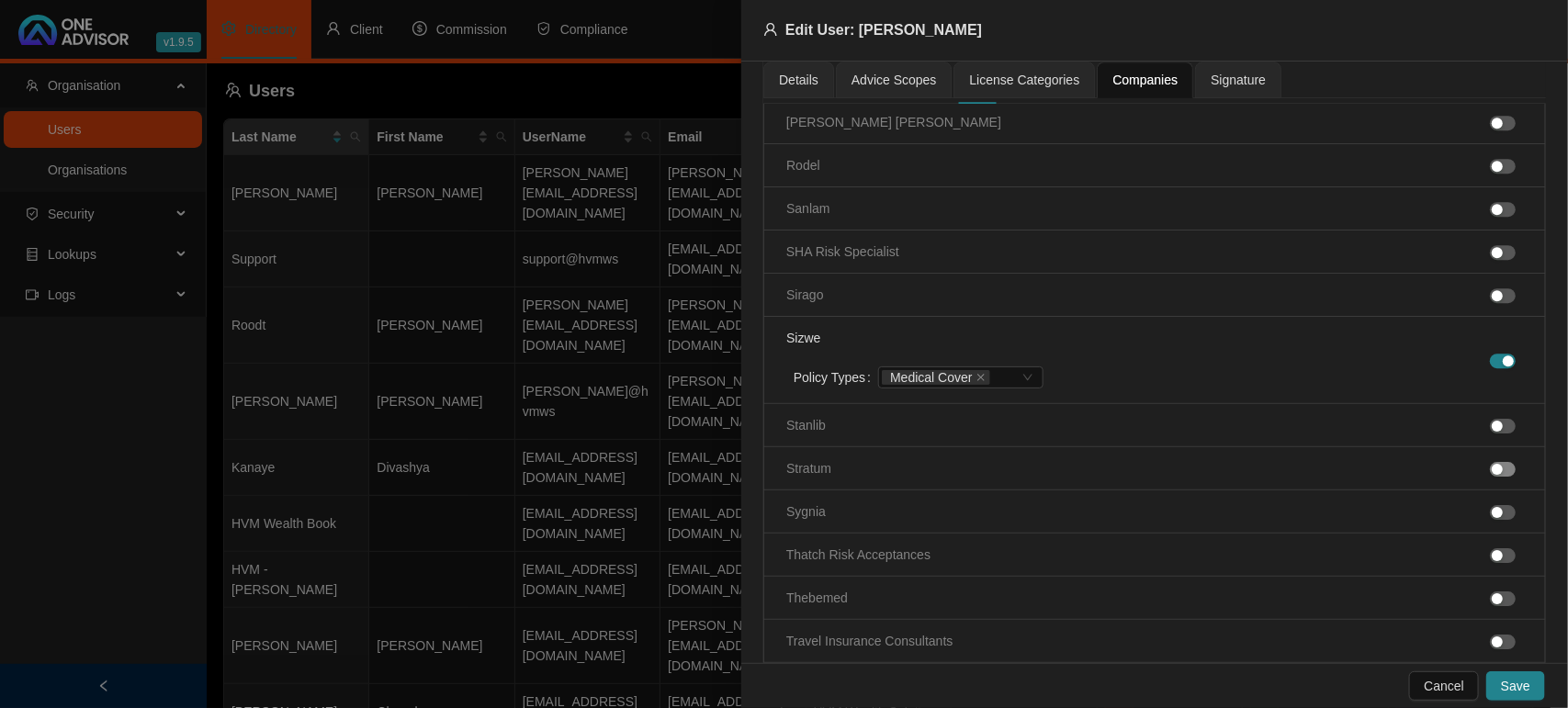
click at [1492, 475] on div "button" at bounding box center [1498, 469] width 11 height 11
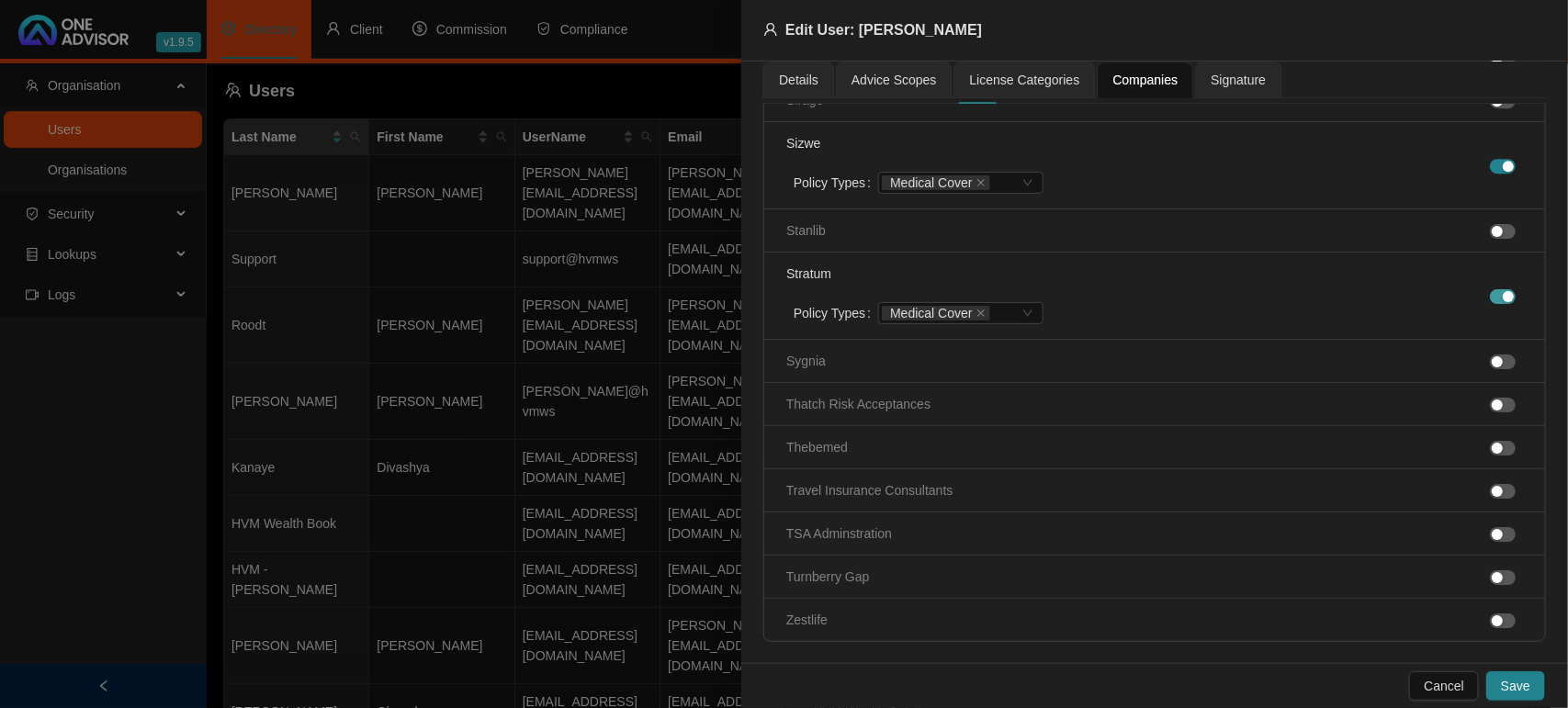
scroll to position [2640, 0]
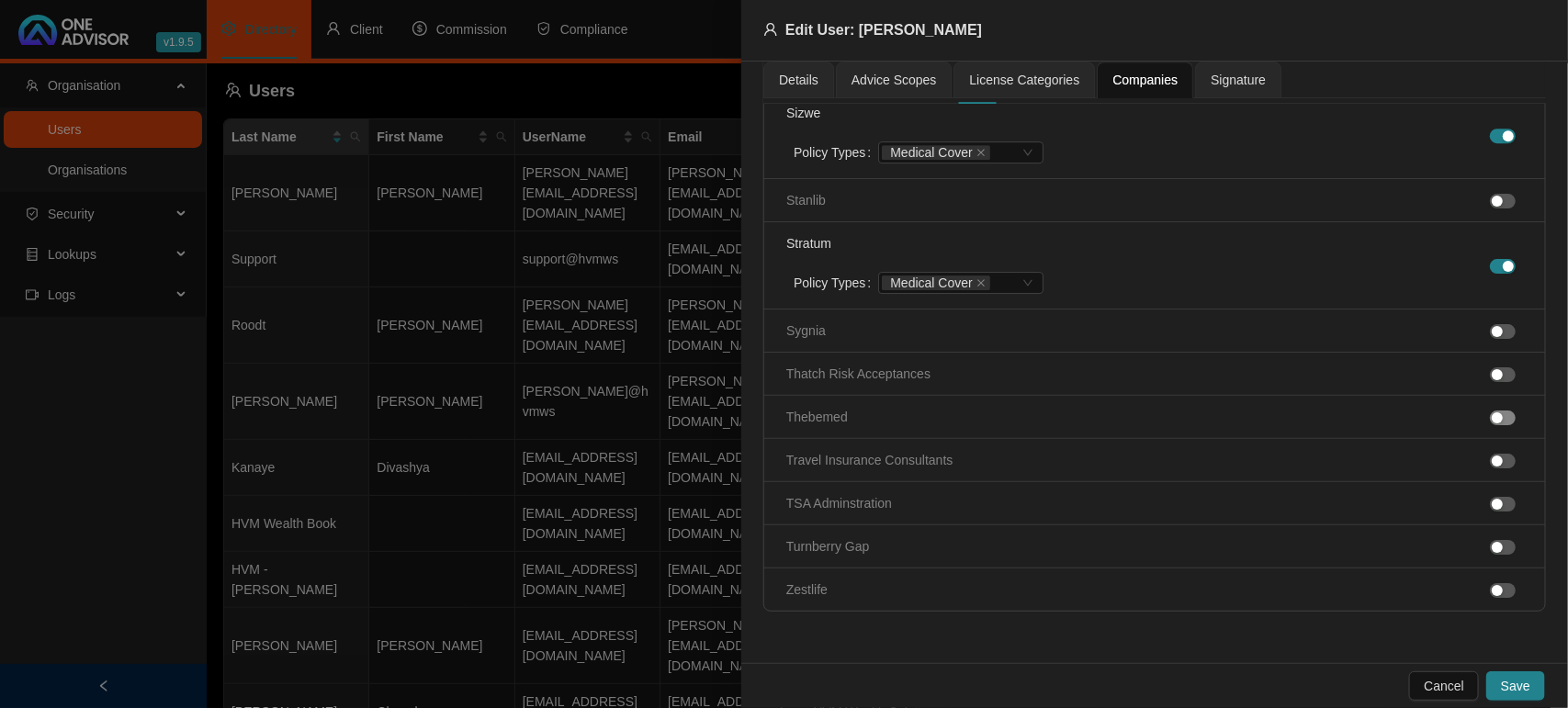
click at [1490, 425] on span "button" at bounding box center [1503, 418] width 26 height 15
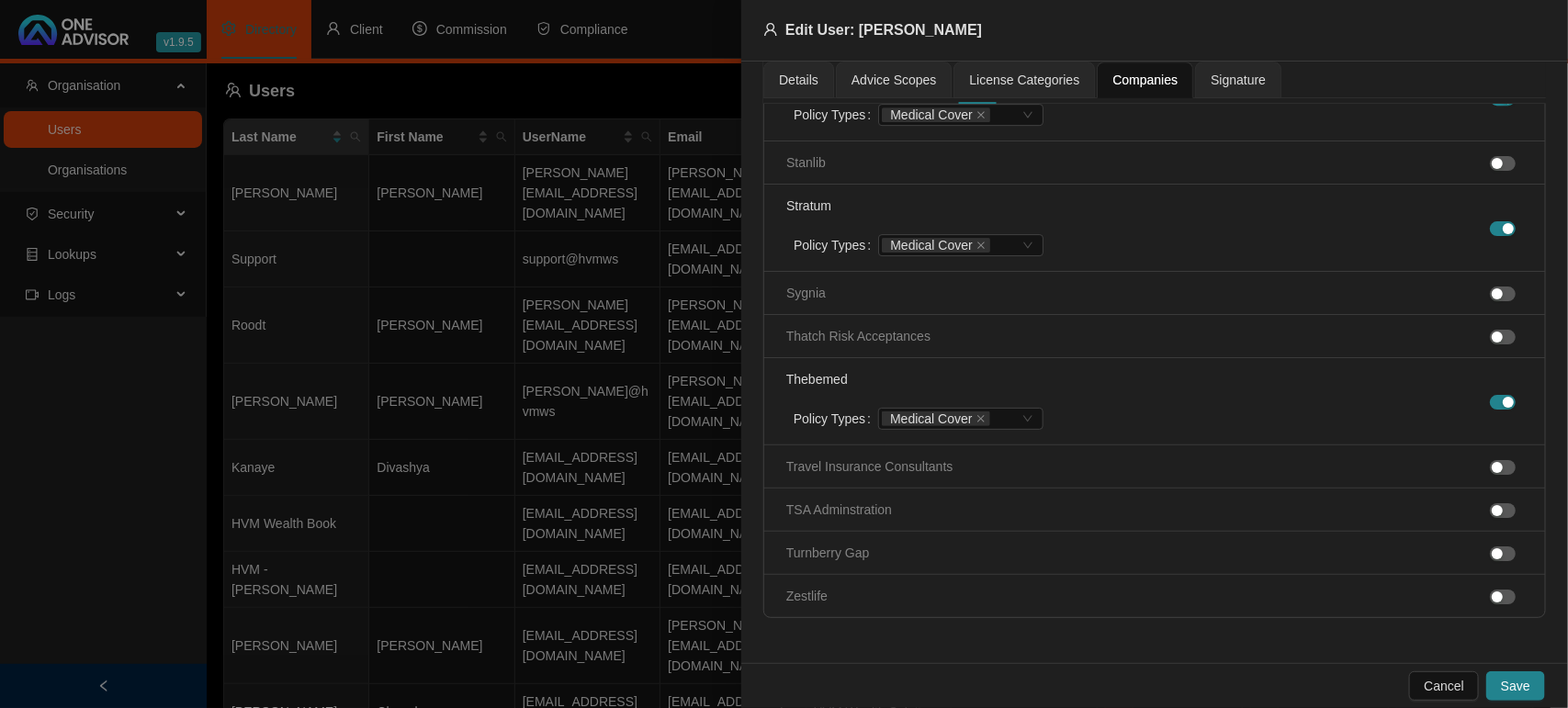
scroll to position [2691, 0]
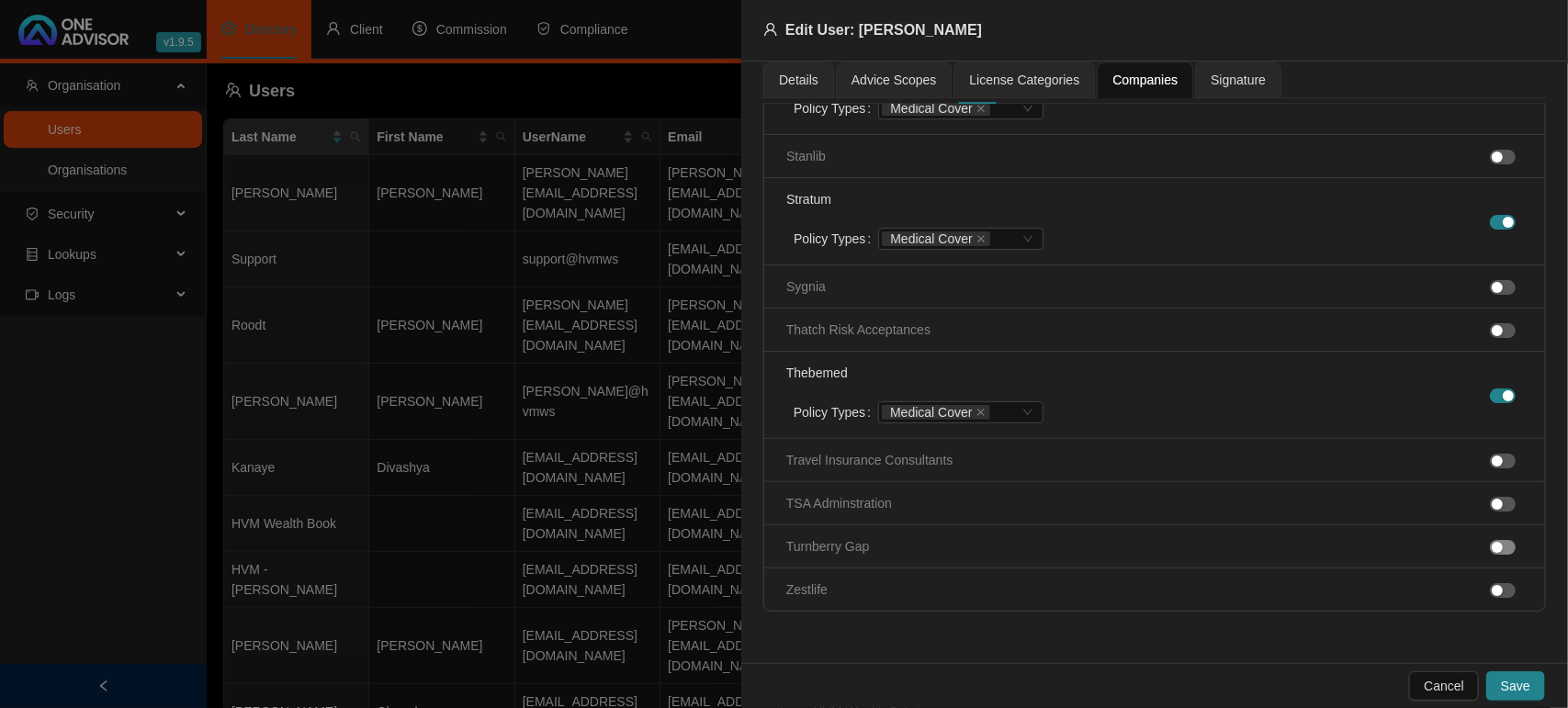
click at [1492, 547] on div "button" at bounding box center [1498, 547] width 11 height 11
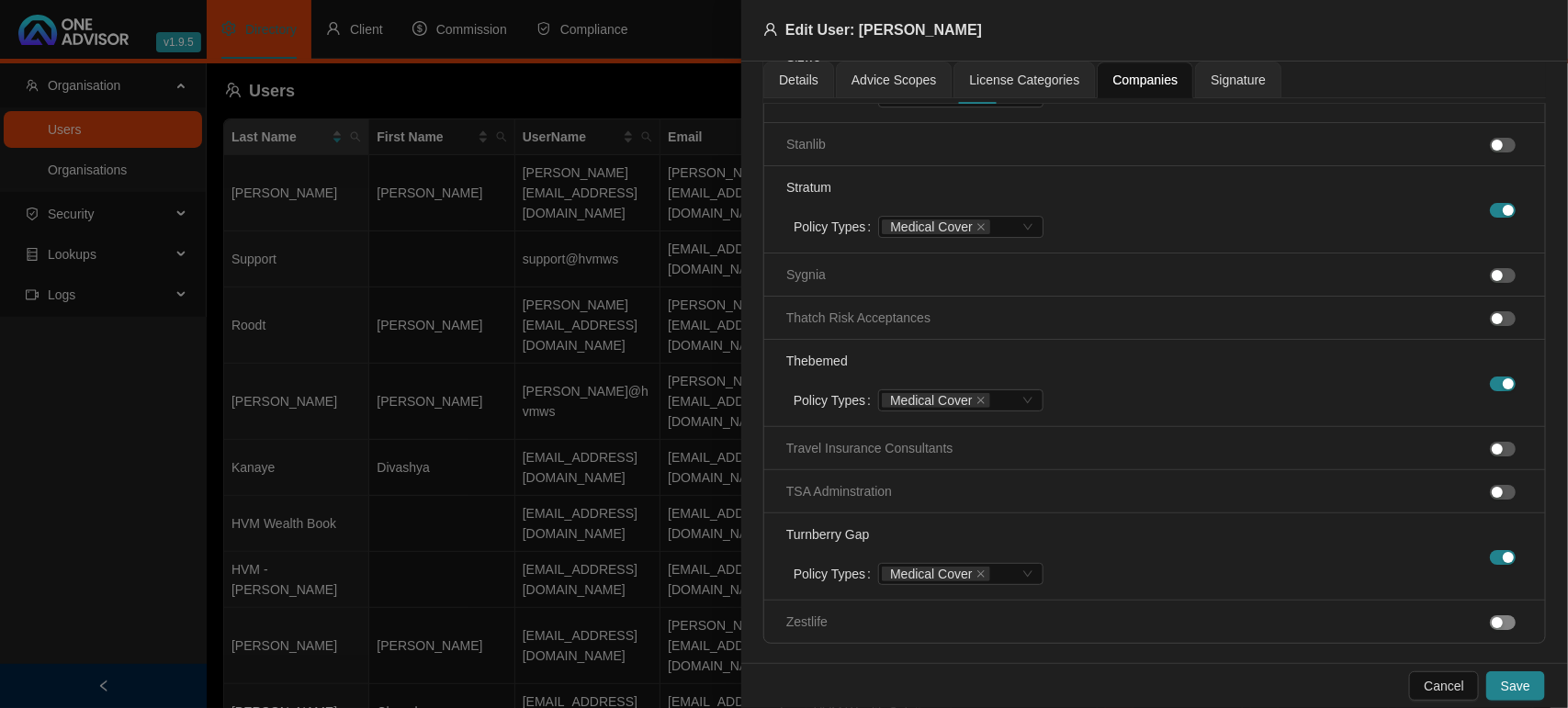
click at [1490, 630] on span "button" at bounding box center [1503, 623] width 26 height 15
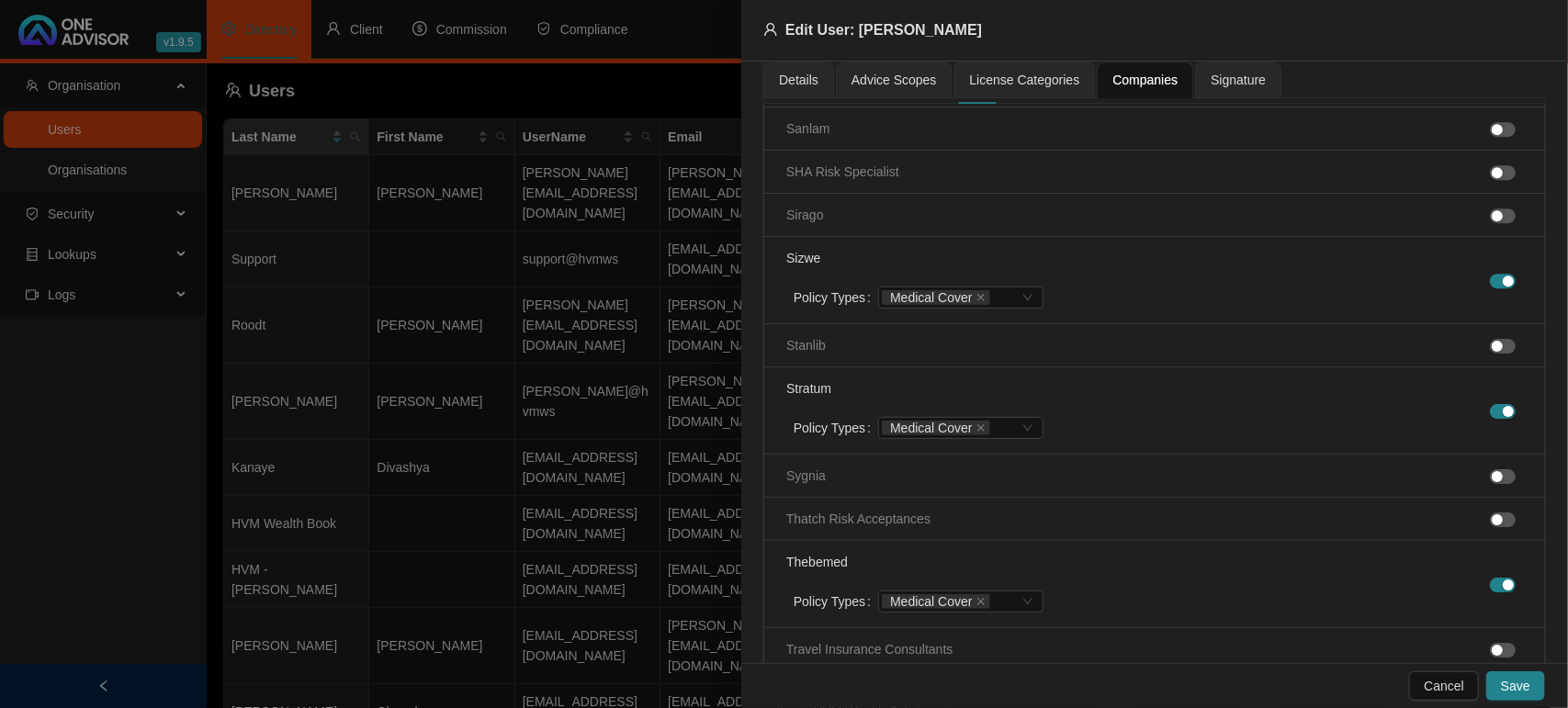
scroll to position [2780, 0]
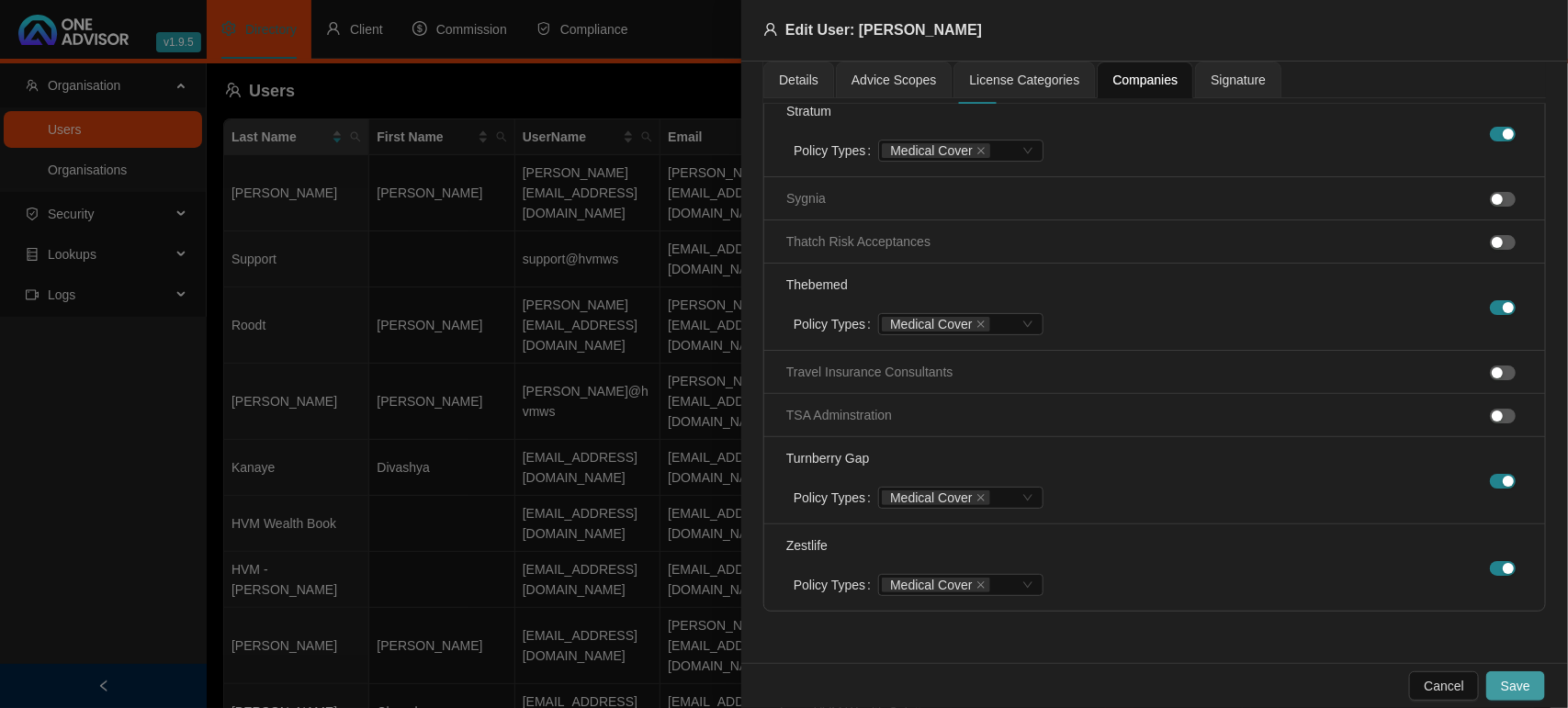
click at [1523, 689] on span "Save" at bounding box center [1515, 686] width 30 height 20
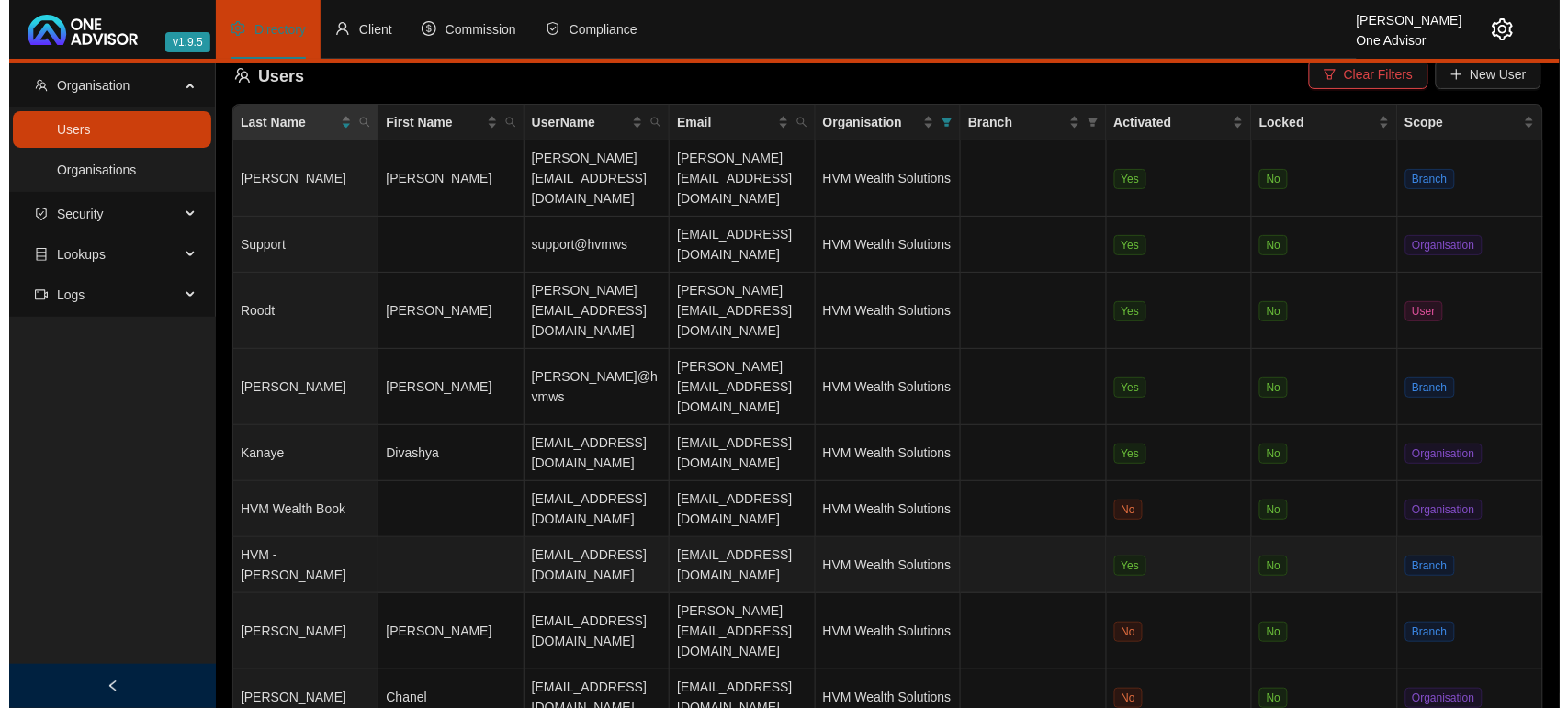
scroll to position [0, 0]
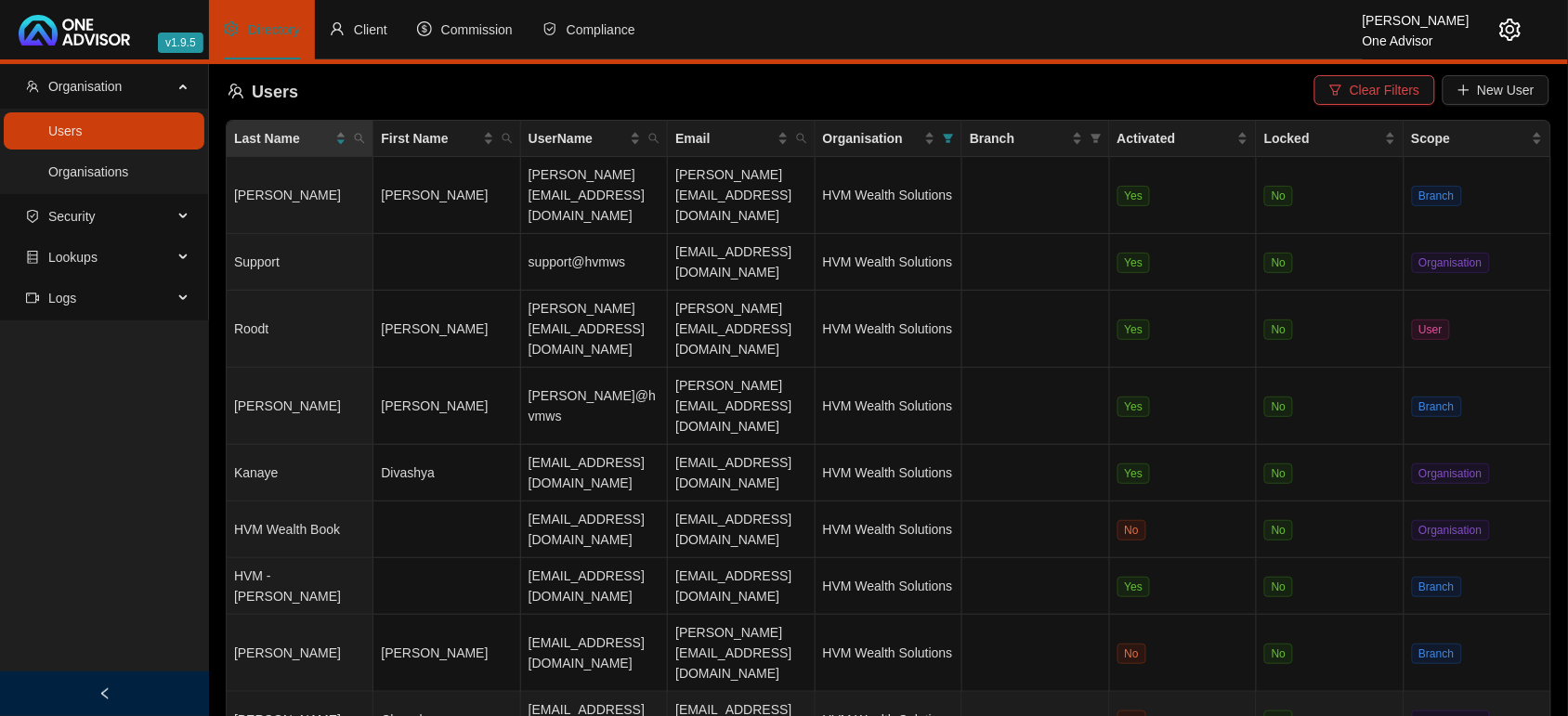
click at [703, 692] on td "[EMAIL_ADDRESS][DOMAIN_NAME]" at bounding box center [740, 720] width 147 height 57
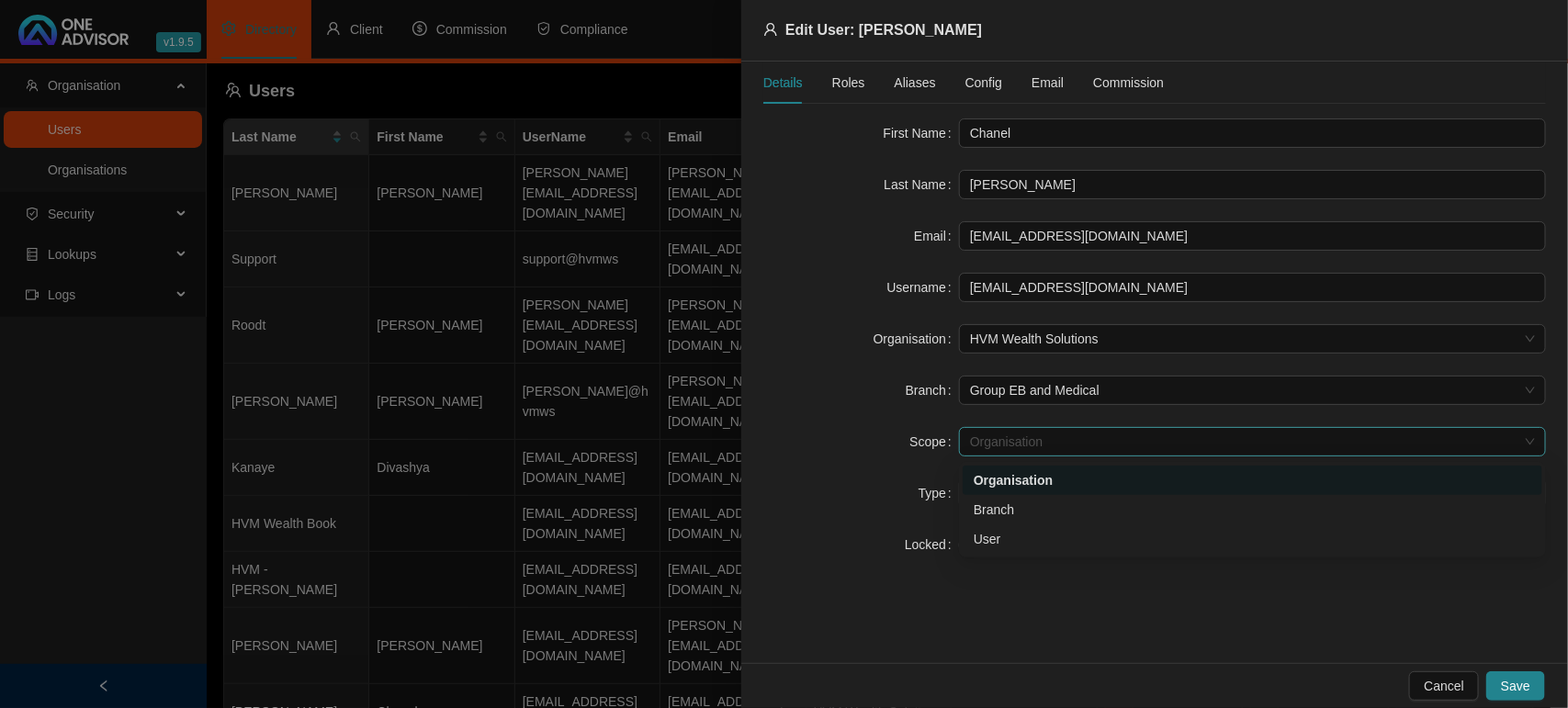
click at [994, 445] on span "Organisation" at bounding box center [1252, 441] width 565 height 28
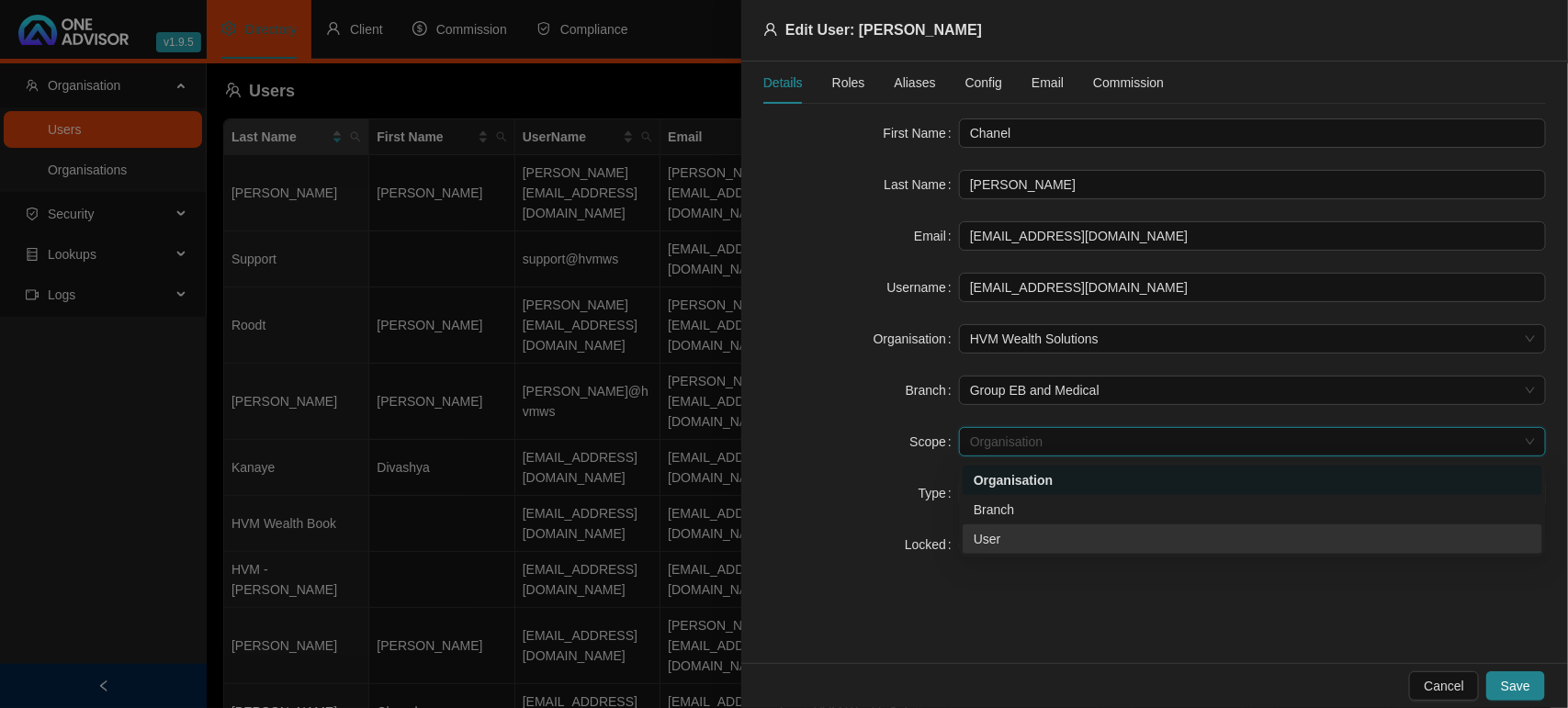
click at [990, 535] on div "User" at bounding box center [1252, 540] width 557 height 20
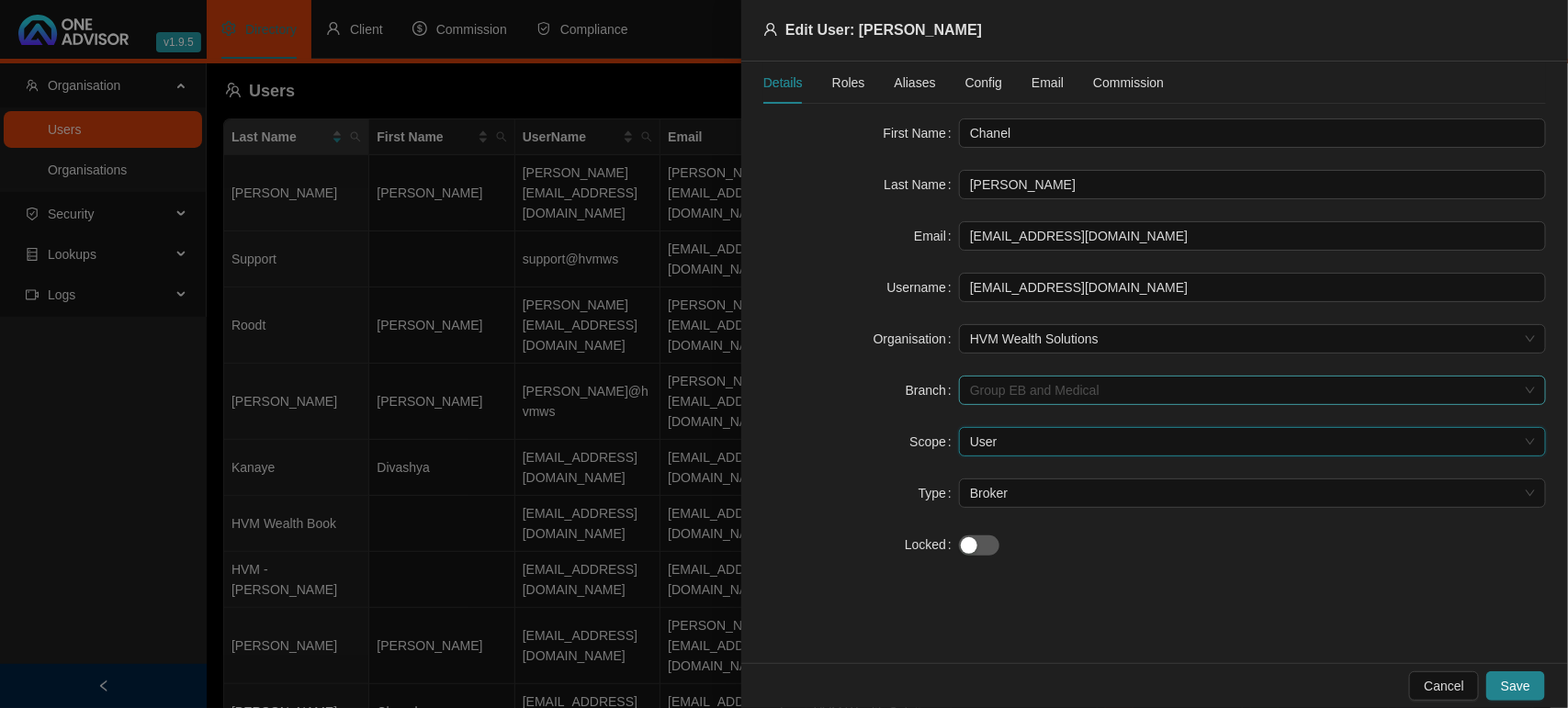
click at [1167, 391] on span "Group EB and Medical" at bounding box center [1252, 391] width 565 height 28
click at [1504, 679] on span "Save" at bounding box center [1515, 686] width 30 height 20
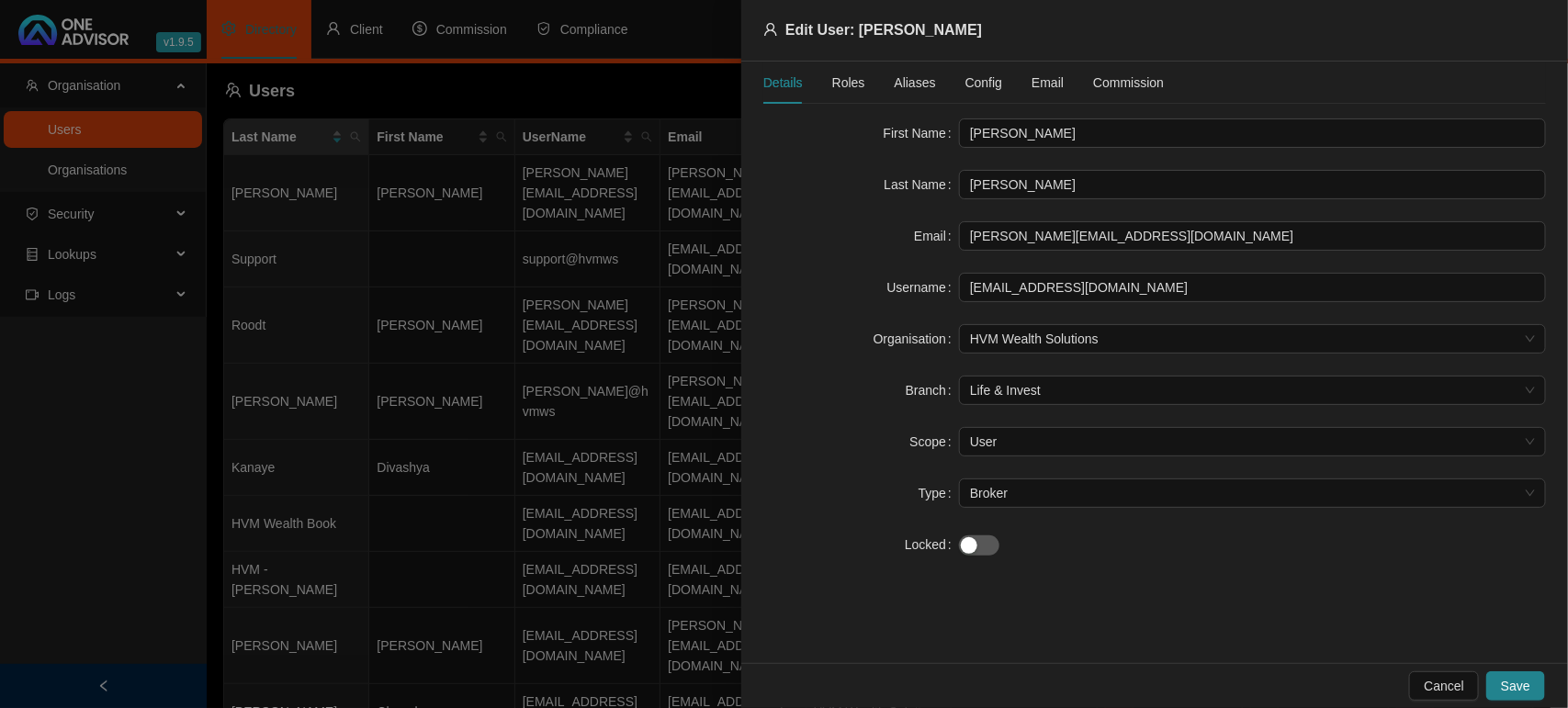
click at [857, 83] on span "Roles" at bounding box center [849, 82] width 33 height 13
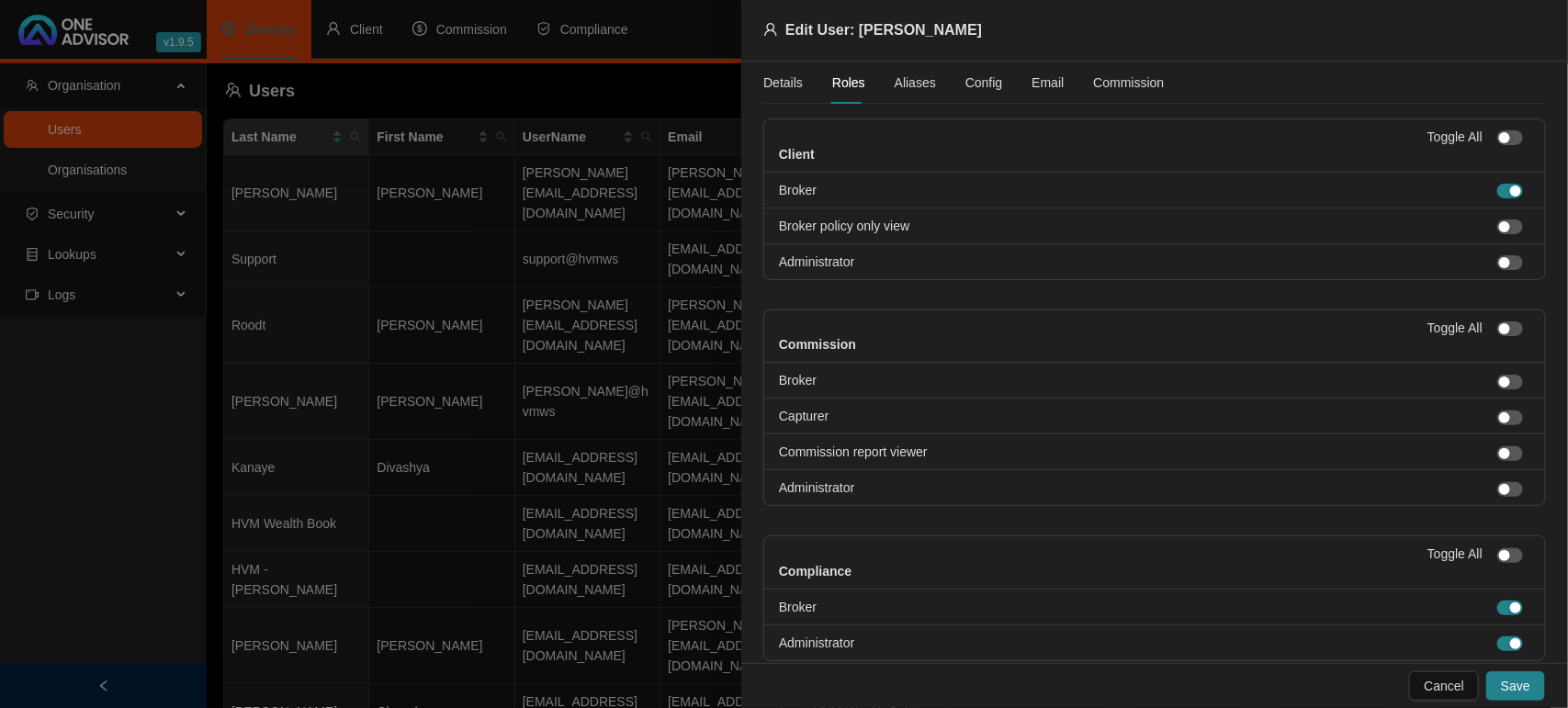
click at [896, 88] on span "Aliases" at bounding box center [915, 82] width 42 height 13
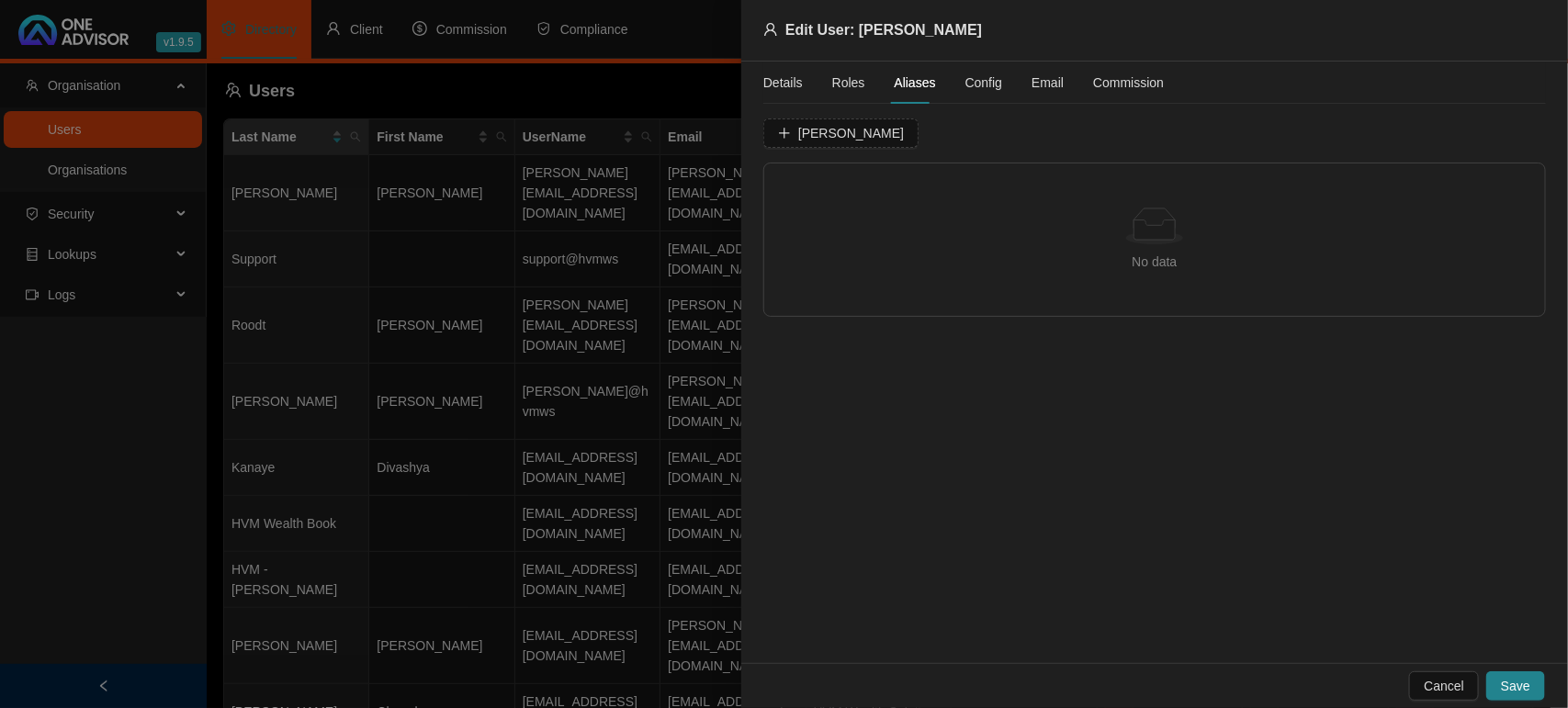
click at [983, 89] on span "Config" at bounding box center [984, 82] width 37 height 13
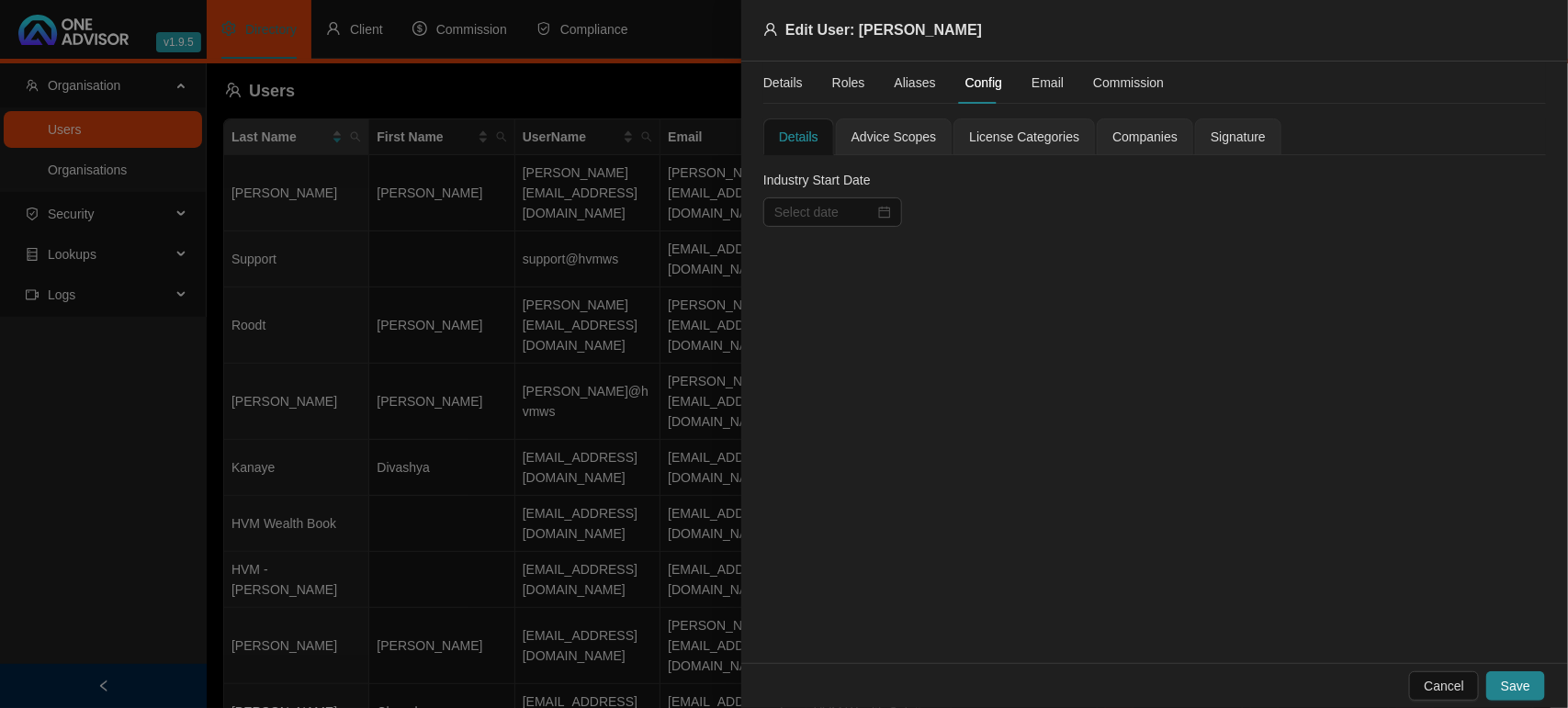
click at [1139, 131] on span "Companies" at bounding box center [1145, 137] width 65 height 13
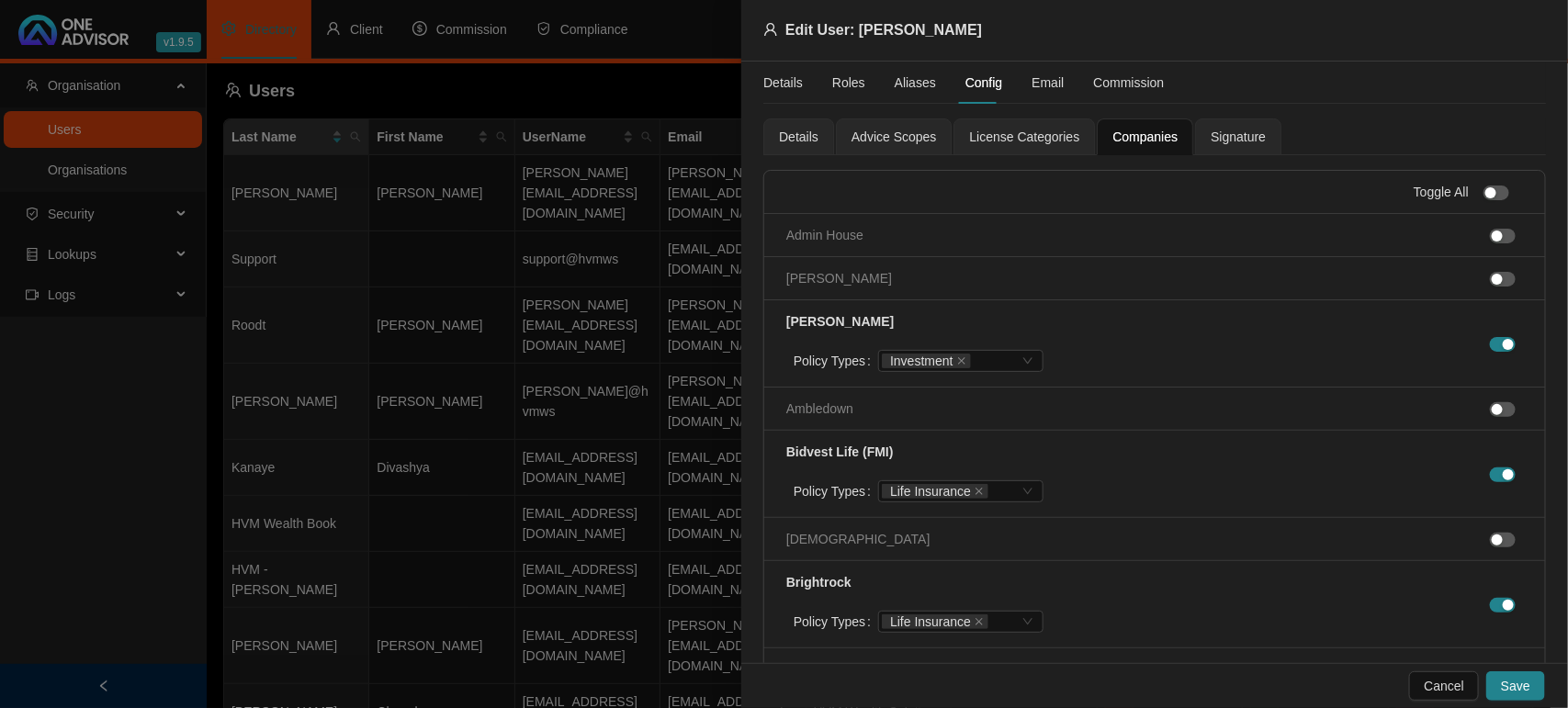
click at [1211, 139] on span "Signature" at bounding box center [1238, 137] width 56 height 13
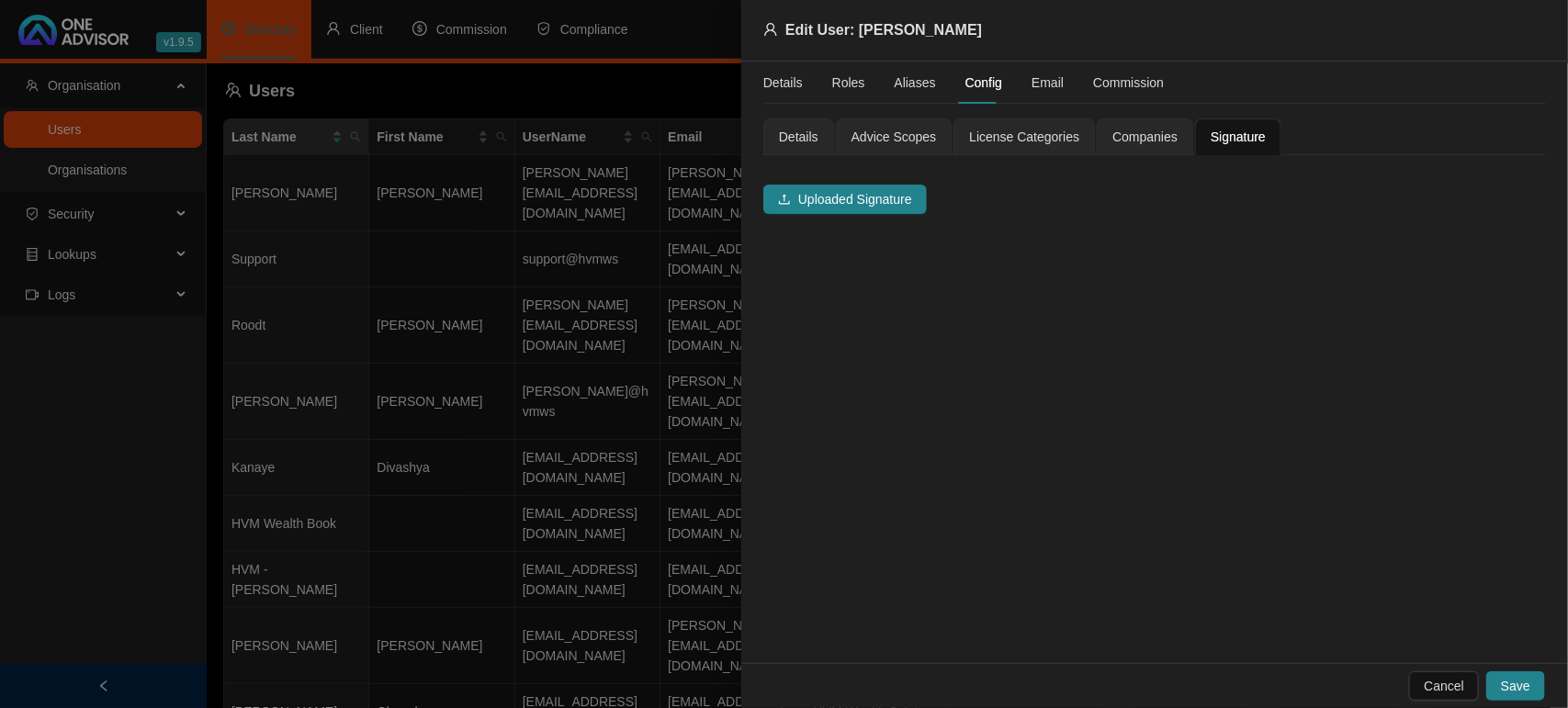
click at [1012, 127] on div "License Categories" at bounding box center [1024, 137] width 110 height 20
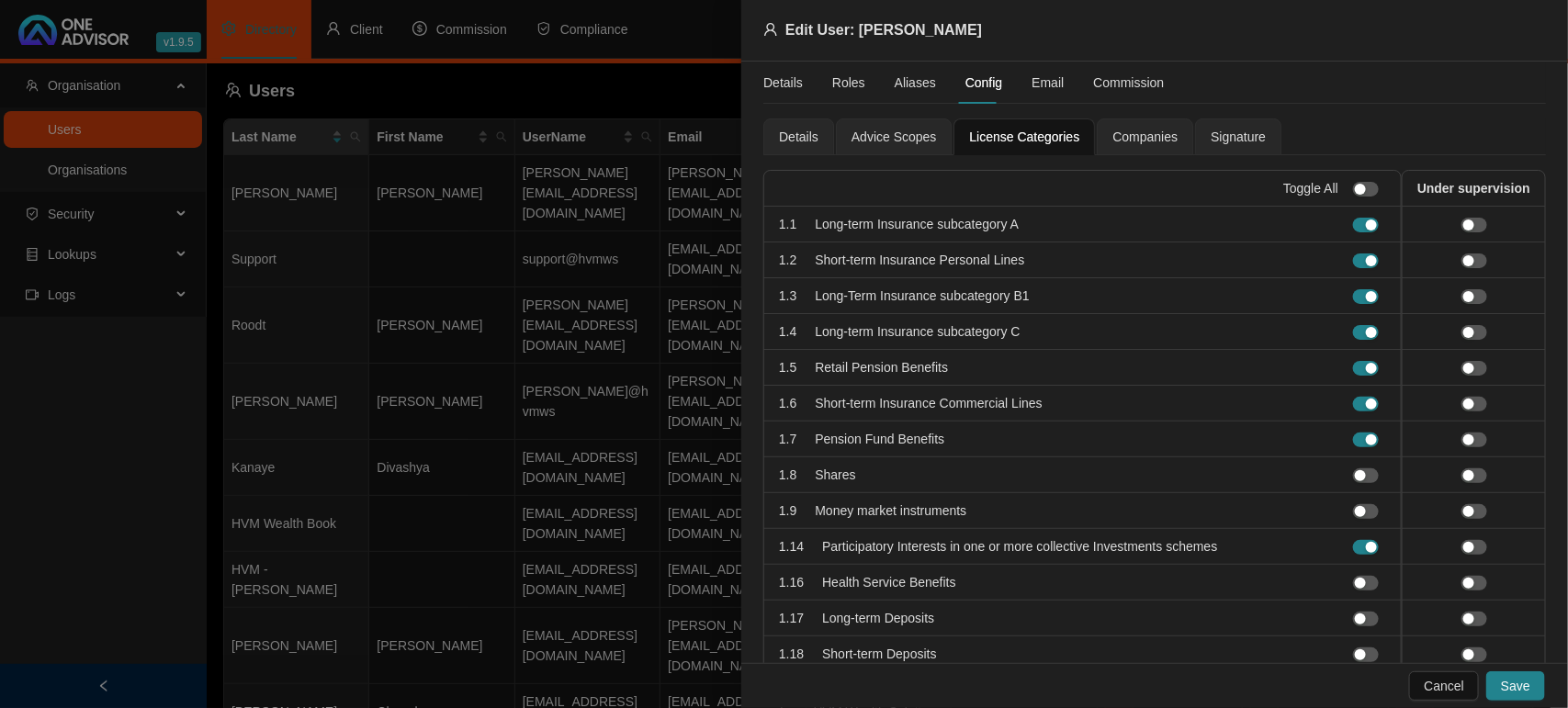
click at [902, 131] on span "Advice Scopes" at bounding box center [894, 137] width 85 height 13
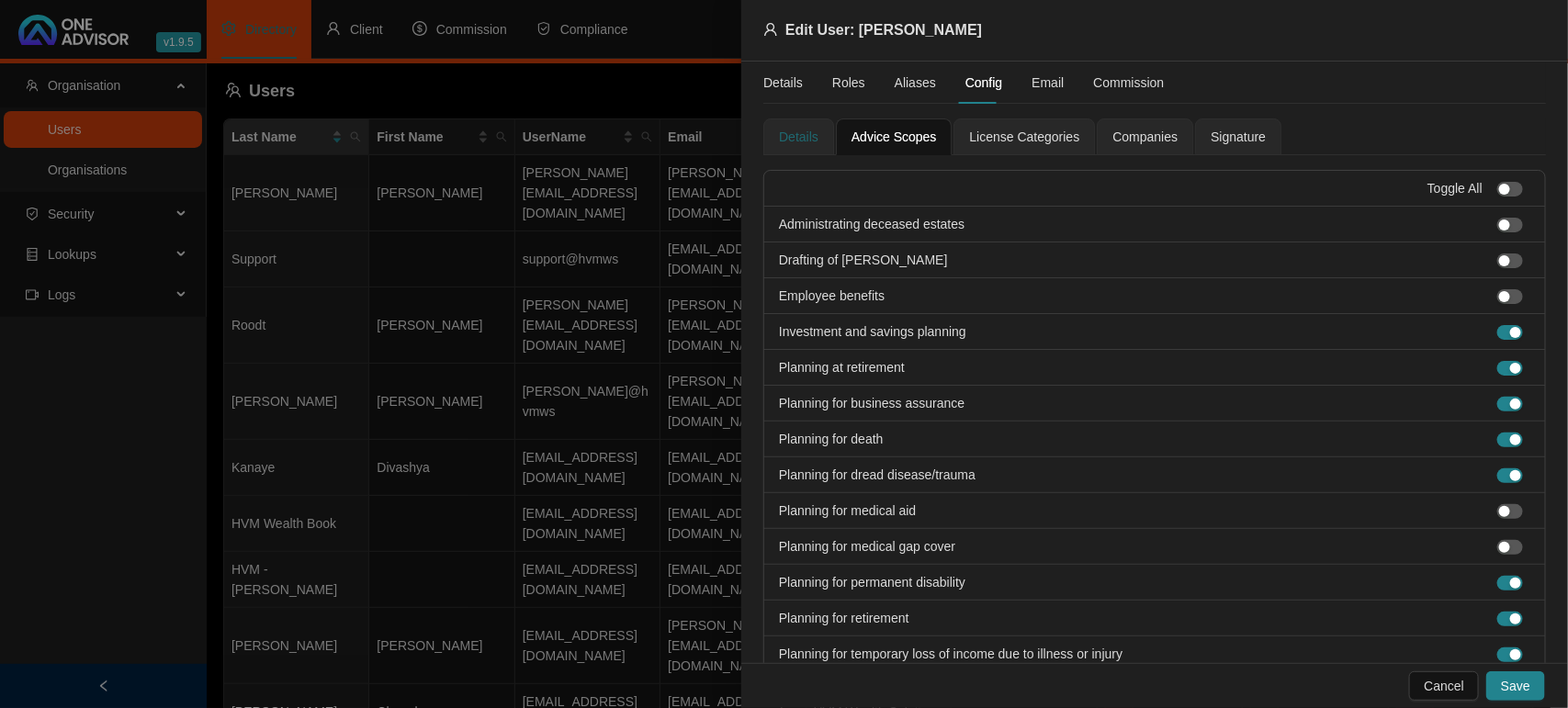
click at [802, 131] on div "Details" at bounding box center [798, 137] width 40 height 20
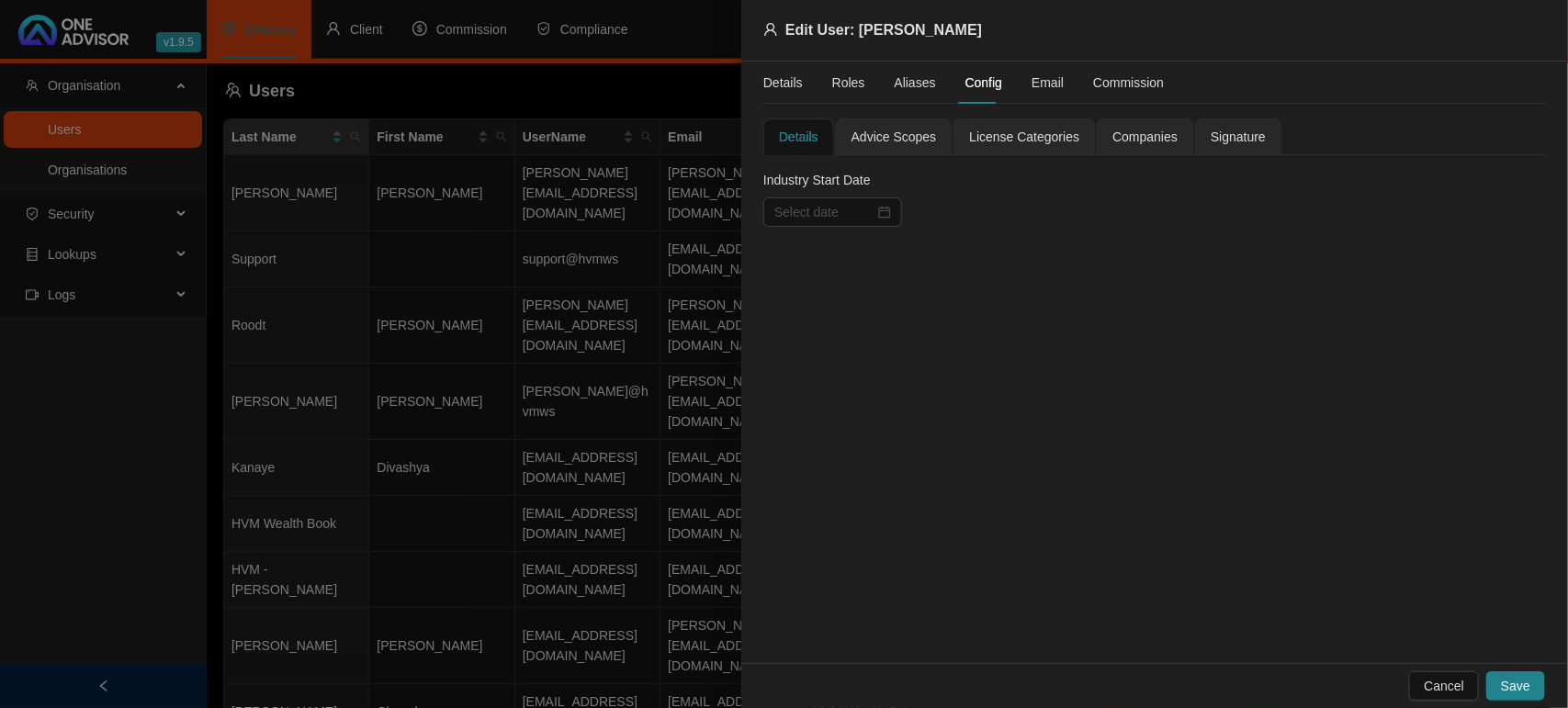
click at [579, 315] on div at bounding box center [784, 354] width 1568 height 708
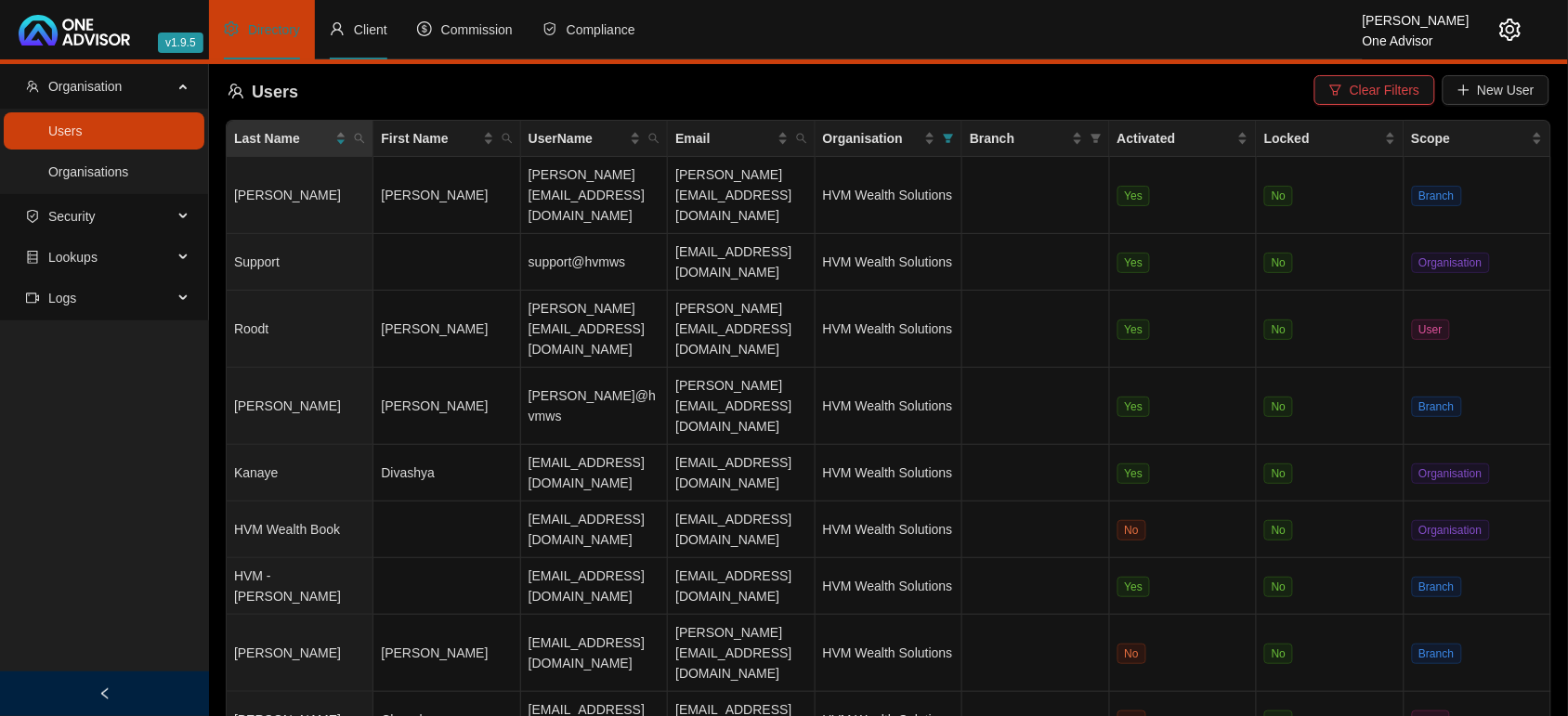
click at [362, 37] on span "Client" at bounding box center [371, 30] width 34 height 15
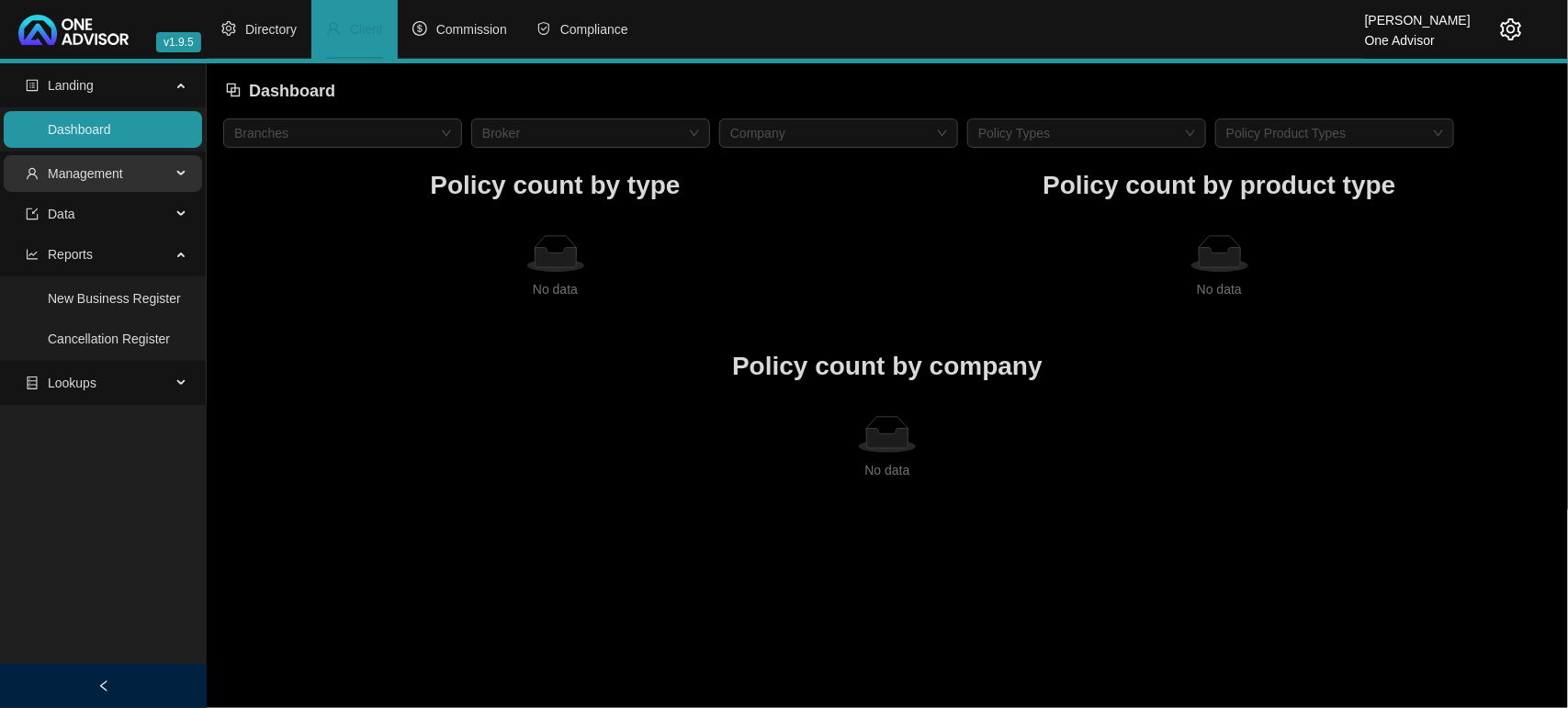
click at [70, 177] on span "Management" at bounding box center [85, 174] width 75 height 15
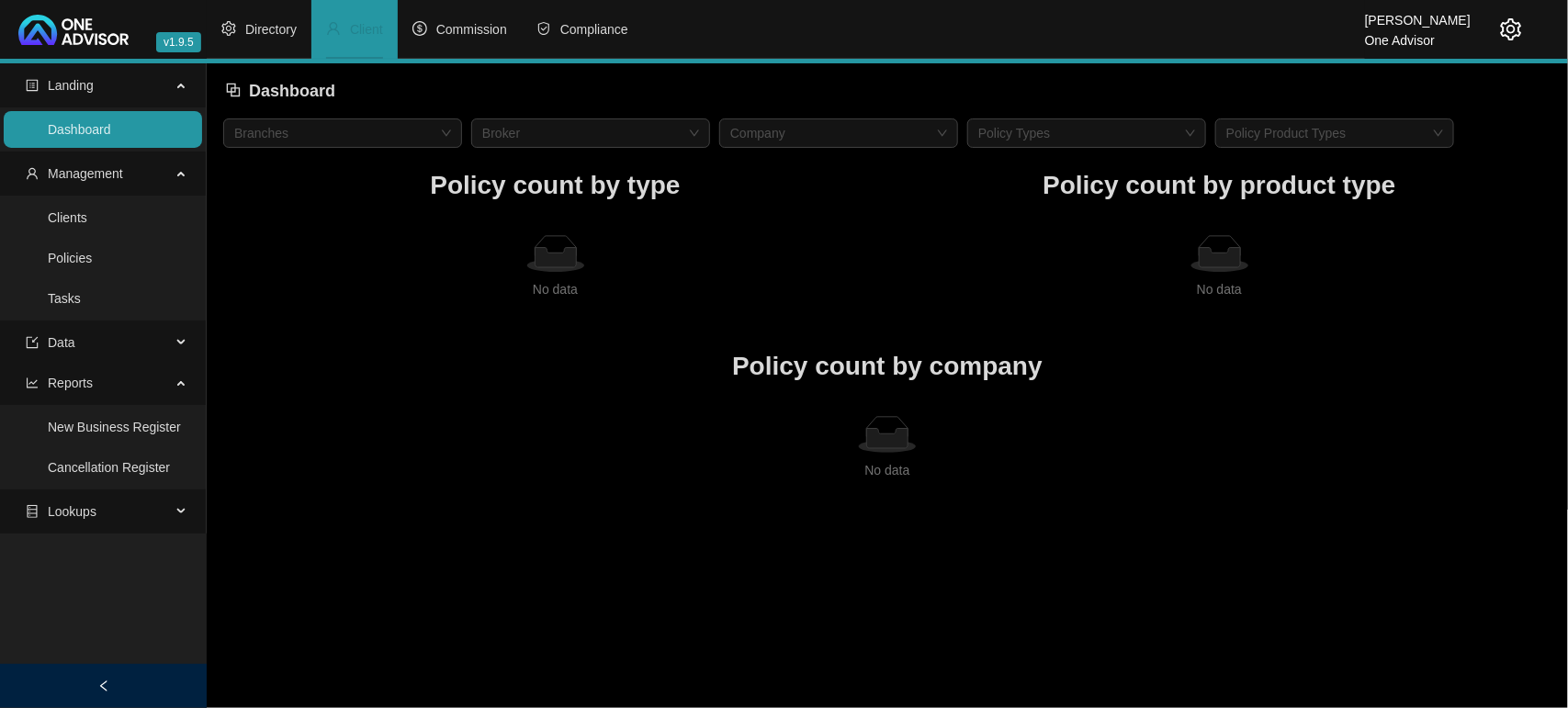
click at [1504, 20] on icon "setting" at bounding box center [1511, 30] width 22 height 22
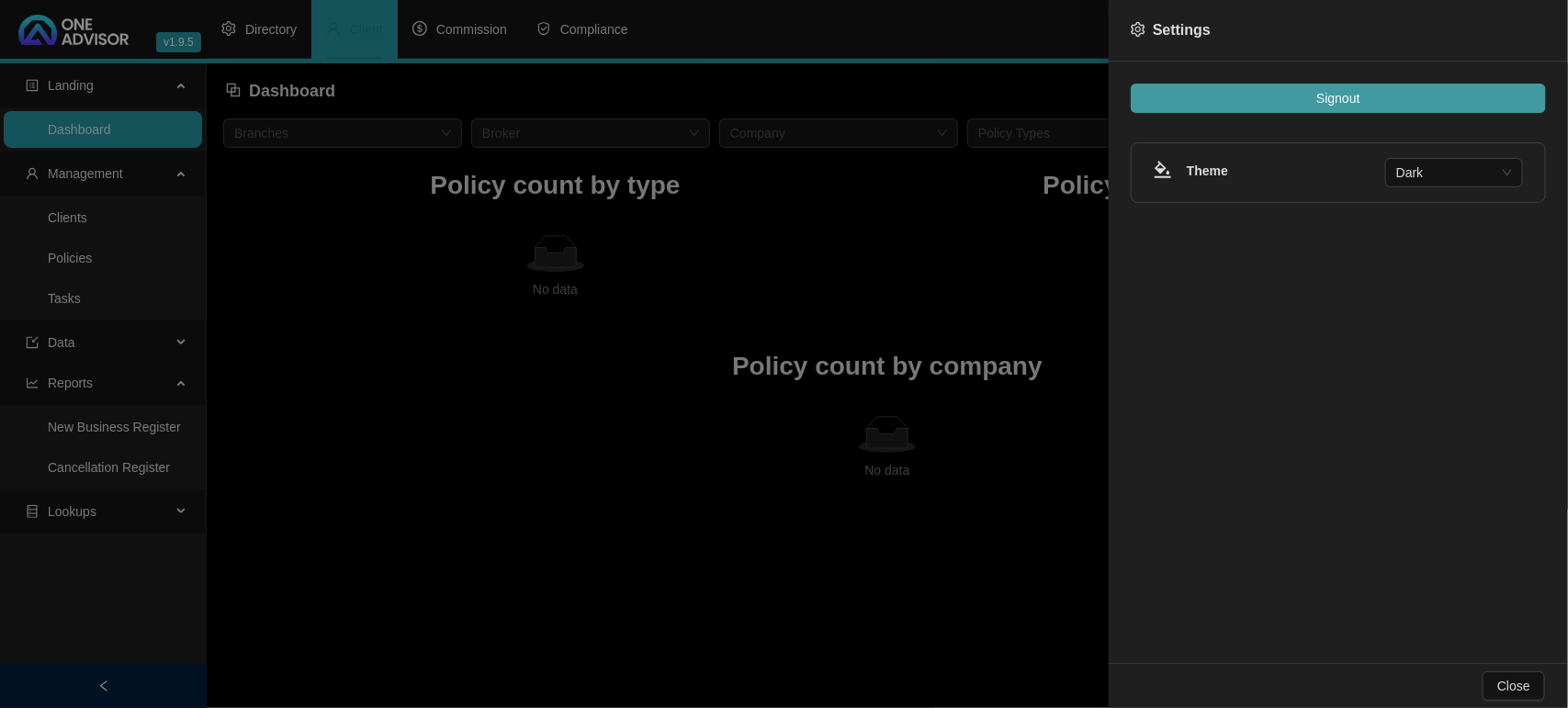
click at [1426, 94] on button "Signout" at bounding box center [1338, 98] width 416 height 30
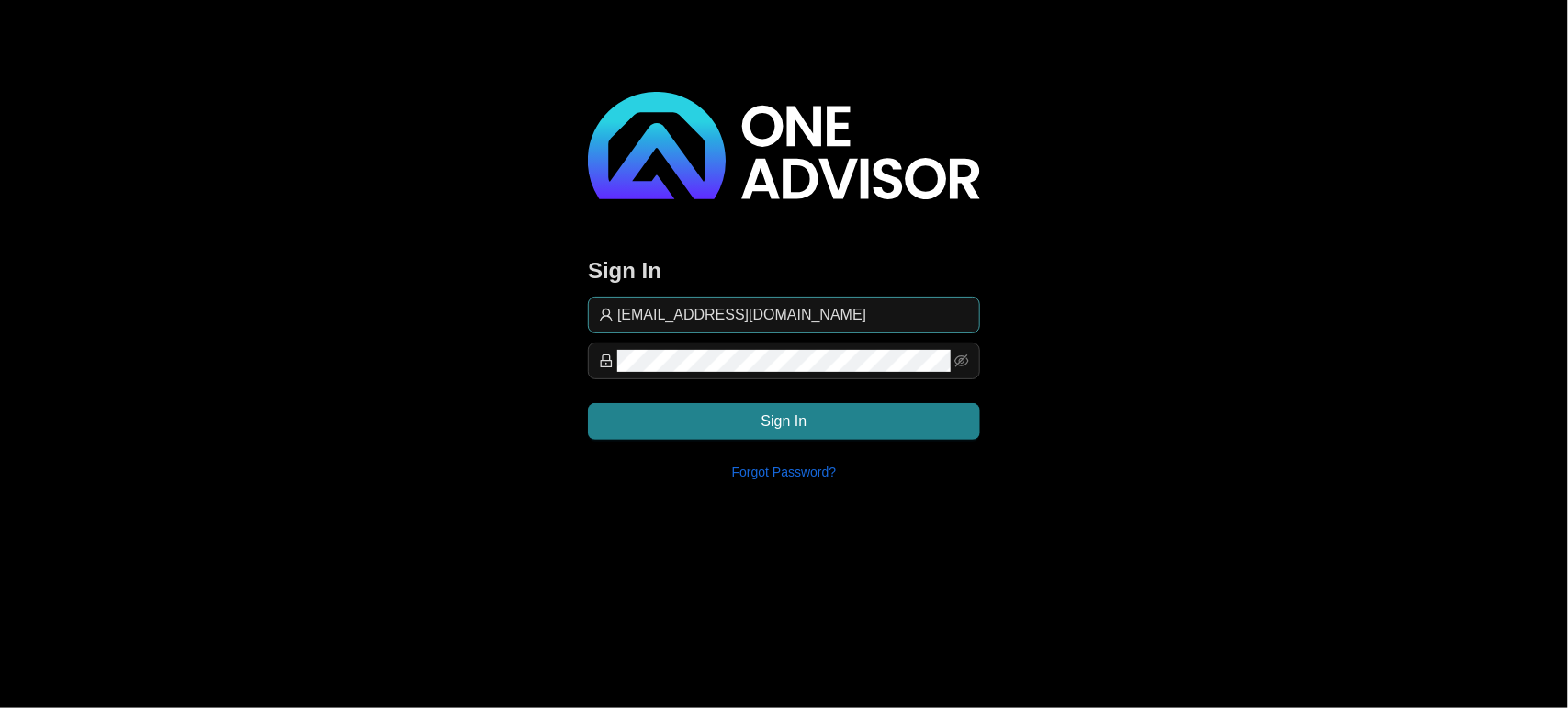
click at [810, 327] on span "[EMAIL_ADDRESS][DOMAIN_NAME]" at bounding box center [784, 316] width 392 height 37
click at [810, 314] on input "[EMAIL_ADDRESS][DOMAIN_NAME]" at bounding box center [793, 315] width 352 height 22
type input "support@hvmws"
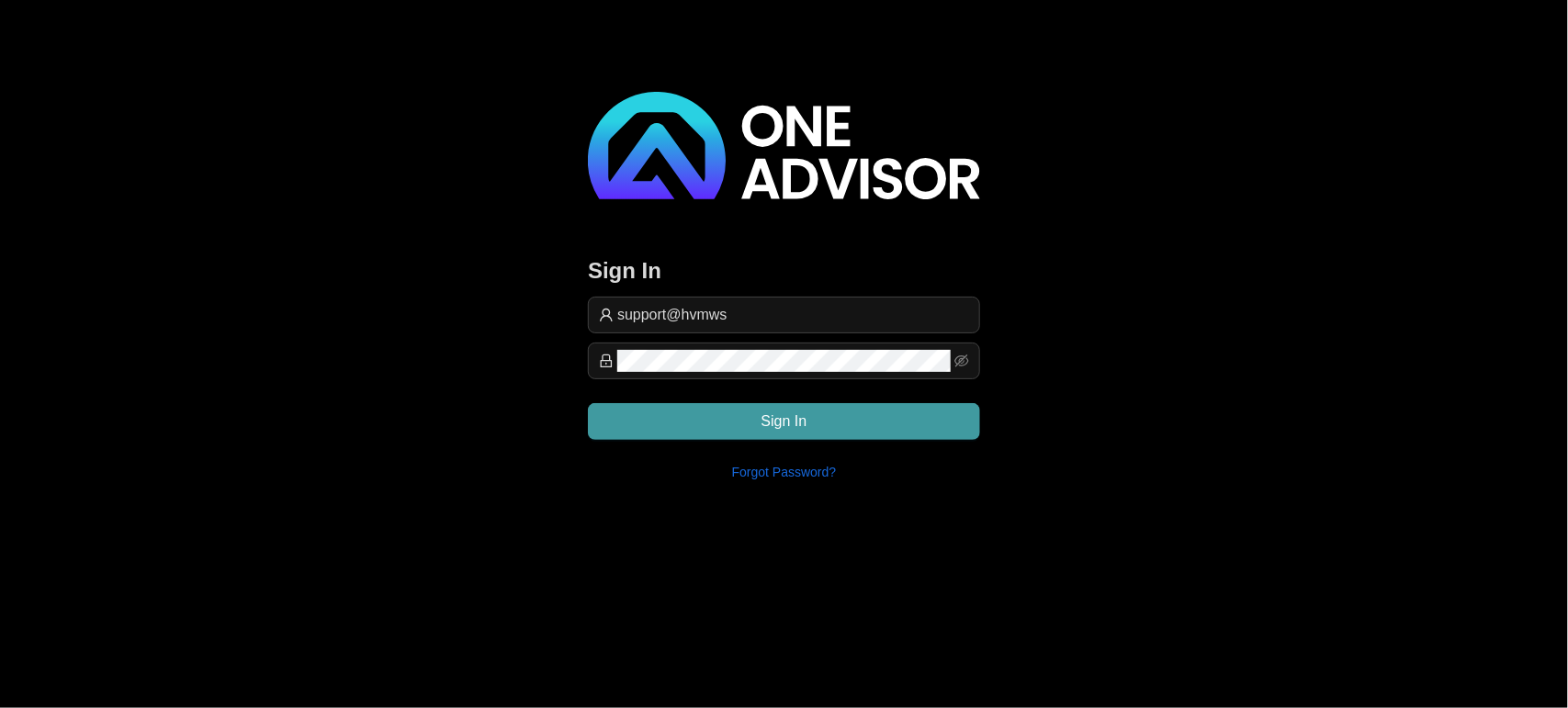
click at [852, 431] on button "Sign In" at bounding box center [784, 422] width 392 height 37
